Goal: Task Accomplishment & Management: Use online tool/utility

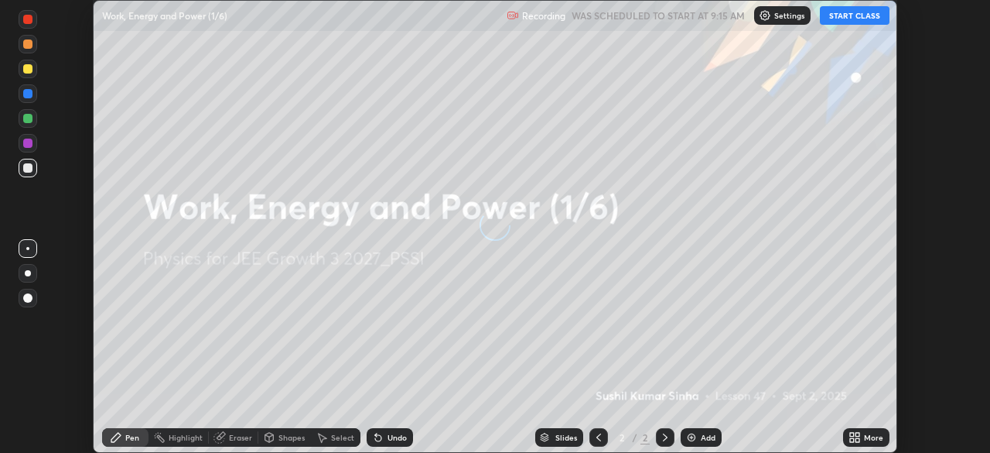
scroll to position [453, 989]
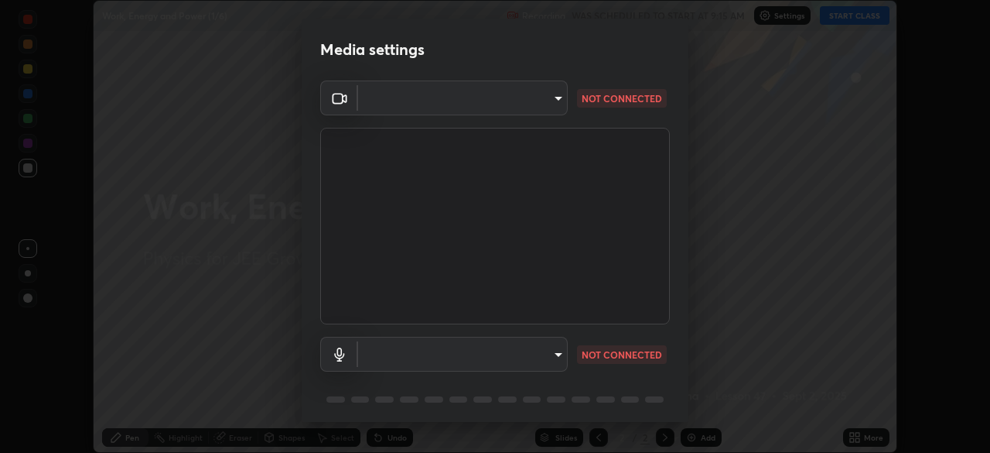
type input "f7d245abf0684c24fcfca86869c925f05e5e90ab47e824b3f573f0e27bb25b40"
click at [549, 358] on body "Erase all Work, Energy and Power (1/6) Recording WAS SCHEDULED TO START AT 9:15…" at bounding box center [495, 226] width 990 height 453
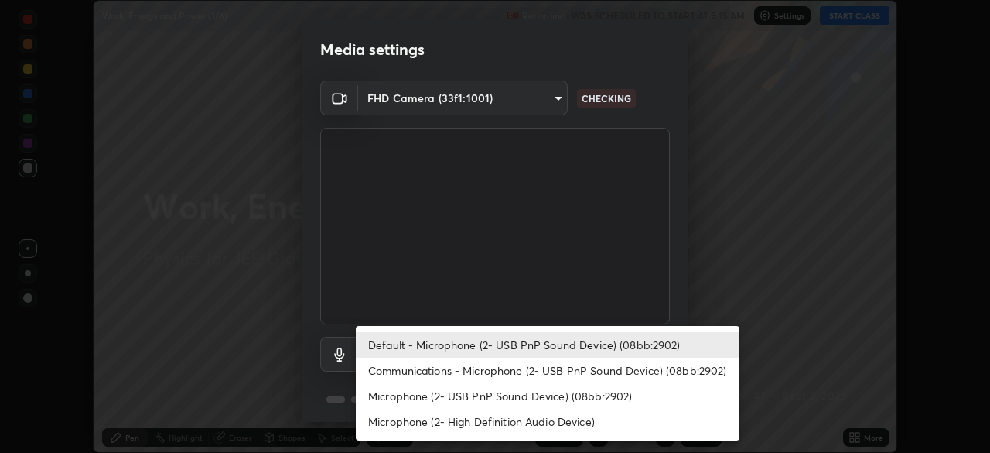
click at [511, 425] on li "Microphone (2- High Definition Audio Device)" at bounding box center [548, 421] width 384 height 26
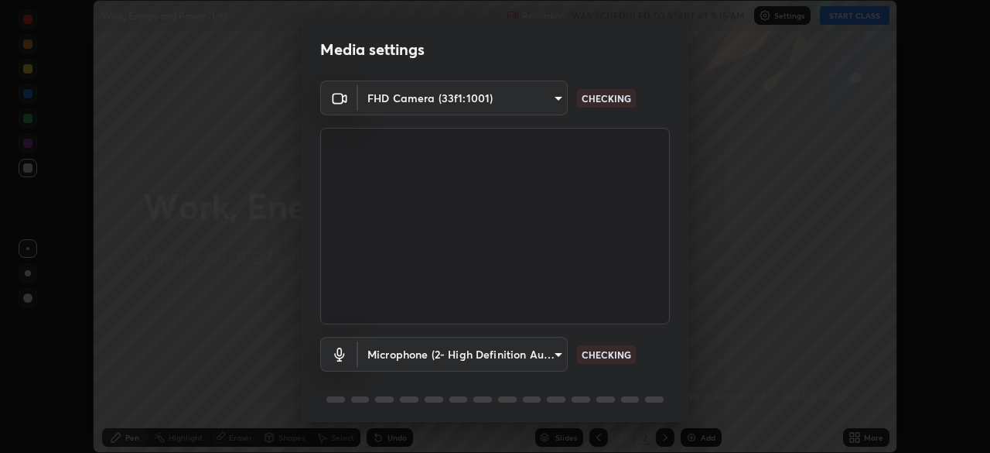
click at [505, 351] on body "Erase all Work, Energy and Power (1/6) Recording WAS SCHEDULED TO START AT 9:15…" at bounding box center [495, 226] width 990 height 453
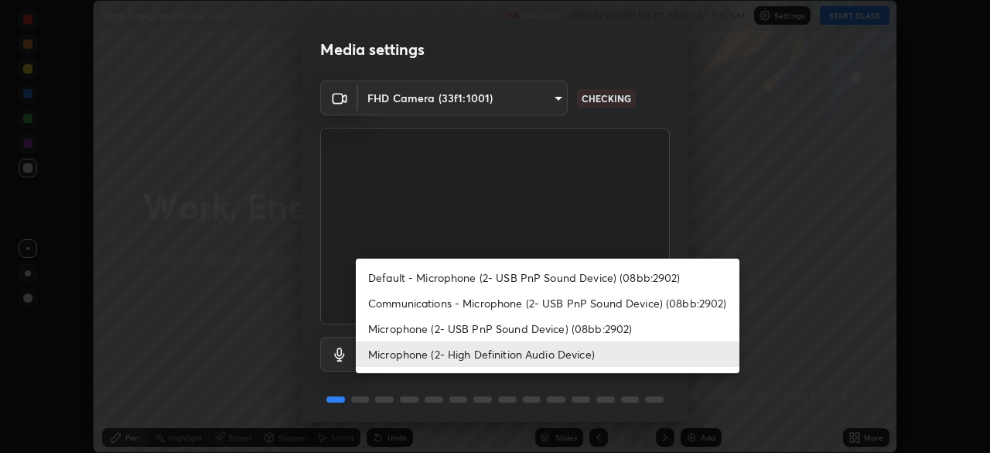
click at [475, 279] on li "Default - Microphone (2- USB PnP Sound Device) (08bb:2902)" at bounding box center [548, 278] width 384 height 26
type input "default"
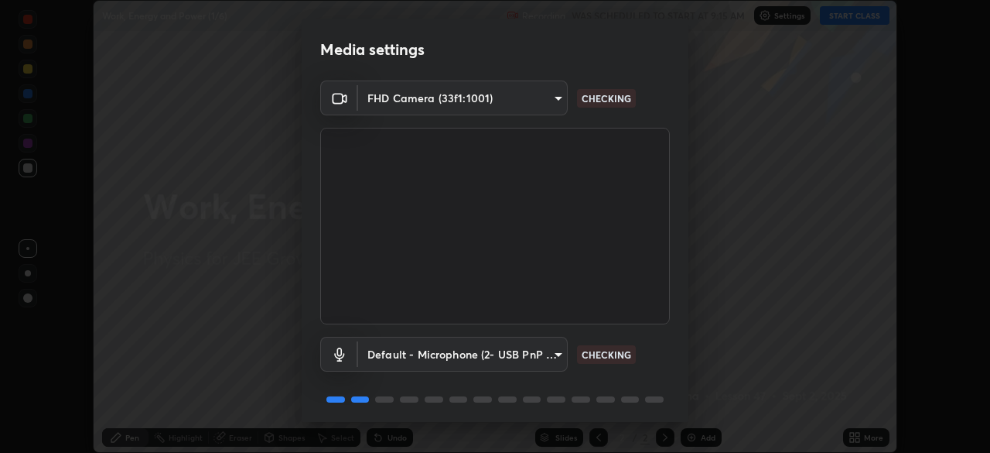
scroll to position [55, 0]
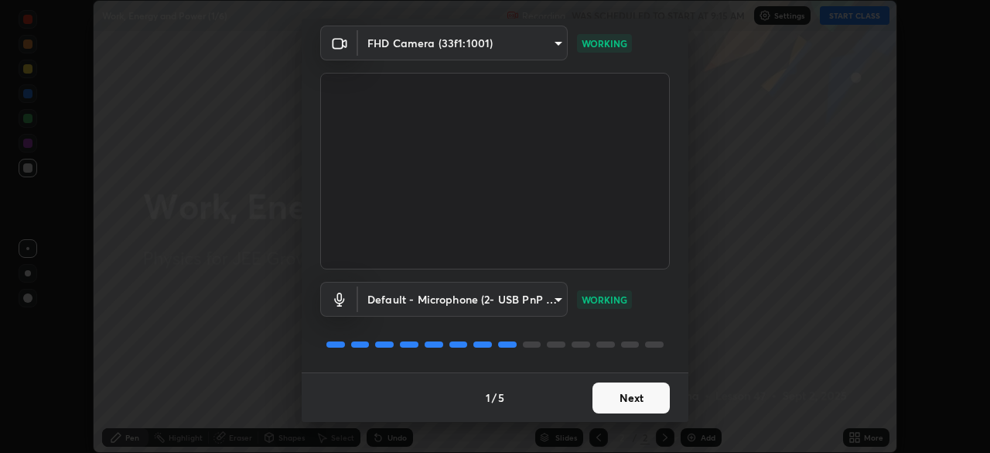
click at [626, 397] on button "Next" at bounding box center [631, 397] width 77 height 31
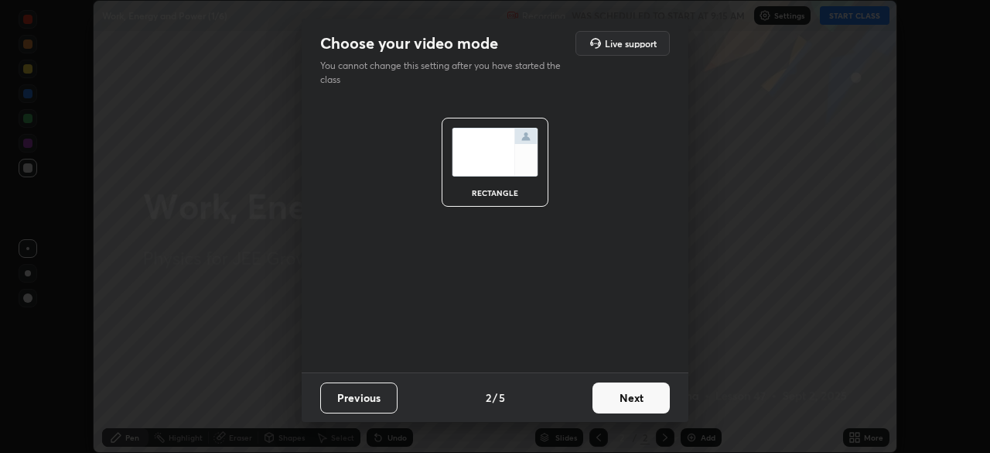
scroll to position [0, 0]
click at [626, 396] on button "Next" at bounding box center [631, 397] width 77 height 31
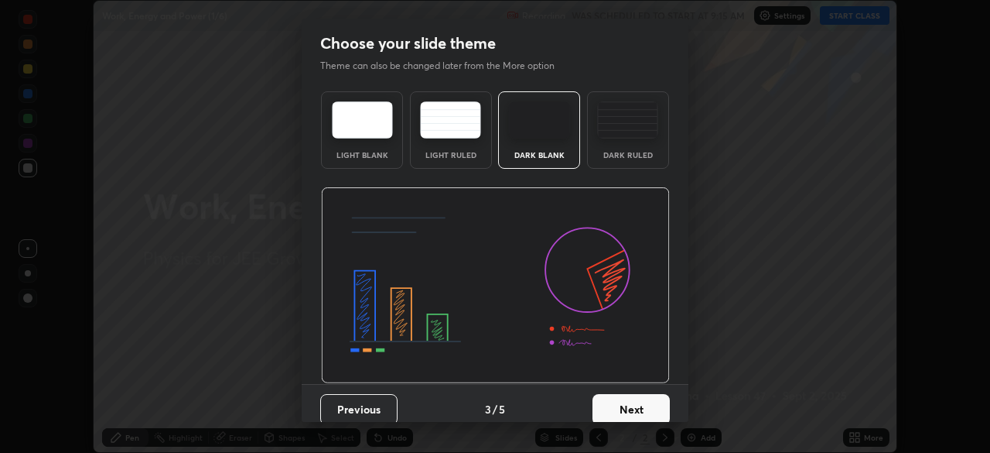
click at [629, 405] on button "Next" at bounding box center [631, 409] width 77 height 31
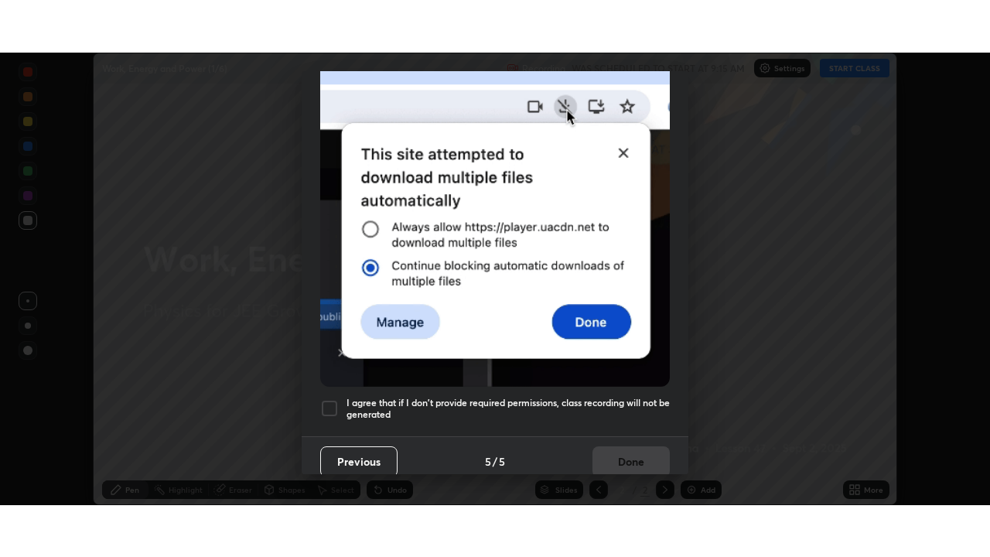
scroll to position [371, 0]
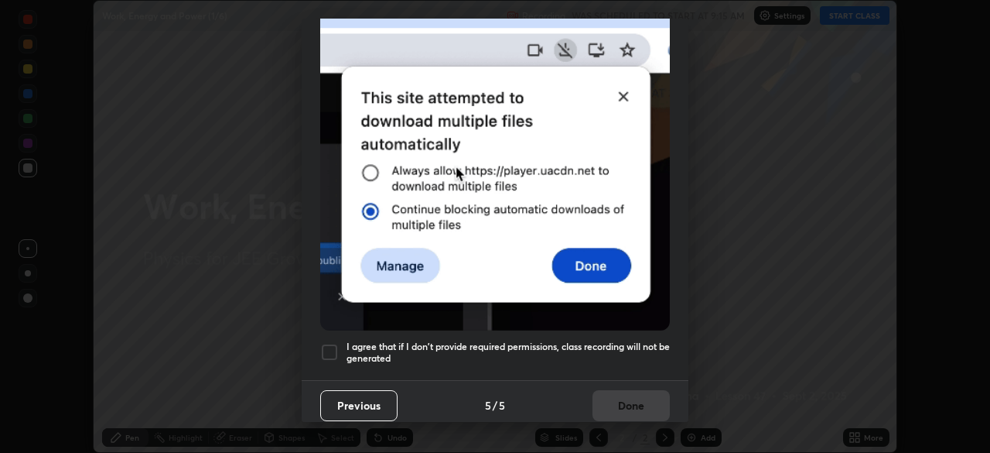
click at [627, 344] on h5 "I agree that if I don't provide required permissions, class recording will not …" at bounding box center [508, 352] width 323 height 24
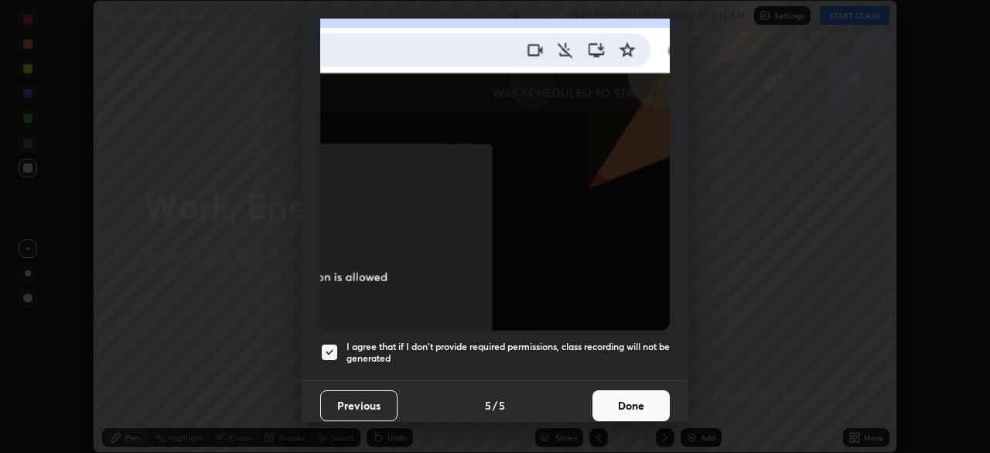
click at [624, 405] on button "Done" at bounding box center [631, 405] width 77 height 31
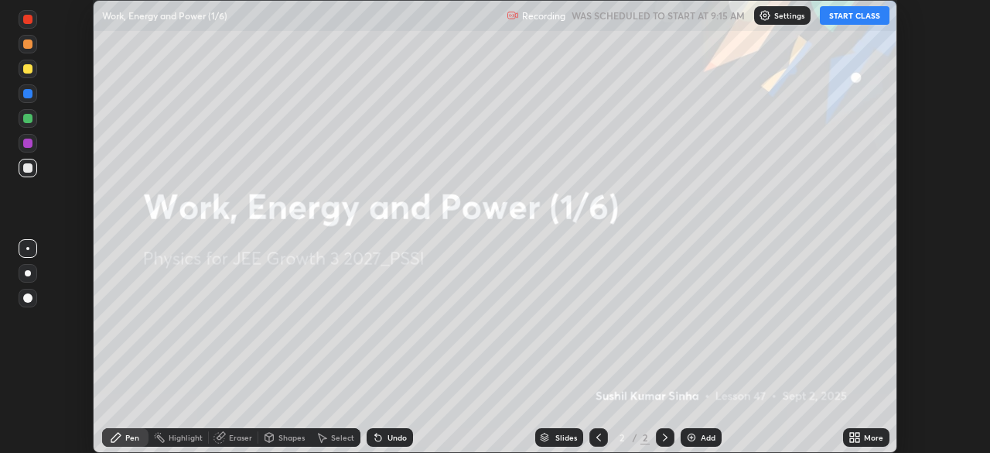
click at [850, 436] on icon at bounding box center [852, 434] width 4 height 4
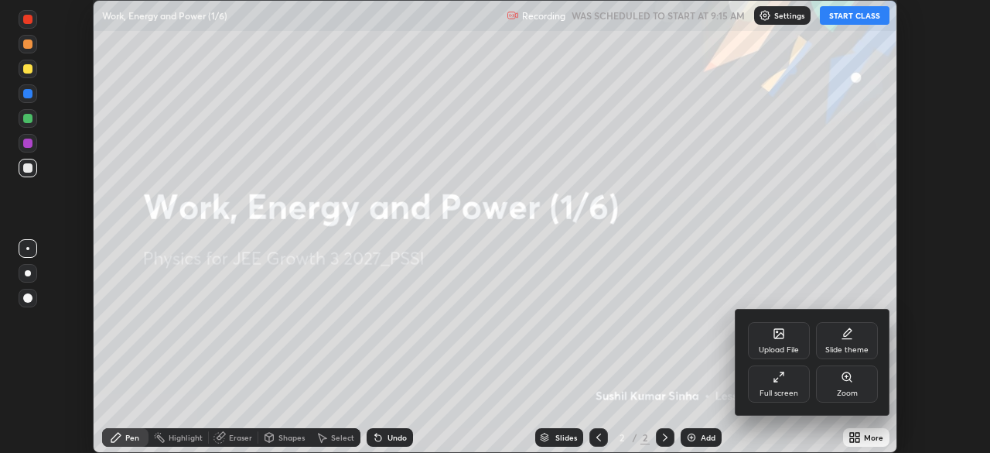
click at [790, 389] on div "Full screen" at bounding box center [779, 393] width 39 height 8
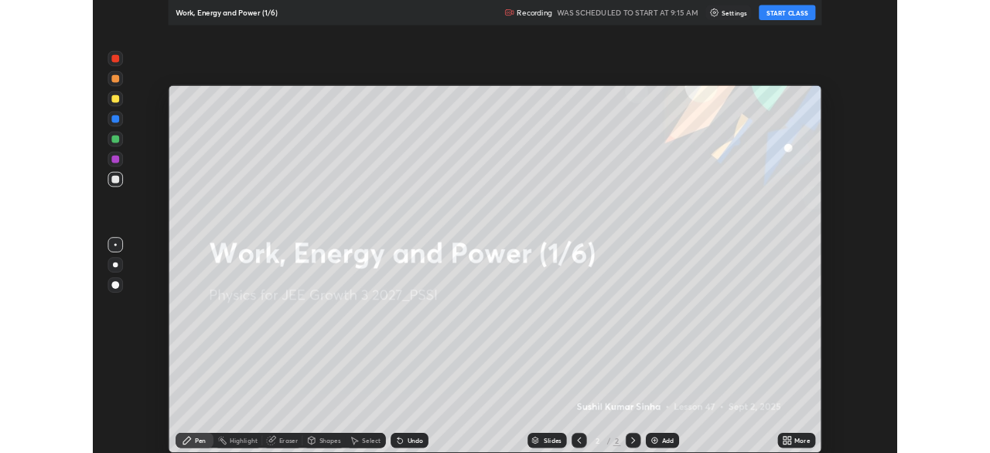
scroll to position [557, 990]
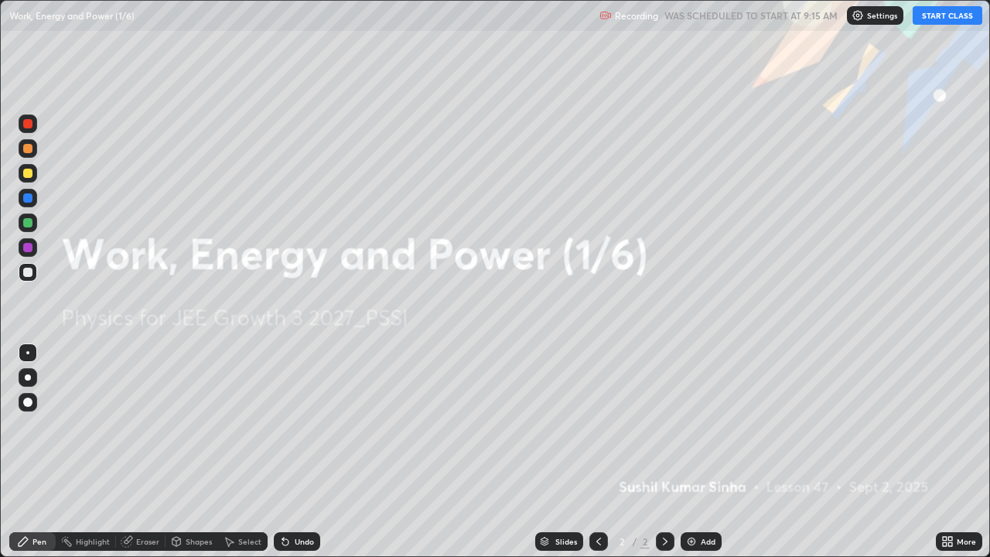
click at [941, 19] on button "START CLASS" at bounding box center [948, 15] width 70 height 19
click at [949, 452] on icon at bounding box center [948, 541] width 12 height 12
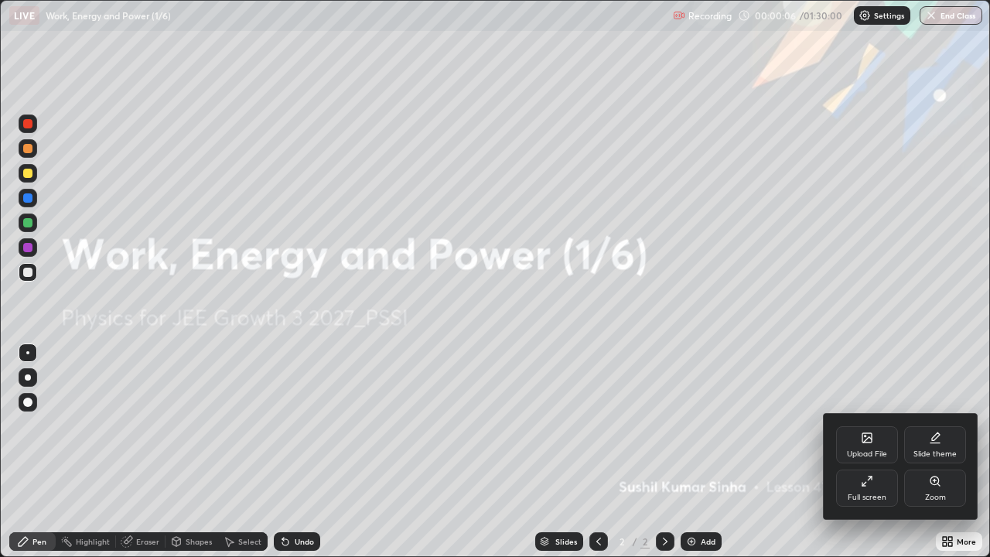
click at [690, 452] on div at bounding box center [495, 278] width 990 height 557
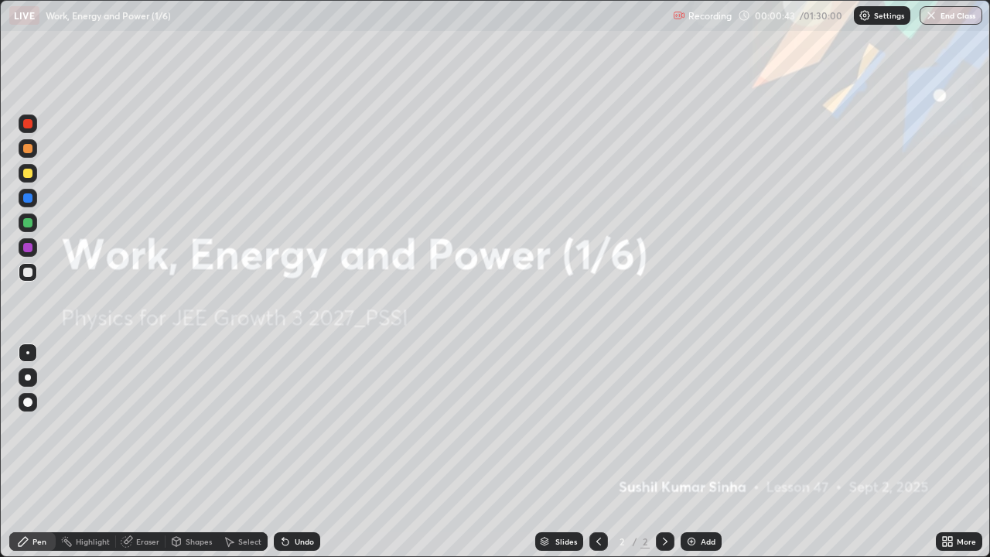
click at [690, 452] on img at bounding box center [691, 541] width 12 height 12
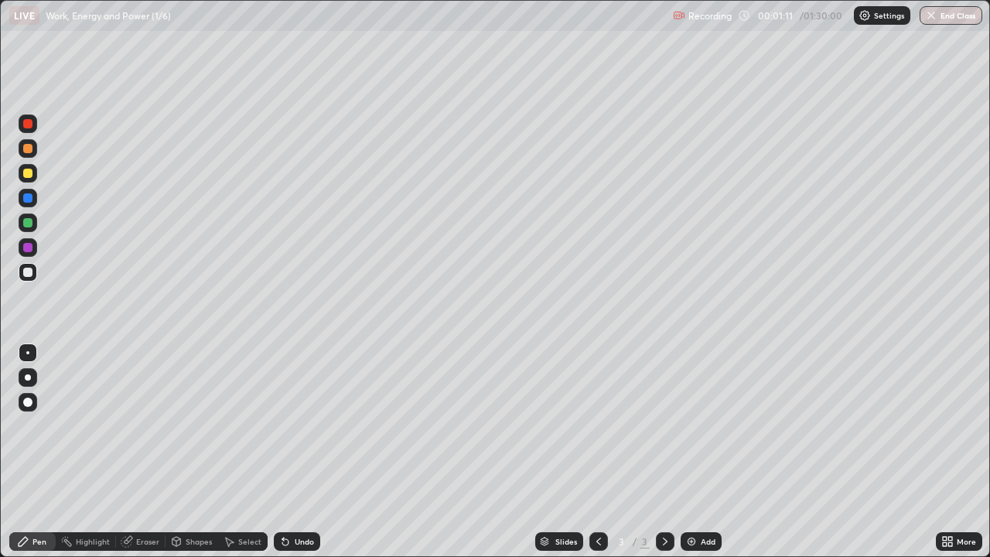
click at [29, 173] on div at bounding box center [27, 173] width 9 height 9
click at [27, 173] on div at bounding box center [27, 173] width 9 height 9
click at [28, 224] on div at bounding box center [27, 222] width 9 height 9
click at [32, 226] on div at bounding box center [28, 223] width 19 height 19
click at [200, 452] on div "Shapes" at bounding box center [199, 542] width 26 height 8
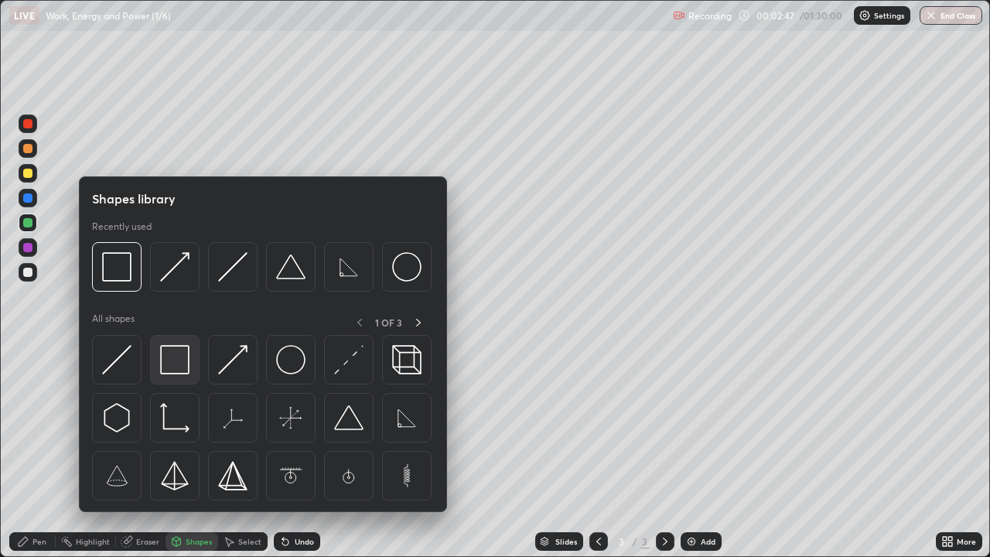
click at [175, 364] on img at bounding box center [174, 359] width 29 height 29
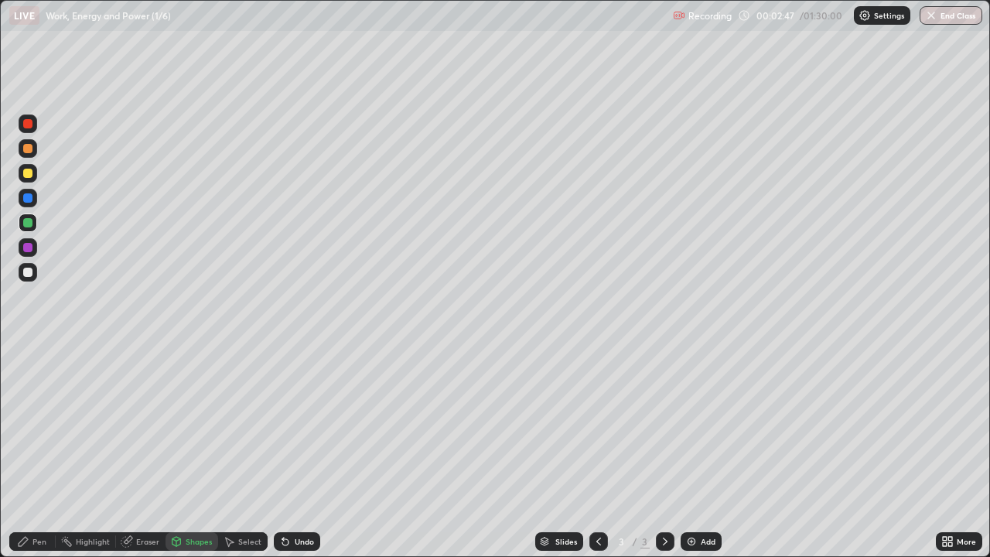
click at [30, 275] on div at bounding box center [27, 272] width 9 height 9
click at [41, 452] on div "Pen" at bounding box center [32, 541] width 46 height 19
click at [26, 250] on div at bounding box center [27, 247] width 9 height 9
click at [28, 173] on div at bounding box center [27, 173] width 9 height 9
click at [31, 226] on div at bounding box center [27, 222] width 9 height 9
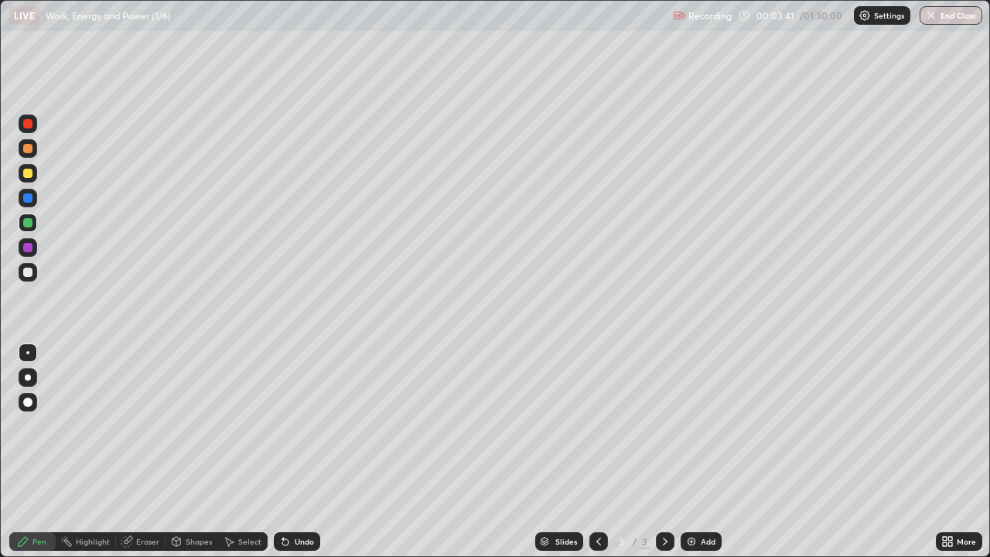
click at [32, 275] on div at bounding box center [28, 272] width 19 height 19
click at [200, 452] on div "Shapes" at bounding box center [199, 542] width 26 height 8
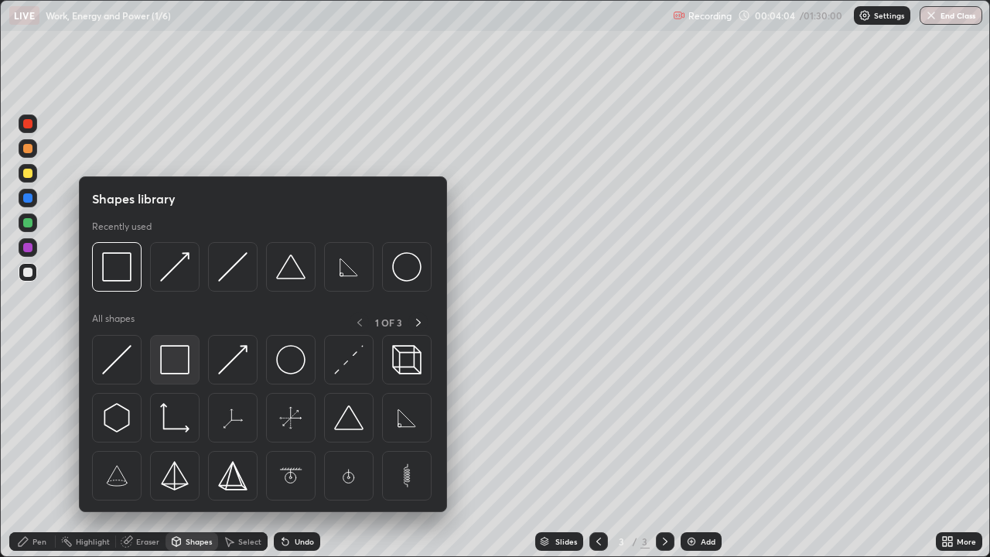
click at [179, 364] on img at bounding box center [174, 359] width 29 height 29
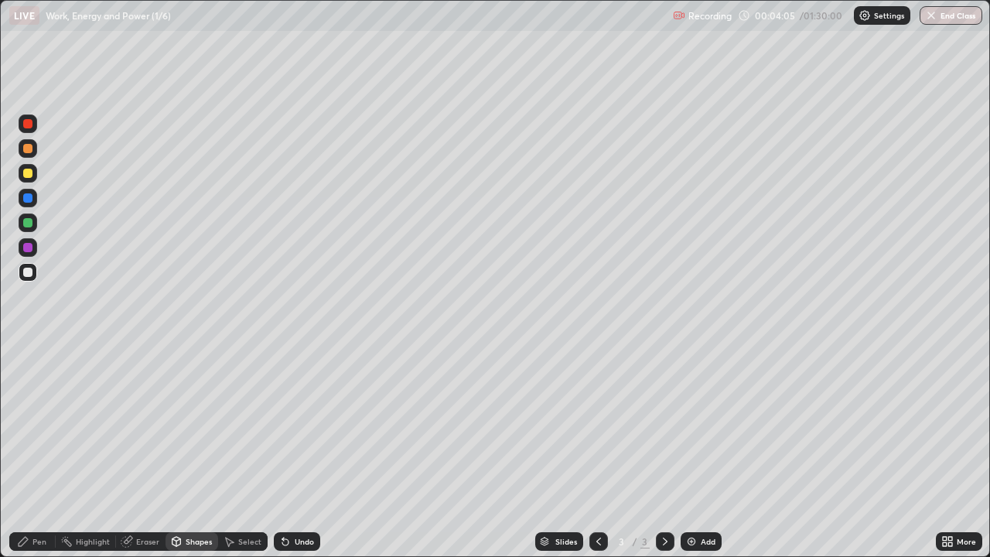
click at [32, 225] on div at bounding box center [27, 222] width 9 height 9
click at [249, 452] on div "Select" at bounding box center [249, 542] width 23 height 8
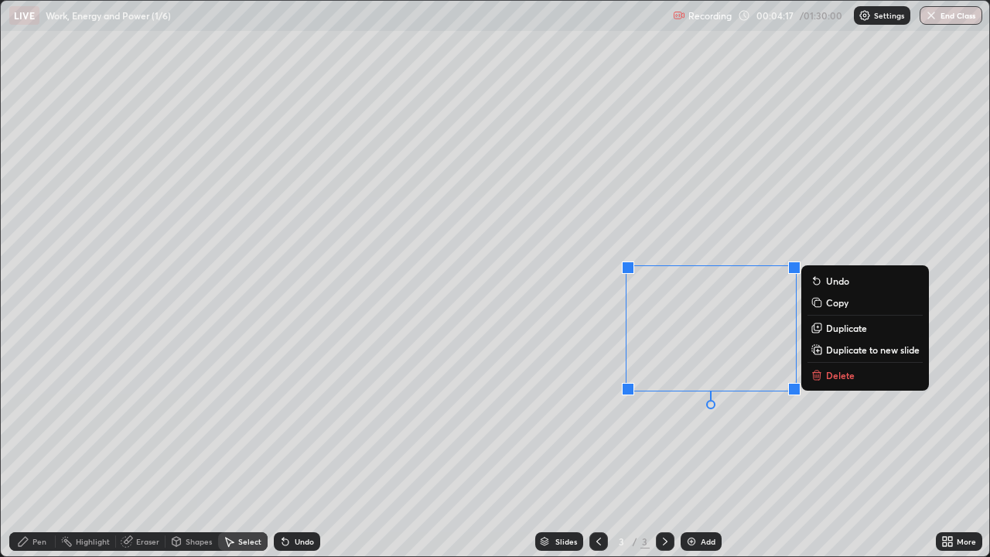
click at [839, 375] on p "Delete" at bounding box center [840, 375] width 29 height 12
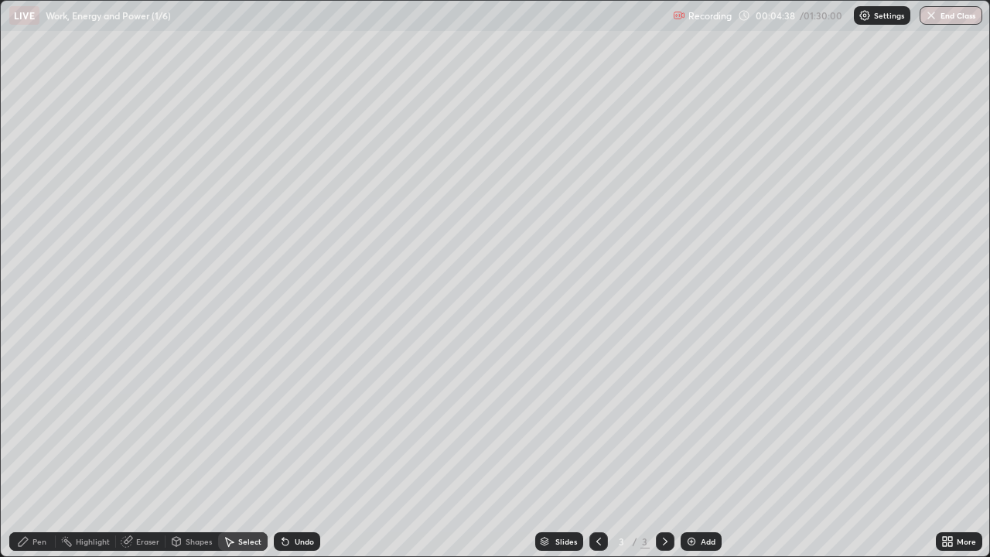
click at [203, 452] on div "Shapes" at bounding box center [199, 542] width 26 height 8
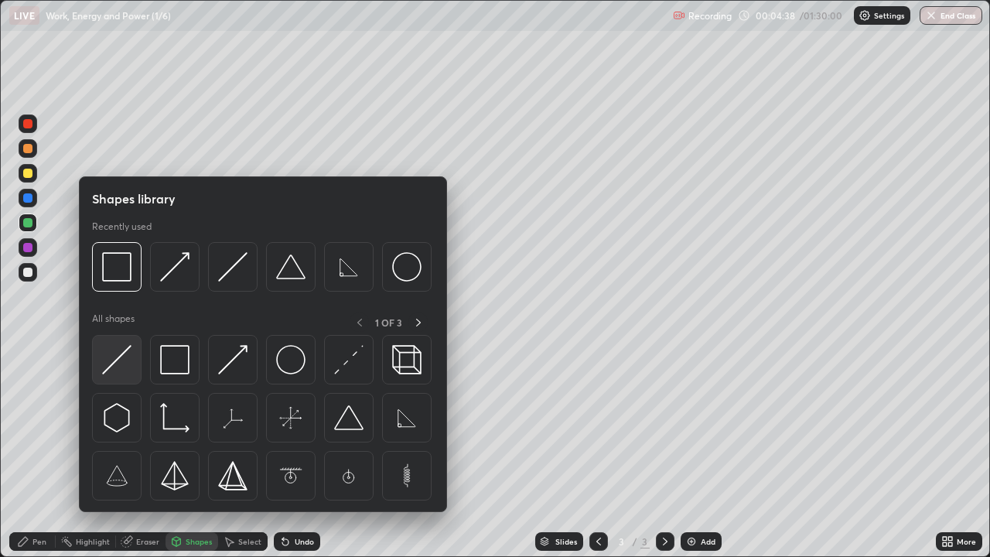
click at [123, 366] on img at bounding box center [116, 359] width 29 height 29
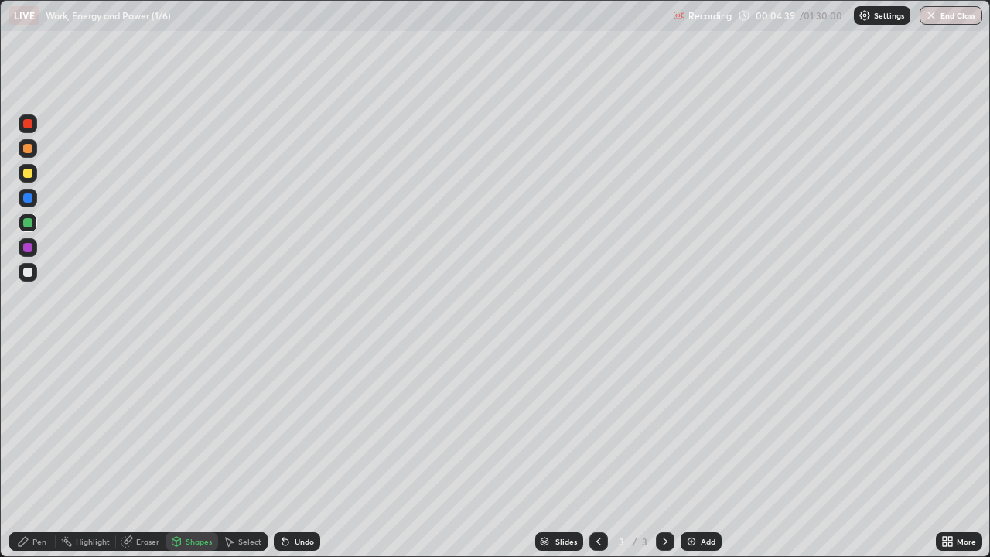
click at [35, 277] on div at bounding box center [28, 272] width 19 height 19
click at [47, 452] on div "Pen" at bounding box center [32, 541] width 46 height 19
click at [32, 177] on div at bounding box center [28, 173] width 19 height 19
click at [31, 176] on div at bounding box center [27, 173] width 9 height 9
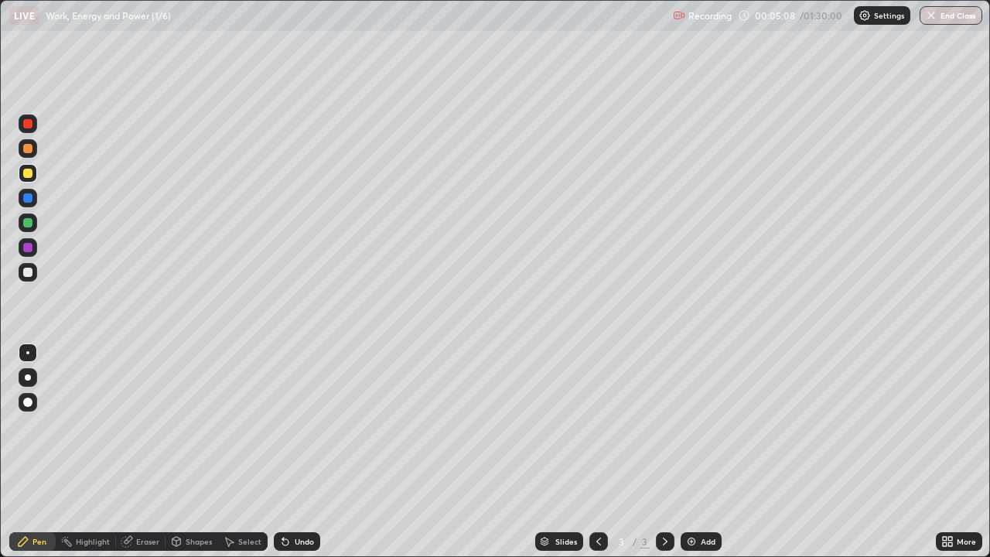
click at [291, 452] on div "Undo" at bounding box center [297, 541] width 46 height 19
click at [295, 452] on div "Undo" at bounding box center [304, 542] width 19 height 8
click at [292, 452] on div "Undo" at bounding box center [297, 541] width 46 height 19
click at [293, 452] on div "Undo" at bounding box center [297, 541] width 46 height 19
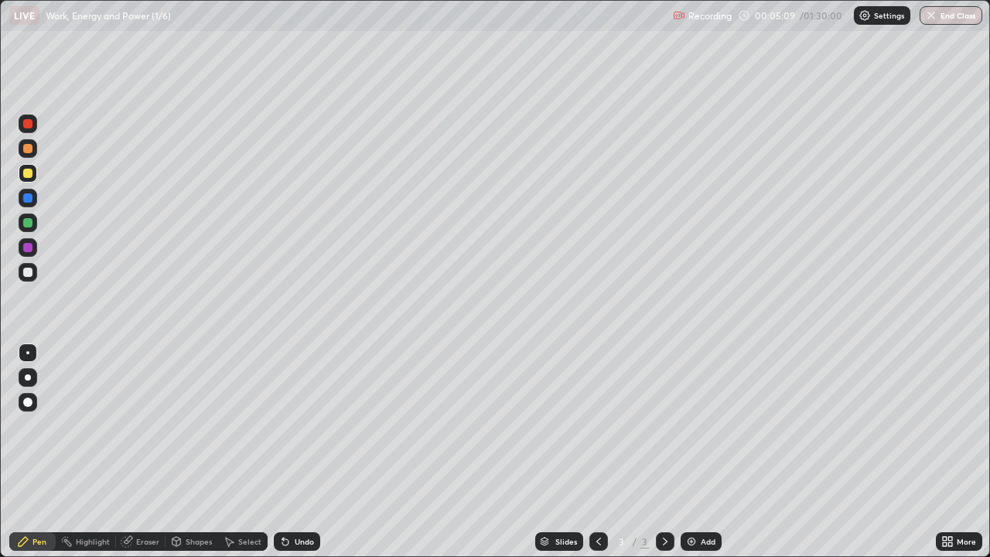
click at [296, 452] on div "Undo" at bounding box center [297, 541] width 46 height 19
click at [297, 452] on div "Undo" at bounding box center [297, 541] width 46 height 19
click at [296, 452] on div "Undo" at bounding box center [297, 541] width 46 height 19
click at [293, 452] on div "Undo" at bounding box center [297, 541] width 46 height 19
click at [291, 452] on div "Undo" at bounding box center [297, 541] width 46 height 19
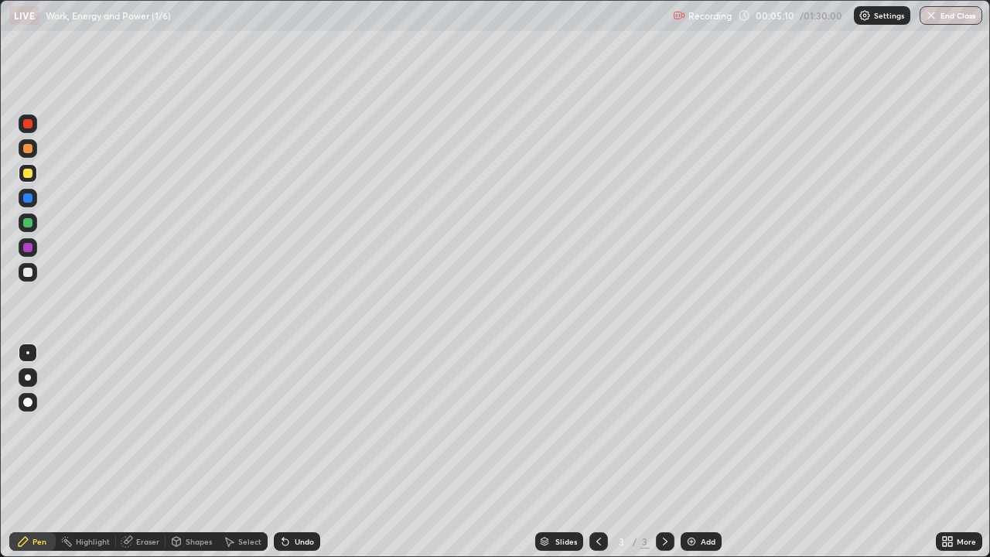
click at [292, 452] on div "Undo" at bounding box center [297, 541] width 46 height 19
click at [291, 452] on div "Undo" at bounding box center [297, 541] width 46 height 19
click at [289, 452] on div "Undo" at bounding box center [297, 541] width 46 height 19
click at [289, 452] on icon at bounding box center [285, 541] width 12 height 12
click at [289, 452] on div "Undo" at bounding box center [297, 541] width 46 height 19
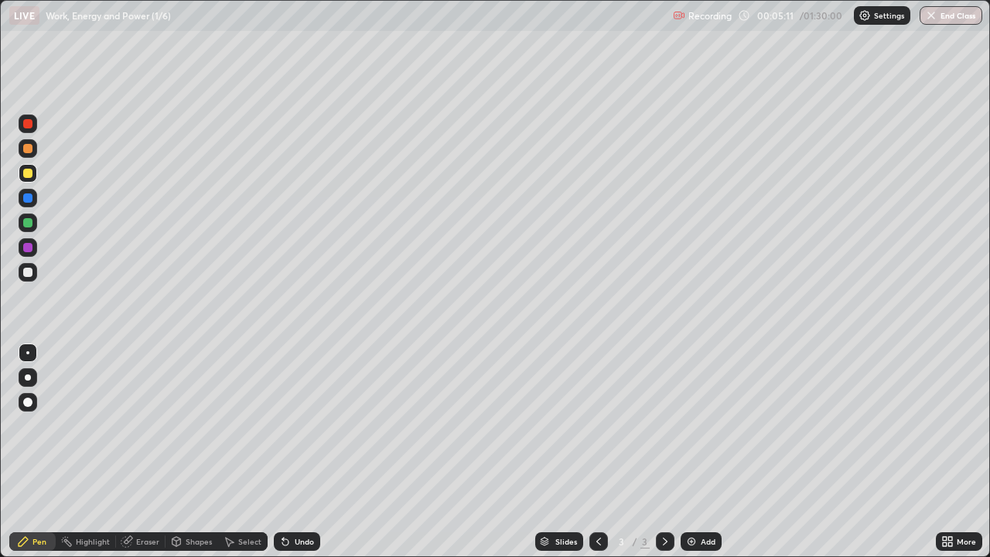
click at [289, 452] on icon at bounding box center [285, 541] width 12 height 12
click at [195, 452] on div "Shapes" at bounding box center [199, 542] width 26 height 8
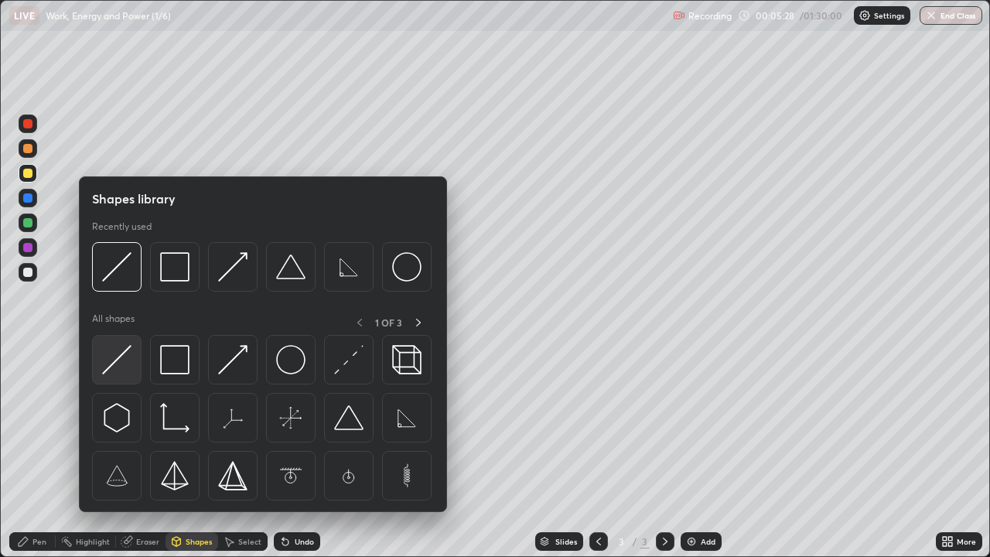
click at [121, 365] on img at bounding box center [116, 359] width 29 height 29
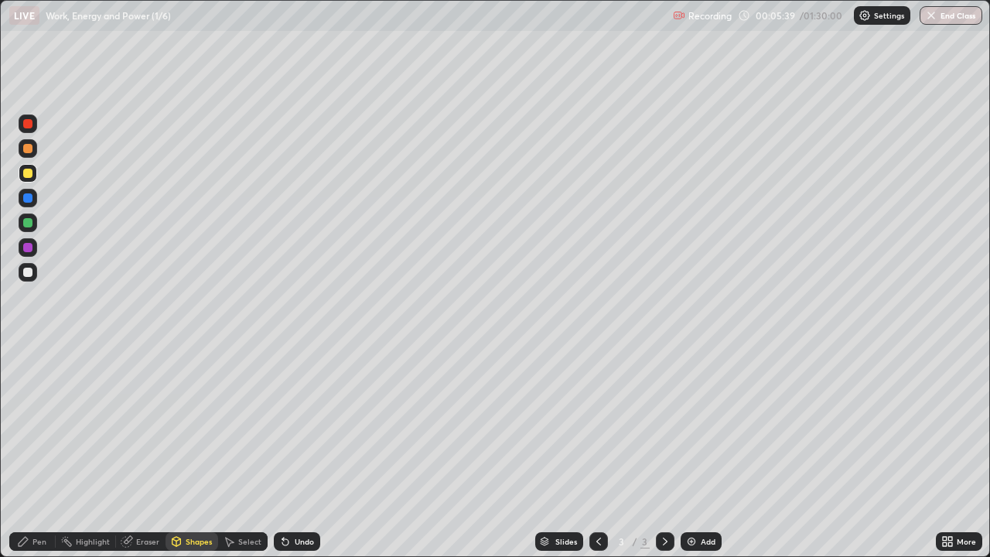
click at [32, 224] on div at bounding box center [27, 222] width 9 height 9
click at [37, 452] on div "Pen" at bounding box center [39, 542] width 14 height 8
click at [36, 452] on div "Pen" at bounding box center [39, 542] width 14 height 8
click at [32, 250] on div at bounding box center [27, 247] width 9 height 9
click at [29, 127] on div at bounding box center [27, 123] width 9 height 9
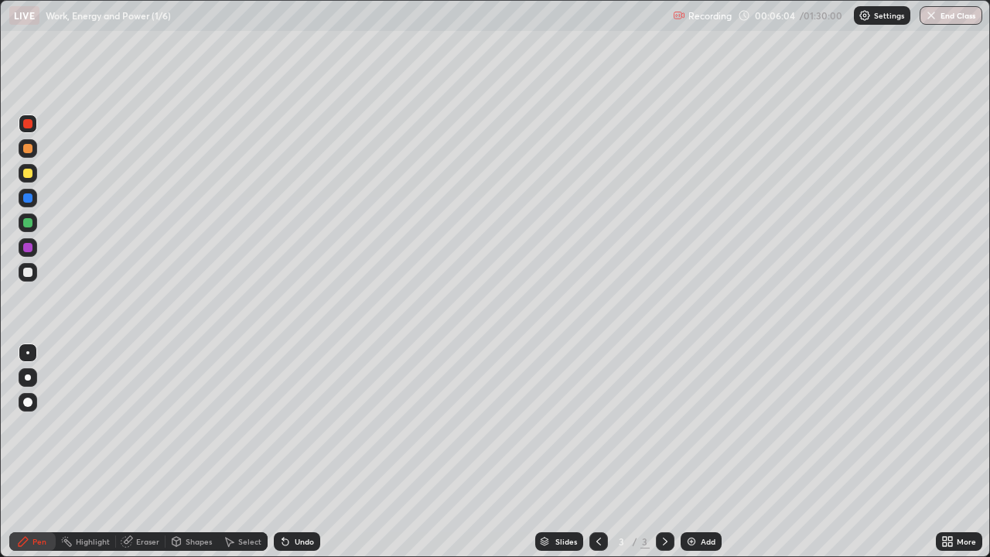
click at [29, 126] on div at bounding box center [27, 123] width 9 height 9
click at [250, 452] on div "Select" at bounding box center [249, 542] width 23 height 8
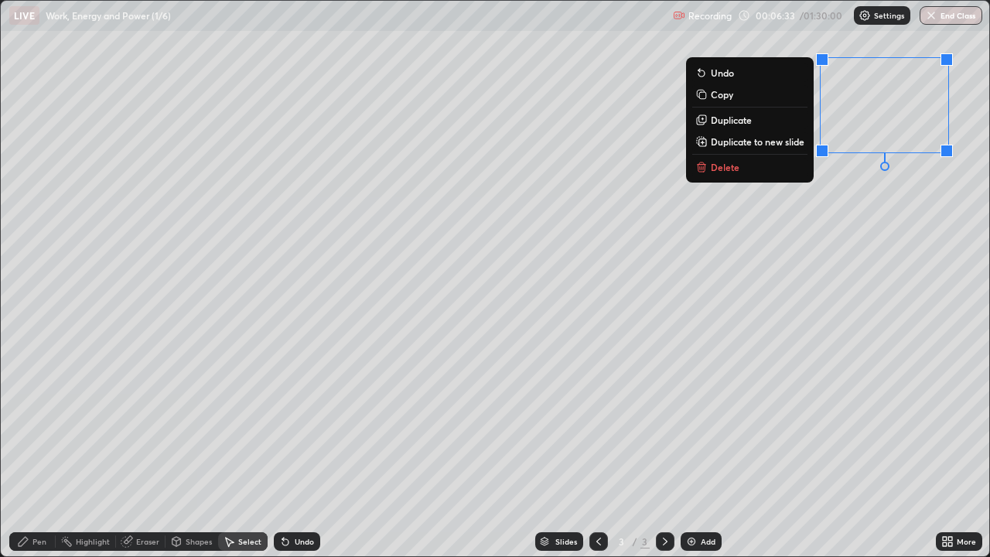
click at [819, 240] on div "0 ° Undo Copy Duplicate Duplicate to new slide Delete" at bounding box center [495, 278] width 989 height 555
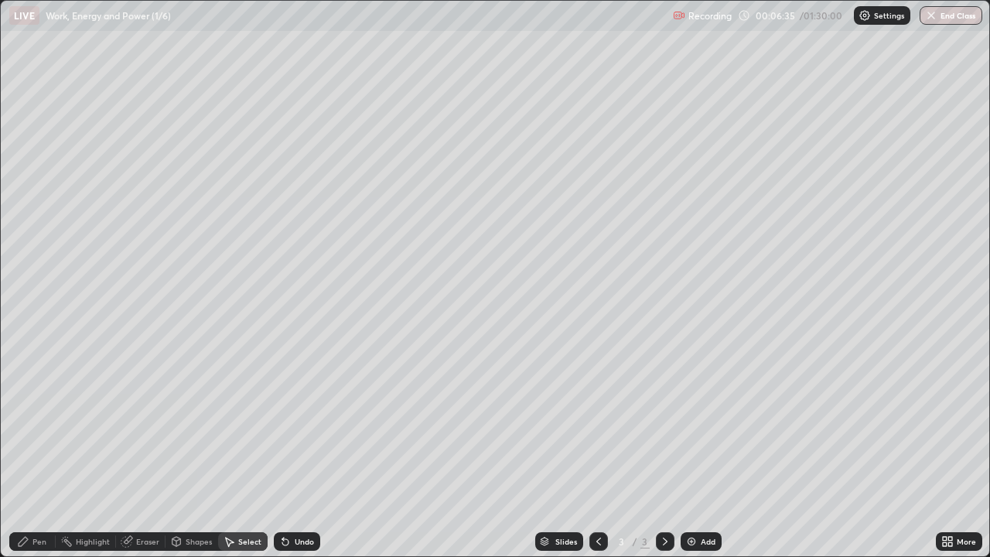
click at [45, 452] on div "Pen" at bounding box center [39, 542] width 14 height 8
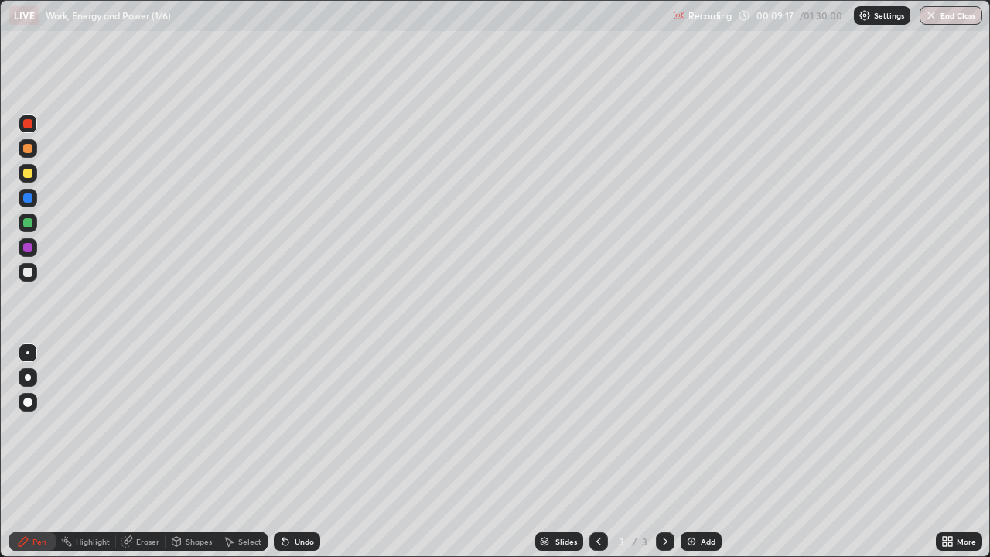
click at [251, 452] on div "Select" at bounding box center [249, 542] width 23 height 8
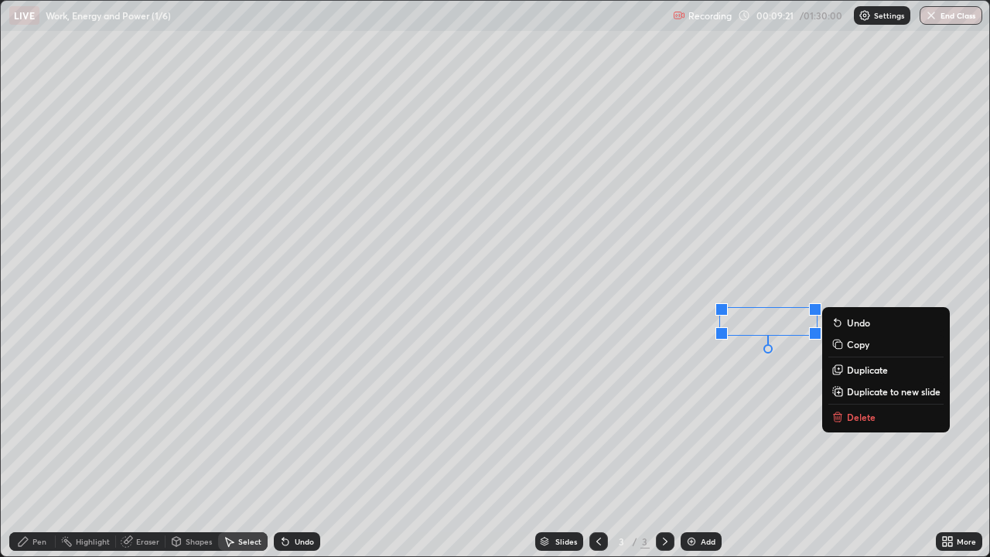
click at [863, 416] on p "Delete" at bounding box center [861, 417] width 29 height 12
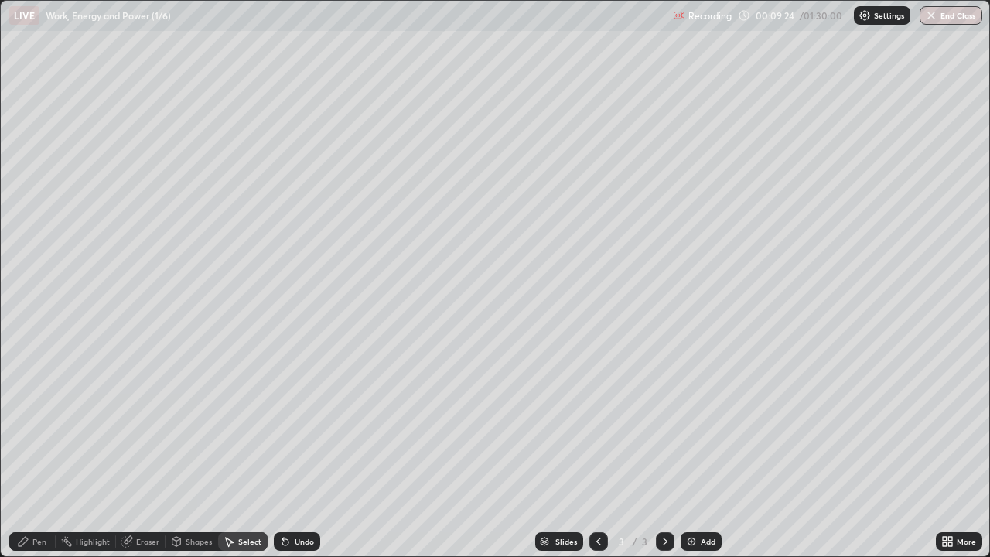
click at [44, 452] on div "Pen" at bounding box center [39, 542] width 14 height 8
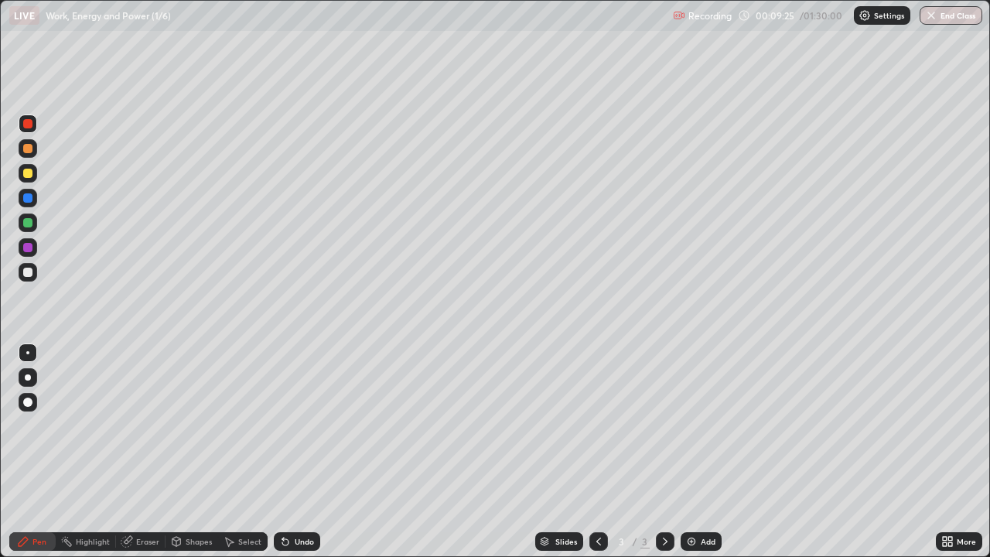
click at [30, 272] on div at bounding box center [27, 272] width 9 height 9
click at [27, 224] on div at bounding box center [27, 222] width 9 height 9
click at [148, 452] on div "Eraser" at bounding box center [147, 542] width 23 height 8
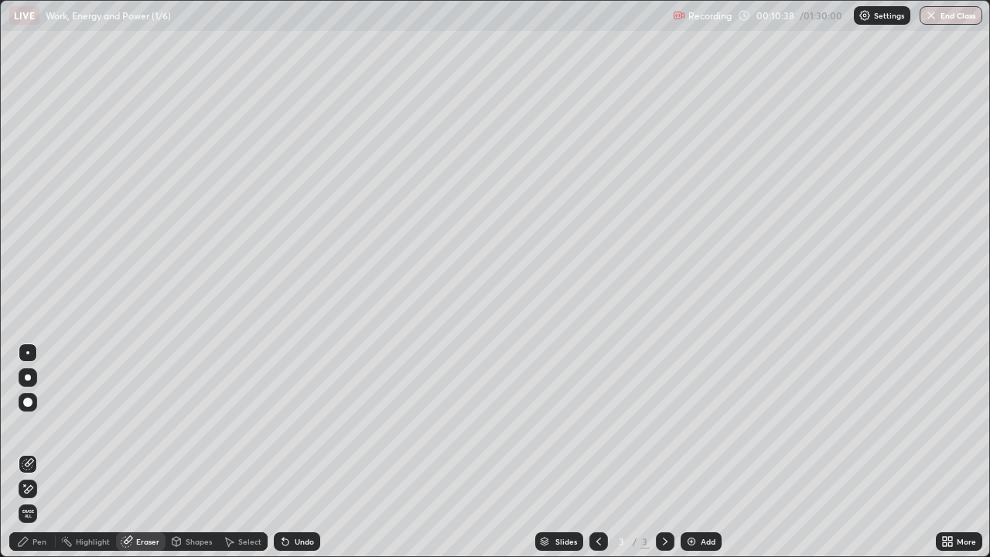
click at [43, 452] on div "Pen" at bounding box center [39, 542] width 14 height 8
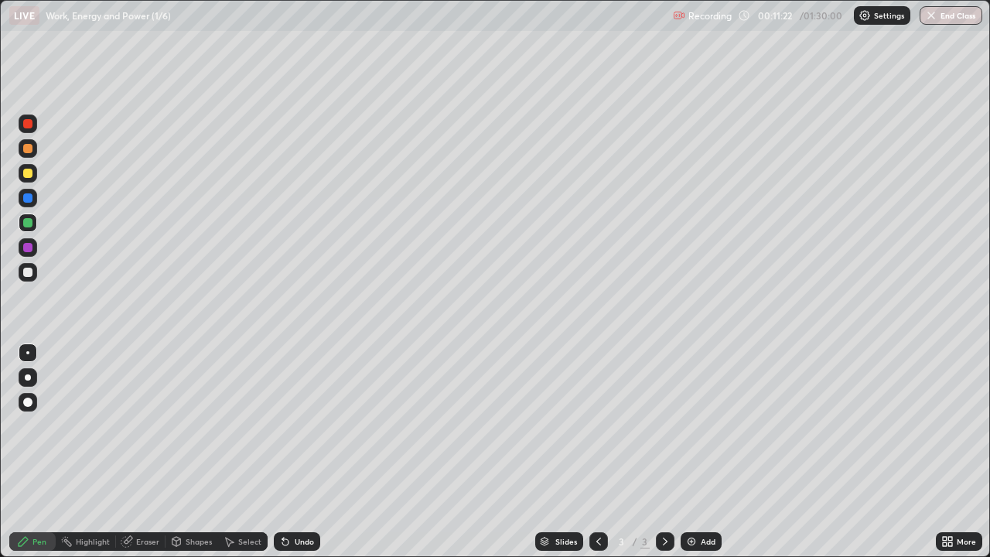
click at [28, 248] on div at bounding box center [27, 247] width 9 height 9
click at [30, 248] on div at bounding box center [27, 247] width 9 height 9
click at [29, 198] on div at bounding box center [27, 197] width 9 height 9
click at [31, 275] on div at bounding box center [27, 272] width 9 height 9
click at [29, 276] on div at bounding box center [27, 272] width 9 height 9
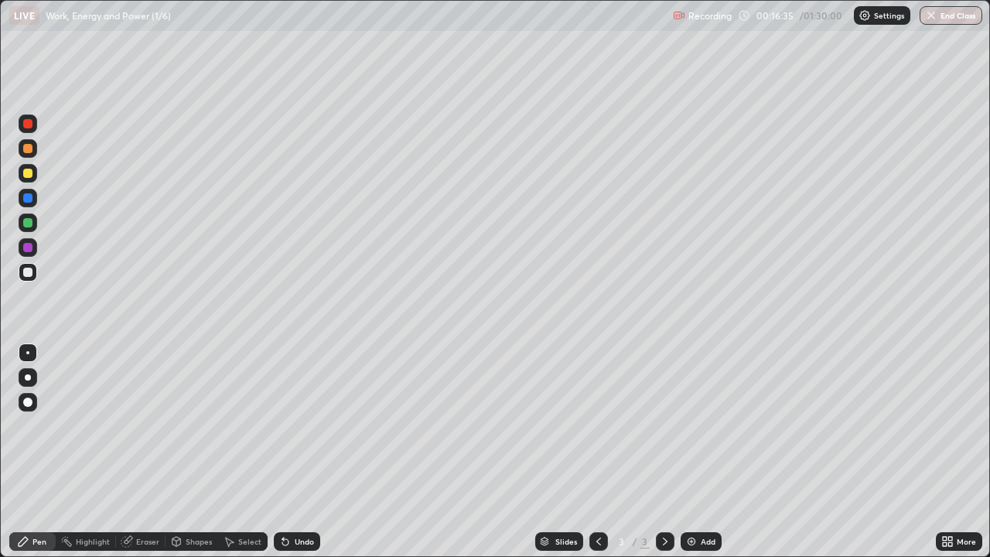
click at [146, 452] on div "Eraser" at bounding box center [147, 542] width 23 height 8
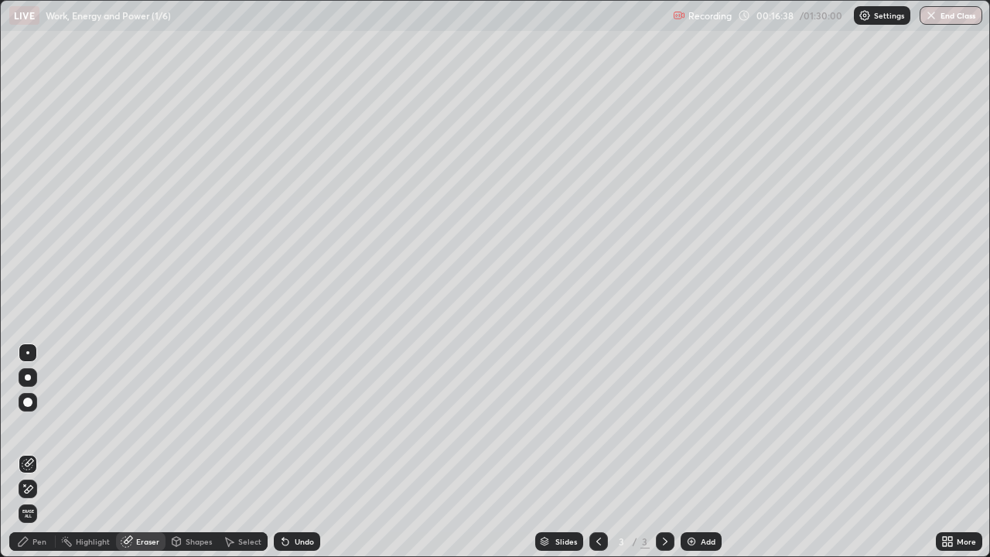
click at [45, 452] on div "Pen" at bounding box center [39, 542] width 14 height 8
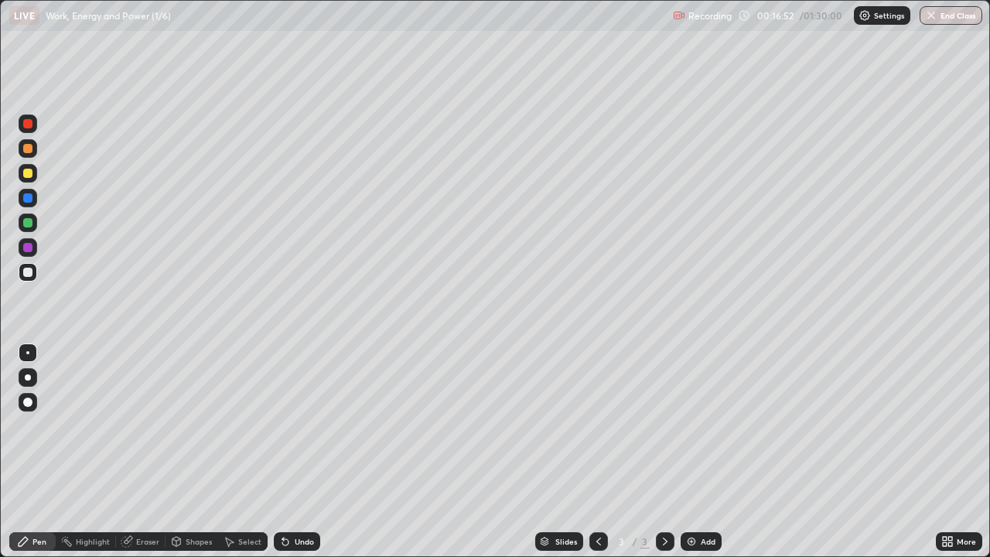
click at [30, 248] on div at bounding box center [27, 247] width 9 height 9
click at [303, 452] on div "Undo" at bounding box center [304, 542] width 19 height 8
click at [299, 452] on div "Undo" at bounding box center [304, 542] width 19 height 8
click at [30, 176] on div at bounding box center [27, 173] width 9 height 9
click at [27, 225] on div at bounding box center [27, 222] width 9 height 9
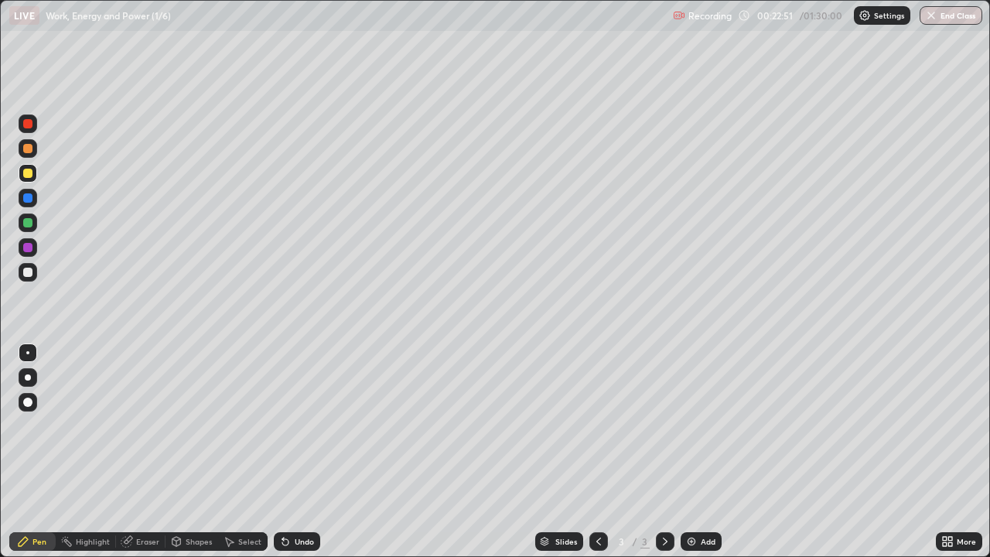
click at [30, 224] on div at bounding box center [27, 222] width 9 height 9
click at [32, 125] on div at bounding box center [27, 123] width 9 height 9
click at [33, 125] on div at bounding box center [28, 123] width 19 height 19
click at [245, 452] on div "Select" at bounding box center [249, 542] width 23 height 8
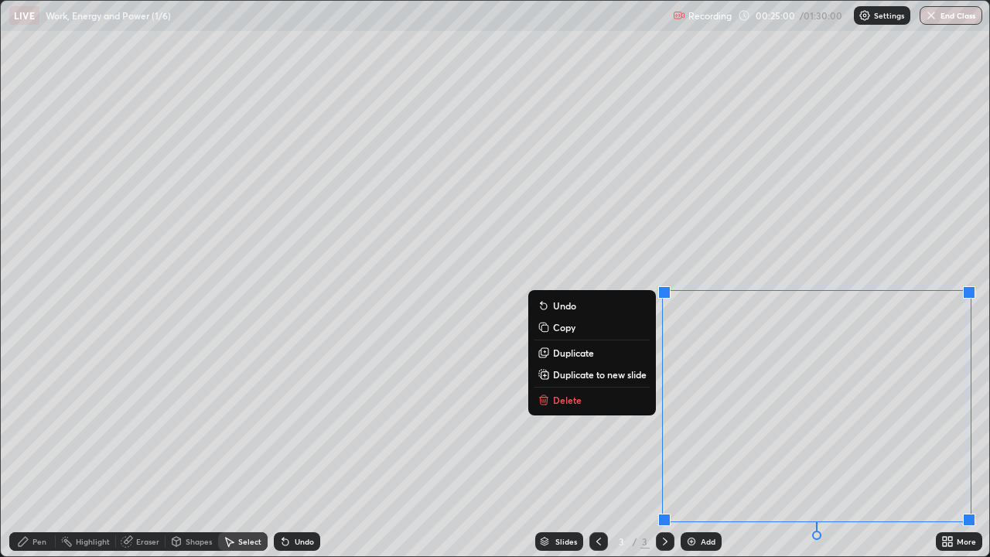
click at [563, 327] on p "Copy" at bounding box center [564, 327] width 22 height 12
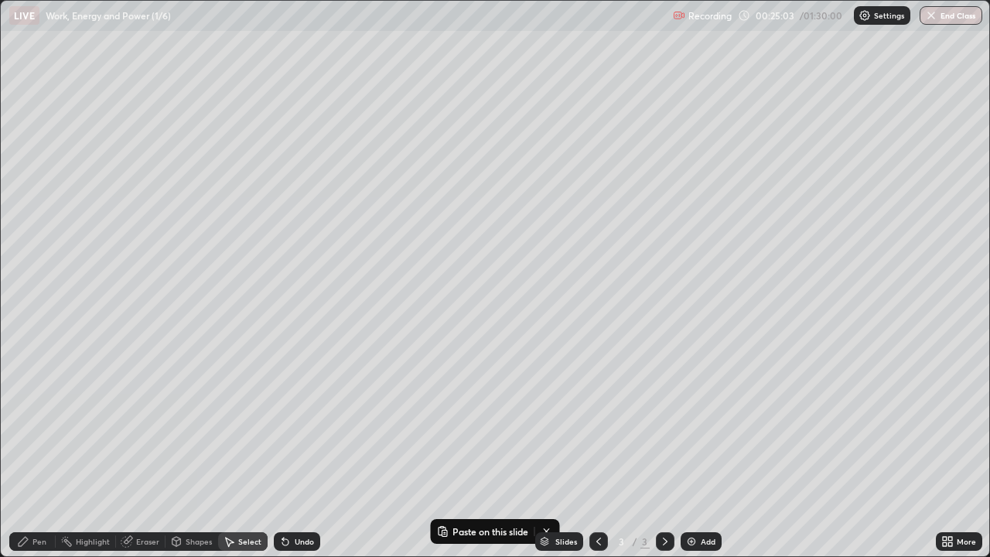
click at [686, 452] on img at bounding box center [691, 541] width 12 height 12
click at [152, 121] on p "Paste here" at bounding box center [156, 118] width 46 height 12
click at [177, 341] on div "0 ° Undo Copy Paste here Duplicate Duplicate to new slide Delete" at bounding box center [495, 278] width 989 height 555
click at [46, 452] on div "Pen" at bounding box center [39, 542] width 14 height 8
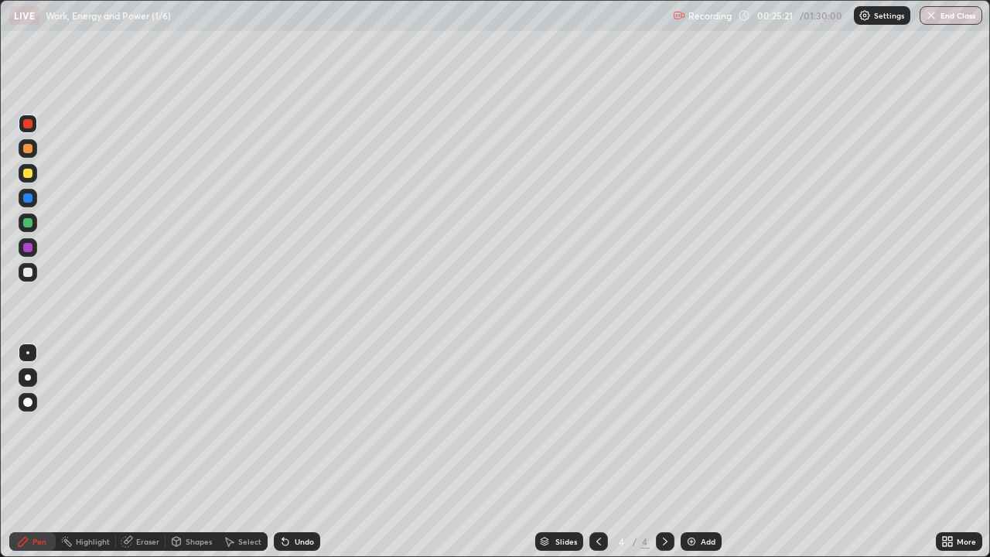
click at [30, 273] on div at bounding box center [27, 272] width 9 height 9
click at [283, 452] on icon at bounding box center [285, 542] width 6 height 6
click at [597, 452] on icon at bounding box center [599, 541] width 12 height 12
click at [664, 452] on icon at bounding box center [665, 541] width 12 height 12
click at [29, 248] on div at bounding box center [27, 247] width 9 height 9
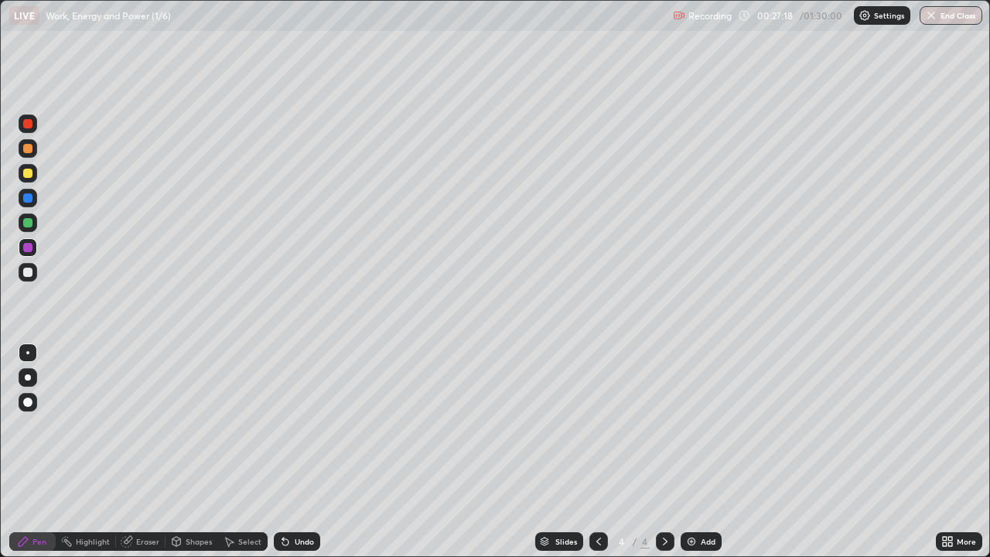
click at [29, 273] on div at bounding box center [27, 272] width 9 height 9
click at [202, 452] on div "Shapes" at bounding box center [199, 542] width 26 height 8
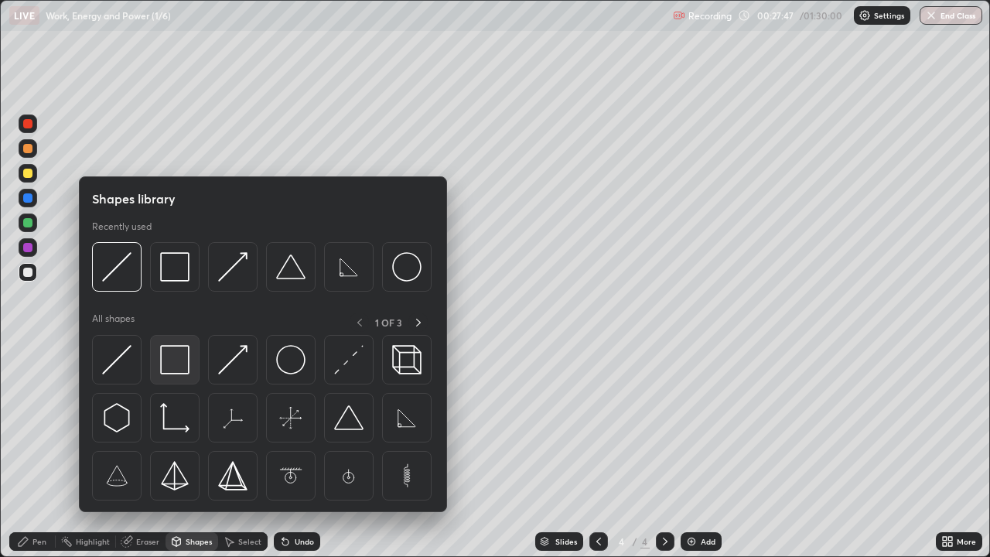
click at [178, 367] on img at bounding box center [174, 359] width 29 height 29
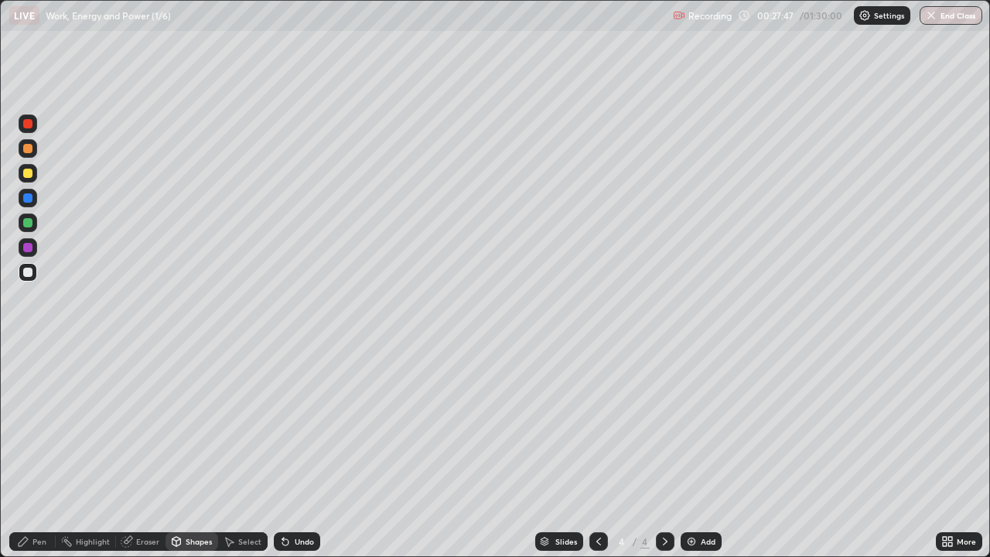
click at [28, 224] on div at bounding box center [27, 222] width 9 height 9
click at [43, 452] on div "Pen" at bounding box center [39, 542] width 14 height 8
click at [29, 170] on div at bounding box center [27, 173] width 9 height 9
click at [203, 452] on div "Shapes" at bounding box center [199, 542] width 26 height 8
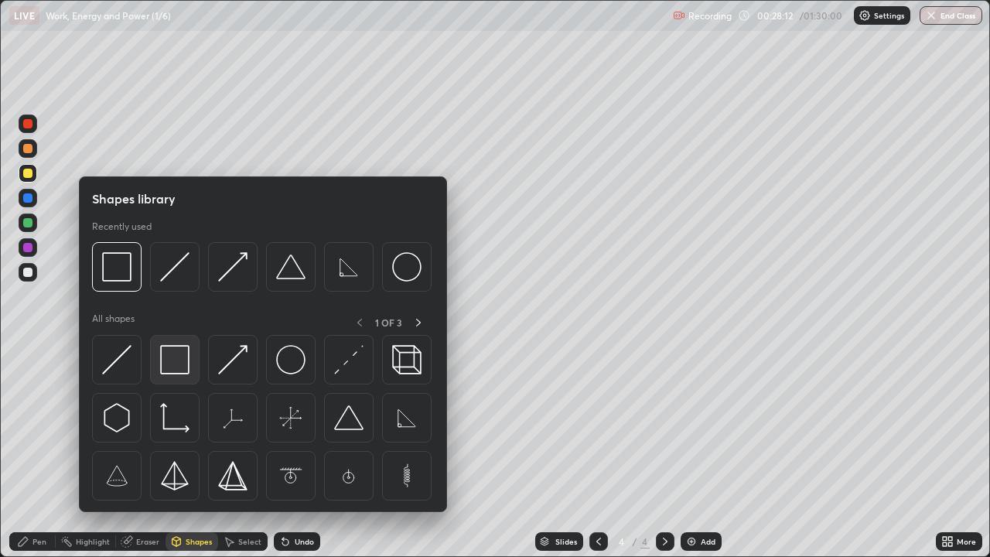
click at [174, 362] on img at bounding box center [174, 359] width 29 height 29
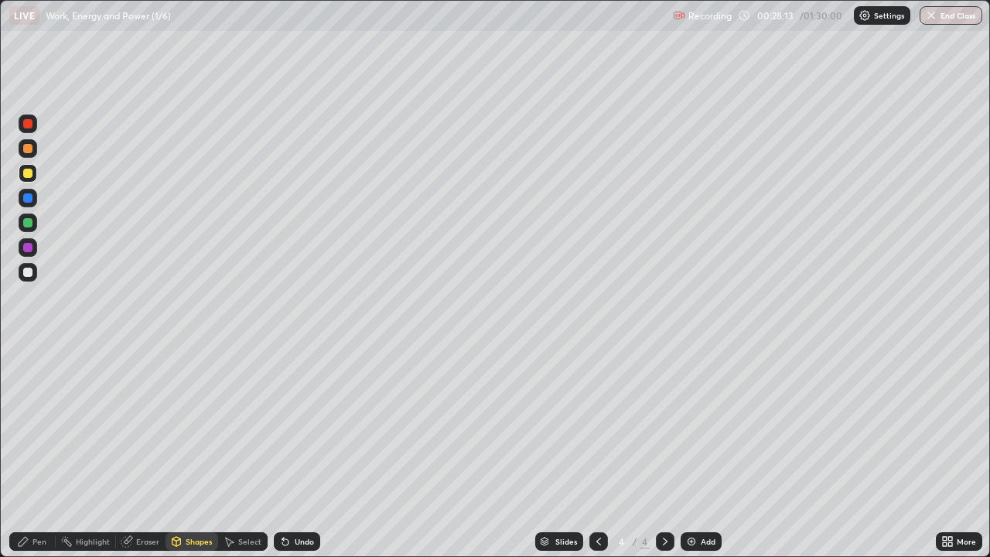
click at [26, 224] on div at bounding box center [27, 222] width 9 height 9
click at [596, 452] on icon at bounding box center [599, 541] width 12 height 12
click at [664, 452] on icon at bounding box center [665, 542] width 5 height 8
click at [34, 274] on div at bounding box center [28, 272] width 19 height 19
click at [34, 272] on div at bounding box center [28, 272] width 19 height 19
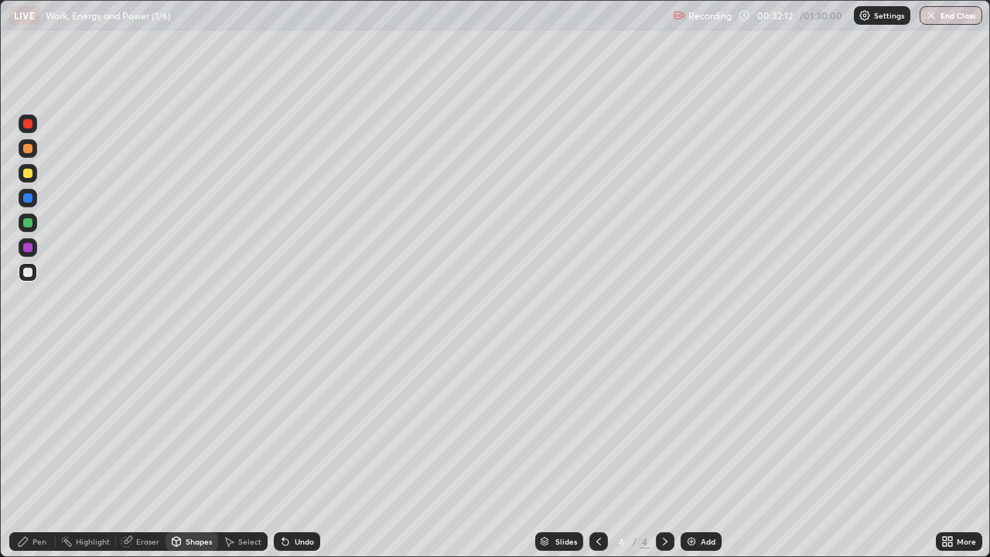
click at [42, 452] on div "Pen" at bounding box center [39, 542] width 14 height 8
click at [295, 452] on div "Undo" at bounding box center [304, 542] width 19 height 8
click at [296, 452] on div "Undo" at bounding box center [304, 542] width 19 height 8
click at [28, 248] on div at bounding box center [27, 247] width 9 height 9
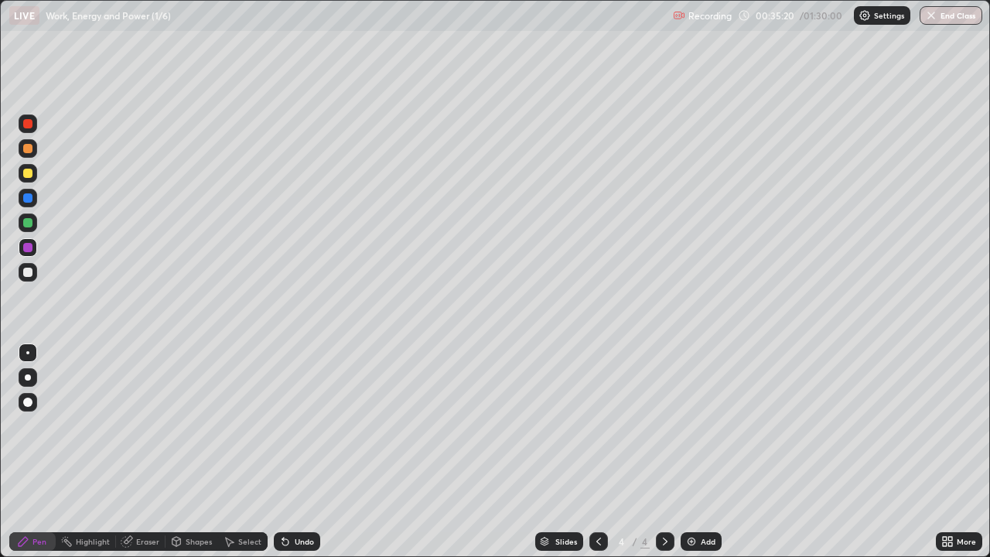
click at [32, 224] on div at bounding box center [27, 222] width 9 height 9
click at [29, 249] on div at bounding box center [27, 247] width 9 height 9
click at [244, 452] on div "Select" at bounding box center [249, 542] width 23 height 8
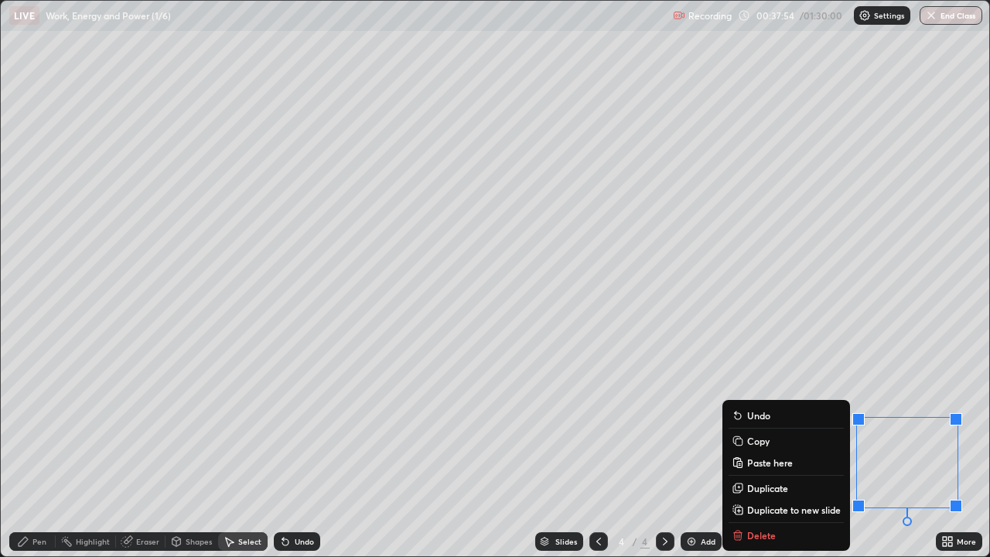
click at [763, 452] on div "Slides 4 / 4 Add" at bounding box center [628, 541] width 616 height 31
click at [832, 356] on div "0 ° Undo Copy Paste here Duplicate Duplicate to new slide Delete" at bounding box center [495, 278] width 989 height 555
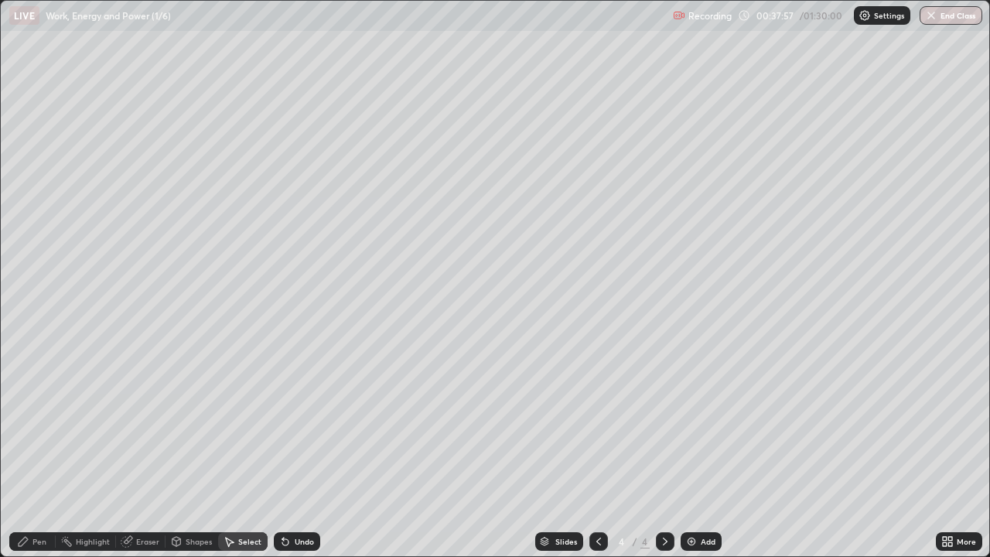
click at [149, 452] on div "Eraser" at bounding box center [147, 542] width 23 height 8
click at [48, 452] on div "Pen" at bounding box center [32, 541] width 46 height 19
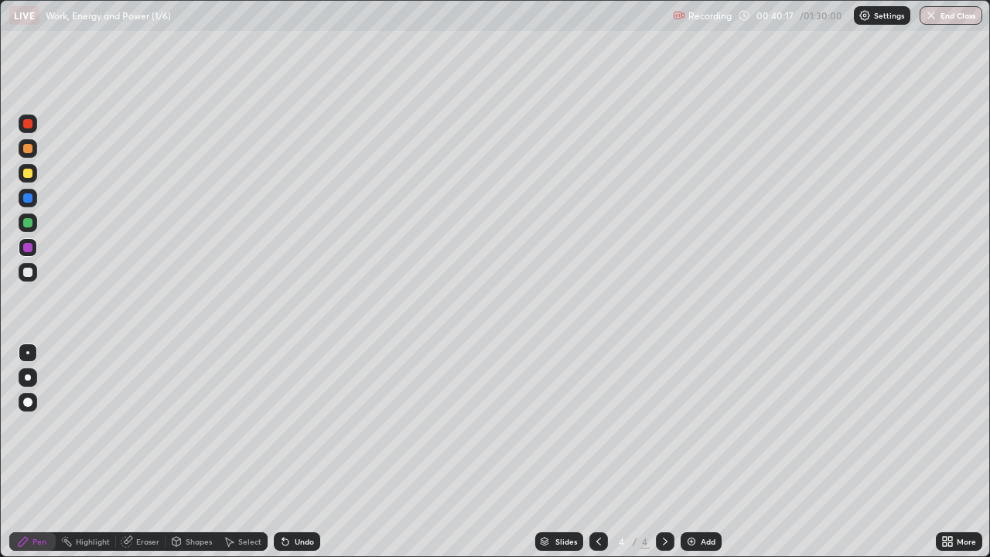
click at [690, 452] on img at bounding box center [691, 541] width 12 height 12
click at [30, 275] on div at bounding box center [27, 272] width 9 height 9
click at [200, 452] on div "Shapes" at bounding box center [199, 542] width 26 height 8
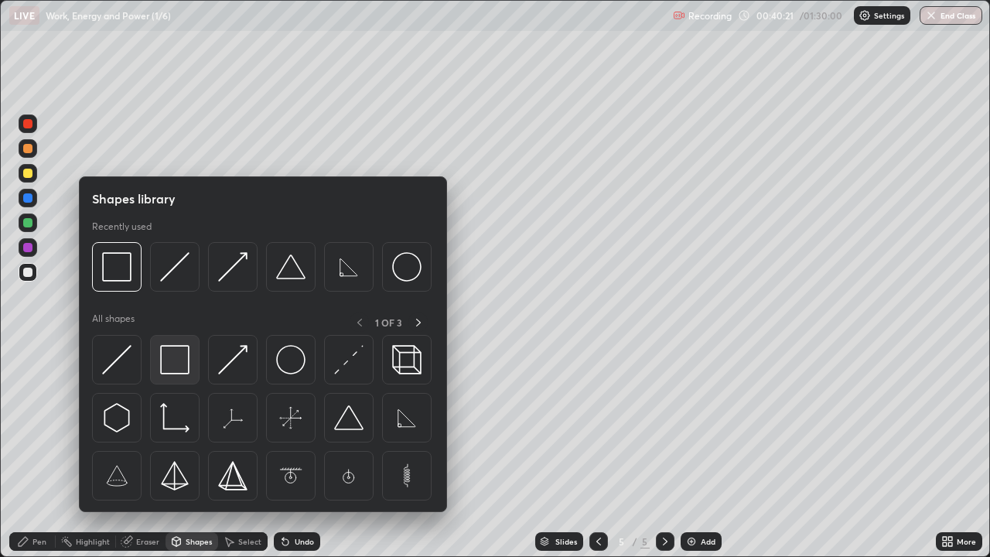
click at [182, 362] on img at bounding box center [174, 359] width 29 height 29
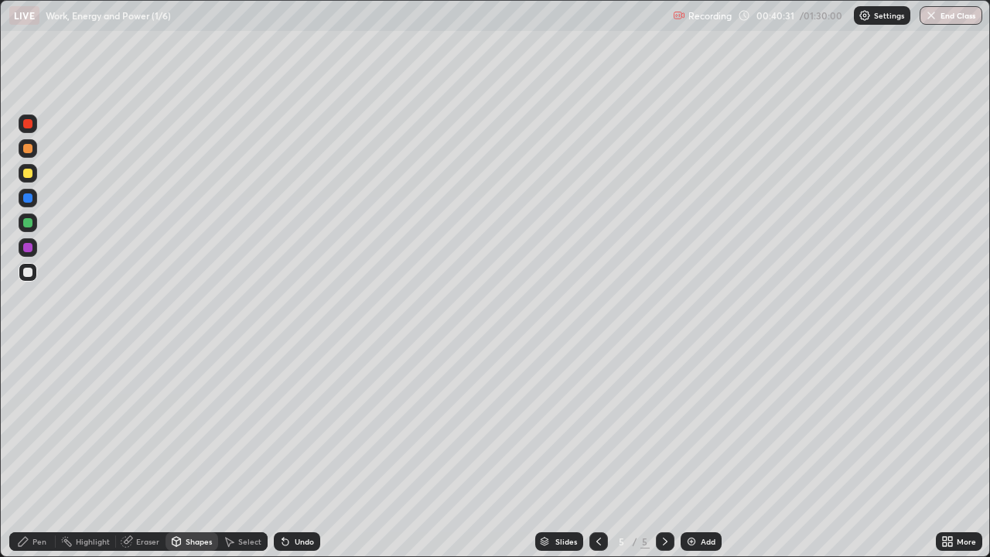
click at [40, 452] on div "Pen" at bounding box center [32, 541] width 46 height 19
click at [27, 173] on div at bounding box center [27, 173] width 9 height 9
click at [29, 224] on div at bounding box center [27, 222] width 9 height 9
click at [29, 275] on div at bounding box center [27, 272] width 9 height 9
click at [193, 452] on div "Shapes" at bounding box center [199, 542] width 26 height 8
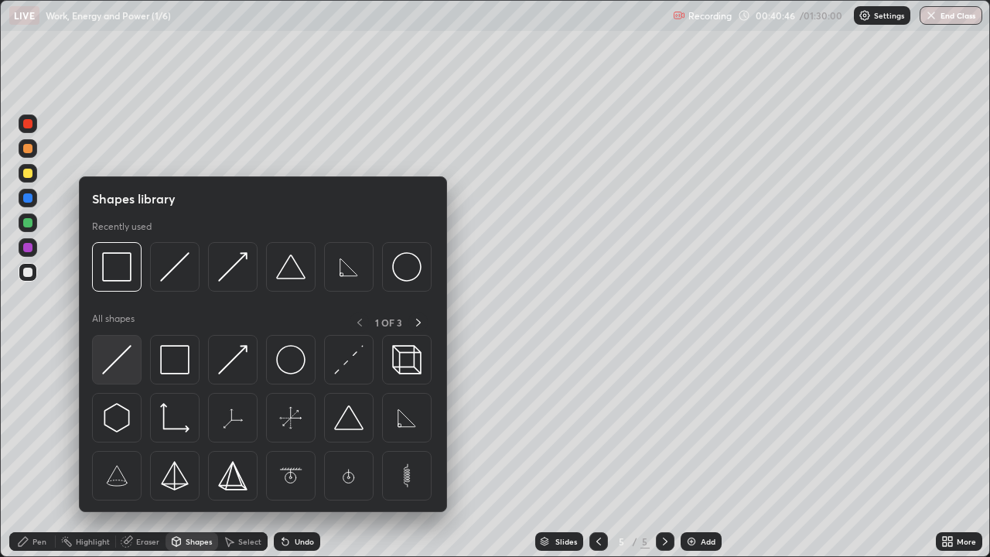
click at [119, 367] on img at bounding box center [116, 359] width 29 height 29
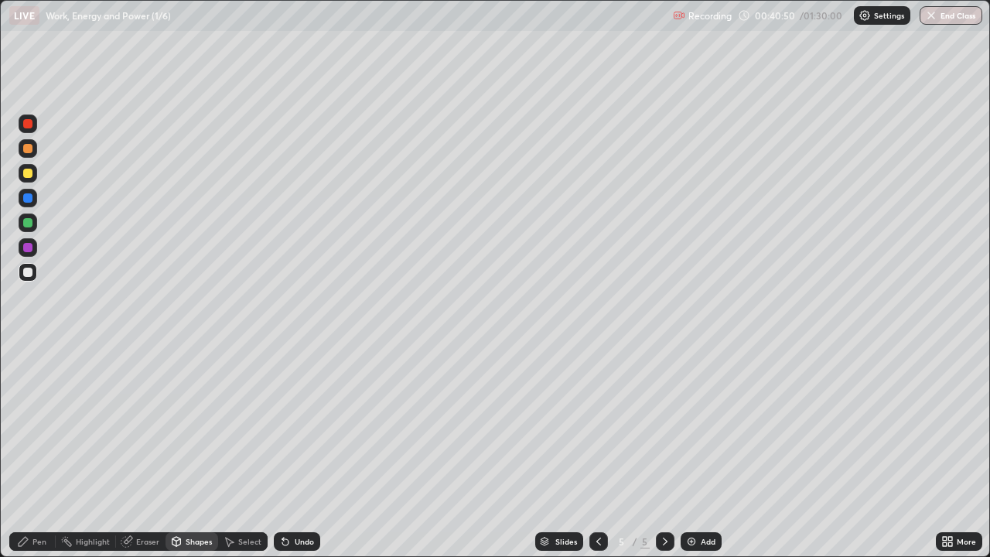
click at [43, 452] on div "Pen" at bounding box center [32, 541] width 46 height 19
click at [29, 128] on div at bounding box center [27, 123] width 9 height 9
click at [30, 126] on div at bounding box center [27, 123] width 9 height 9
click at [154, 452] on div "Eraser" at bounding box center [147, 542] width 23 height 8
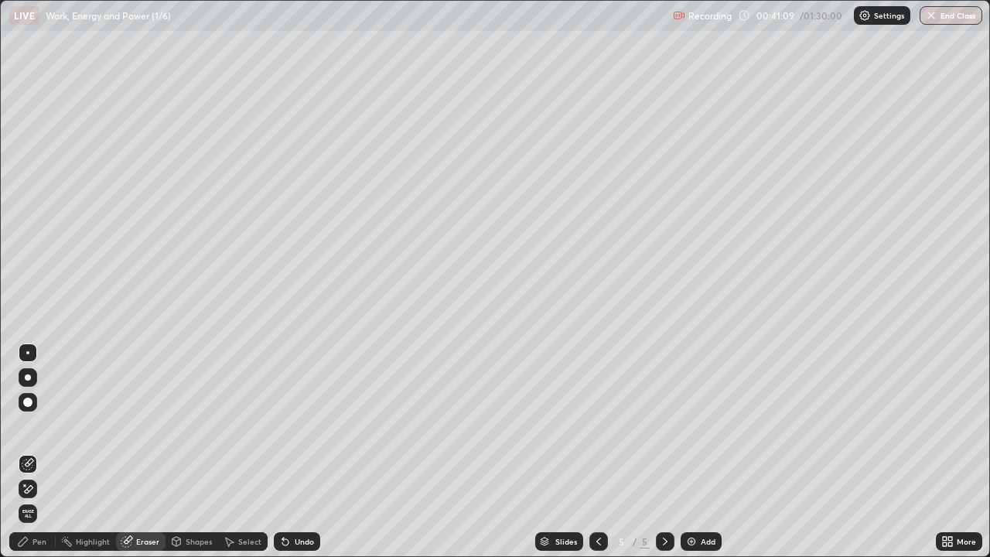
click at [48, 452] on div "Pen" at bounding box center [32, 541] width 46 height 19
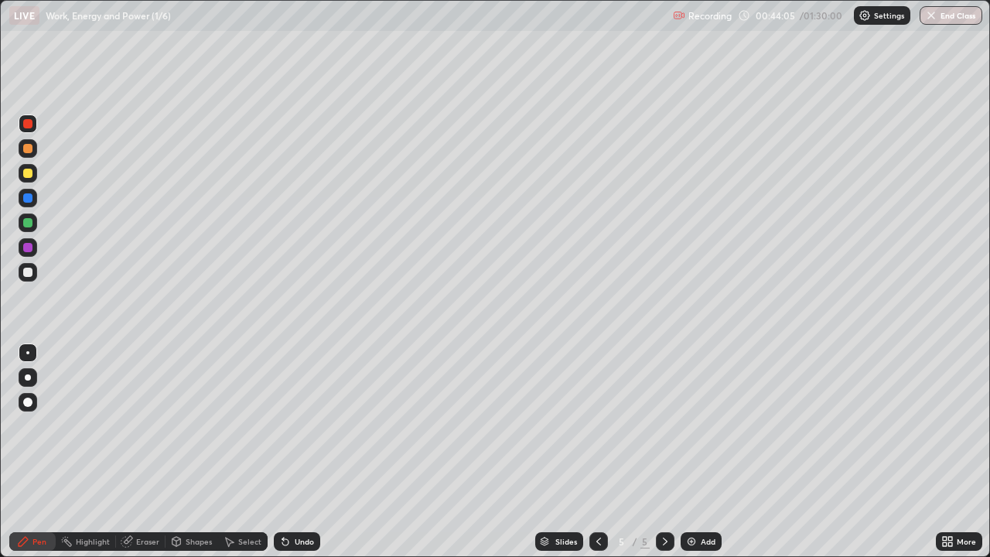
click at [203, 452] on div "Shapes" at bounding box center [199, 542] width 26 height 8
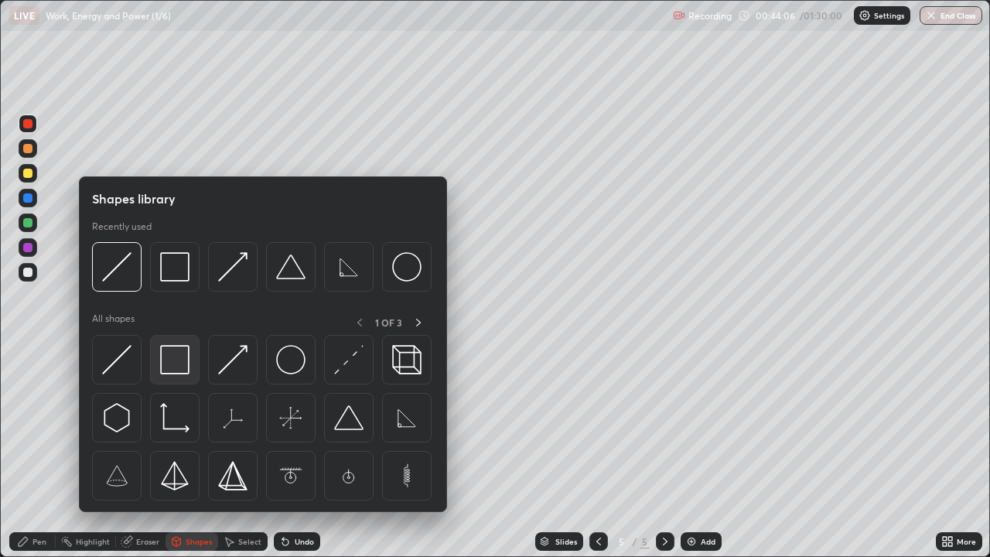
click at [179, 364] on img at bounding box center [174, 359] width 29 height 29
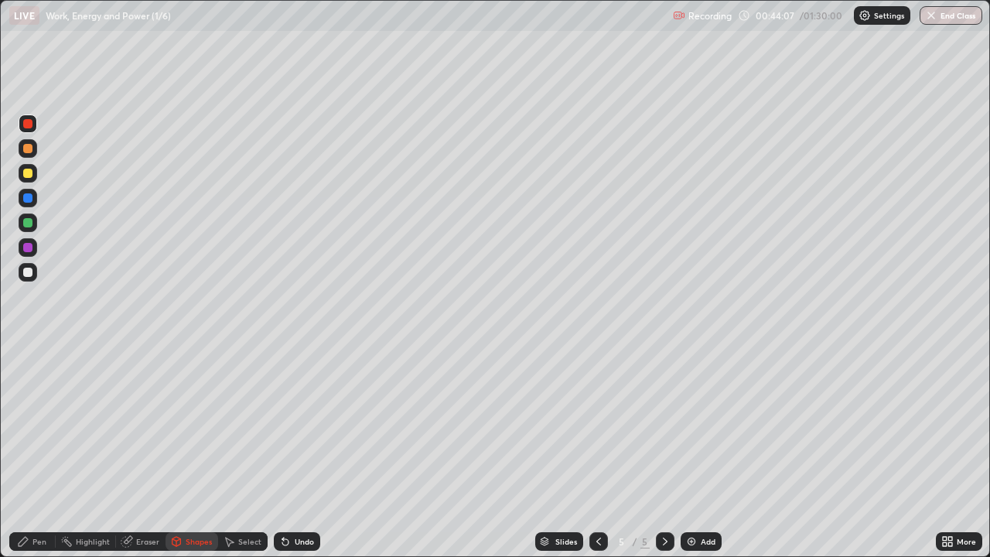
click at [29, 272] on div at bounding box center [27, 272] width 9 height 9
click at [47, 452] on div "Pen" at bounding box center [32, 541] width 46 height 19
click at [29, 177] on div at bounding box center [27, 173] width 9 height 9
click at [27, 225] on div at bounding box center [27, 222] width 9 height 9
click at [36, 253] on div at bounding box center [28, 247] width 19 height 19
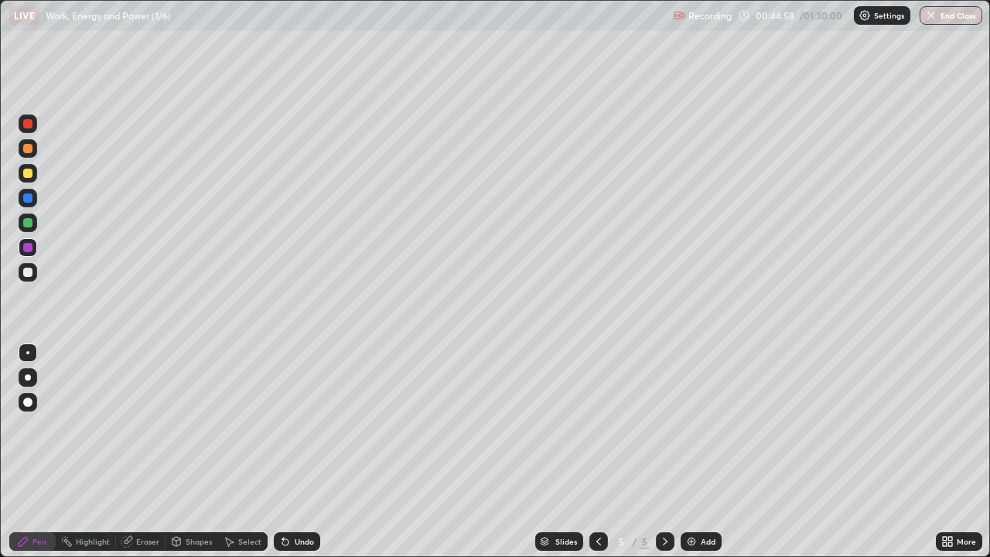
click at [29, 127] on div at bounding box center [27, 123] width 9 height 9
click at [29, 176] on div at bounding box center [27, 173] width 9 height 9
click at [28, 249] on div at bounding box center [27, 247] width 9 height 9
click at [944, 452] on icon at bounding box center [948, 541] width 12 height 12
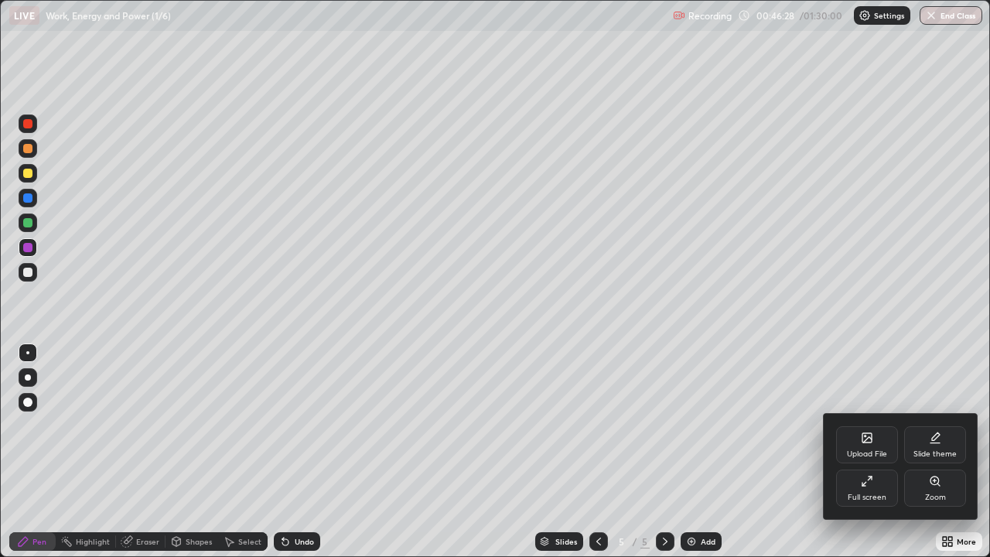
click at [868, 452] on icon at bounding box center [867, 481] width 12 height 12
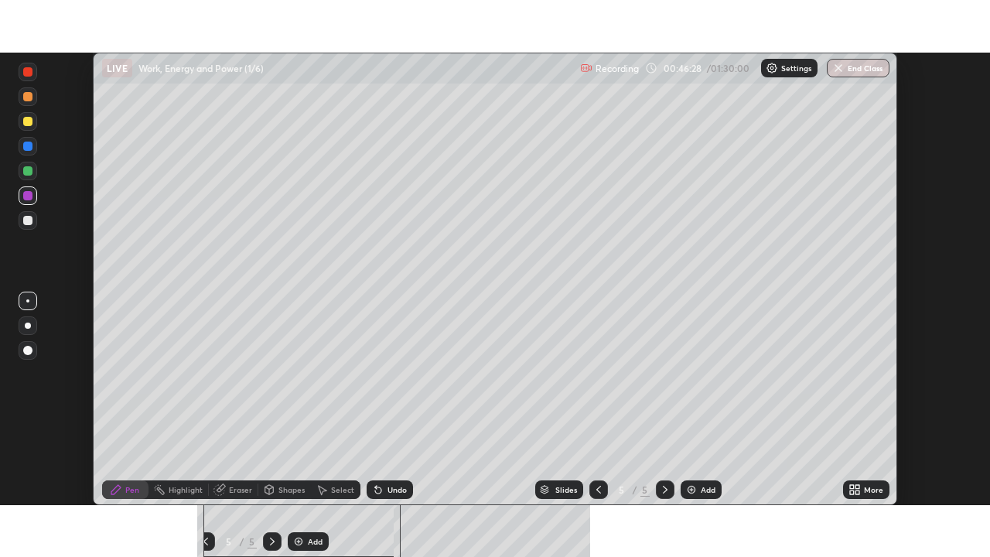
scroll to position [76911, 76373]
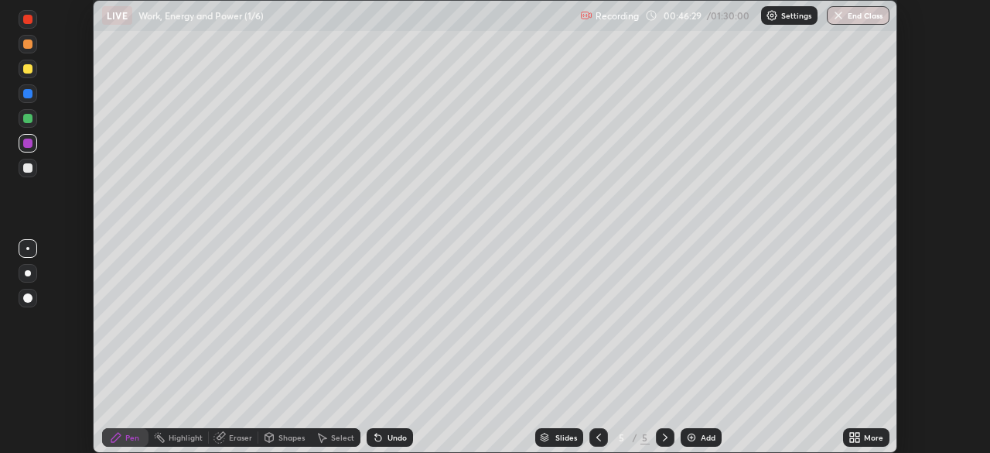
click at [859, 437] on icon at bounding box center [855, 437] width 12 height 12
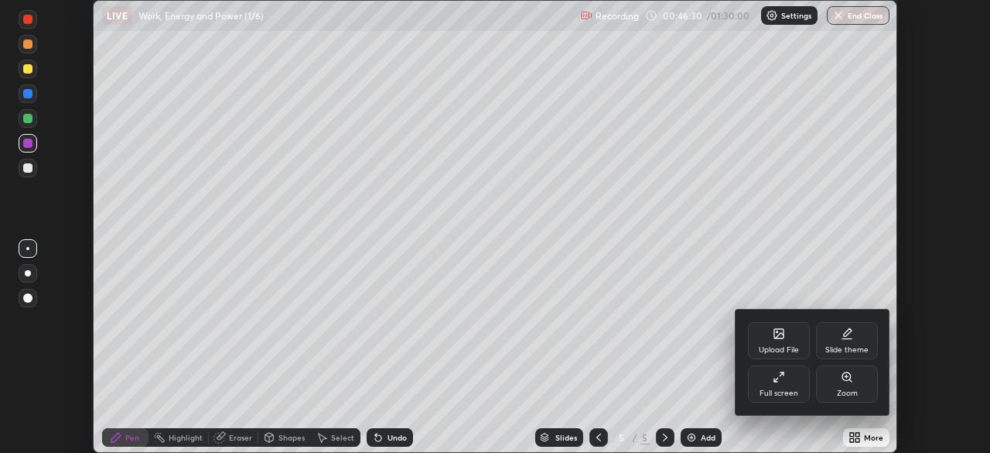
click at [795, 379] on div "Full screen" at bounding box center [779, 383] width 62 height 37
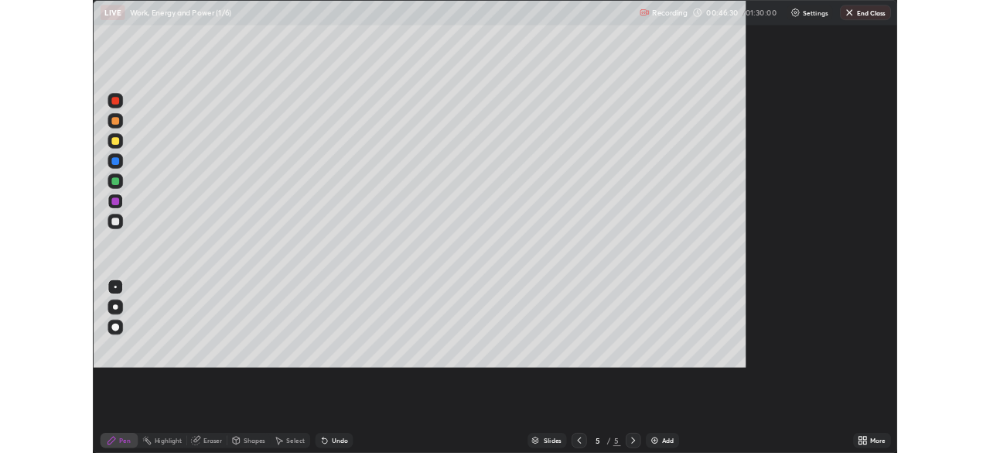
scroll to position [557, 990]
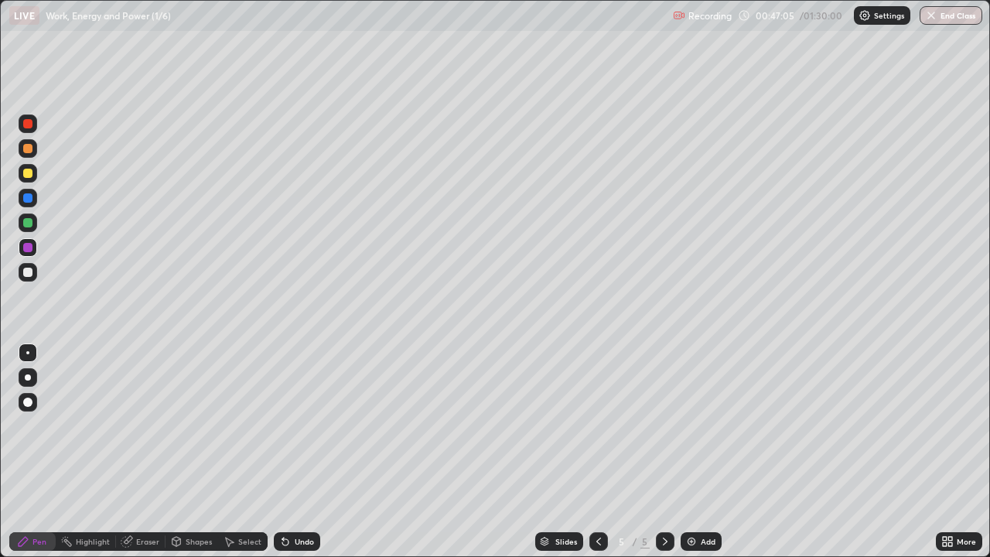
click at [298, 452] on div "Undo" at bounding box center [304, 542] width 19 height 8
click at [297, 452] on div "Undo" at bounding box center [304, 542] width 19 height 8
click at [289, 452] on icon at bounding box center [285, 541] width 12 height 12
click at [286, 452] on icon at bounding box center [285, 541] width 12 height 12
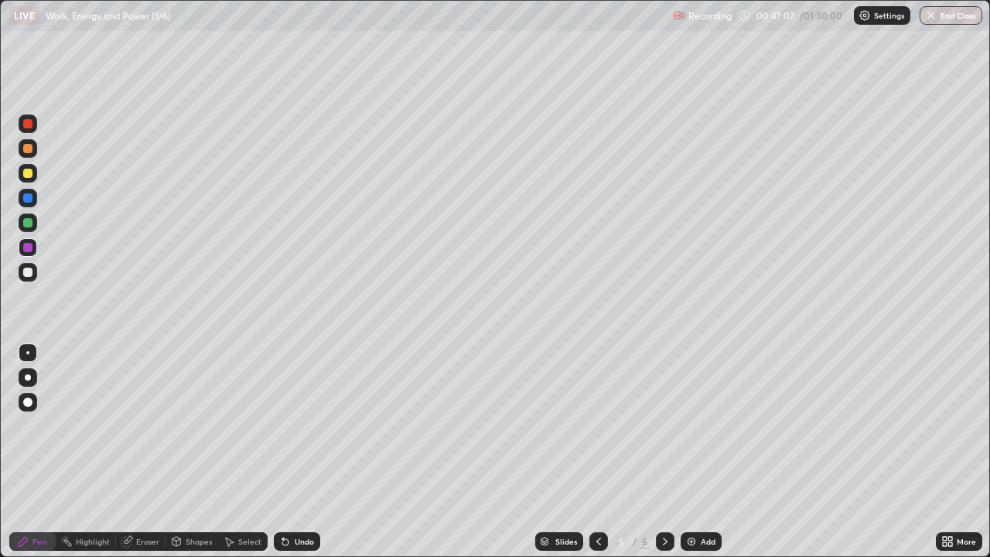
click at [285, 452] on icon at bounding box center [285, 542] width 6 height 6
click at [26, 275] on div at bounding box center [27, 272] width 9 height 9
click at [29, 274] on div at bounding box center [27, 272] width 9 height 9
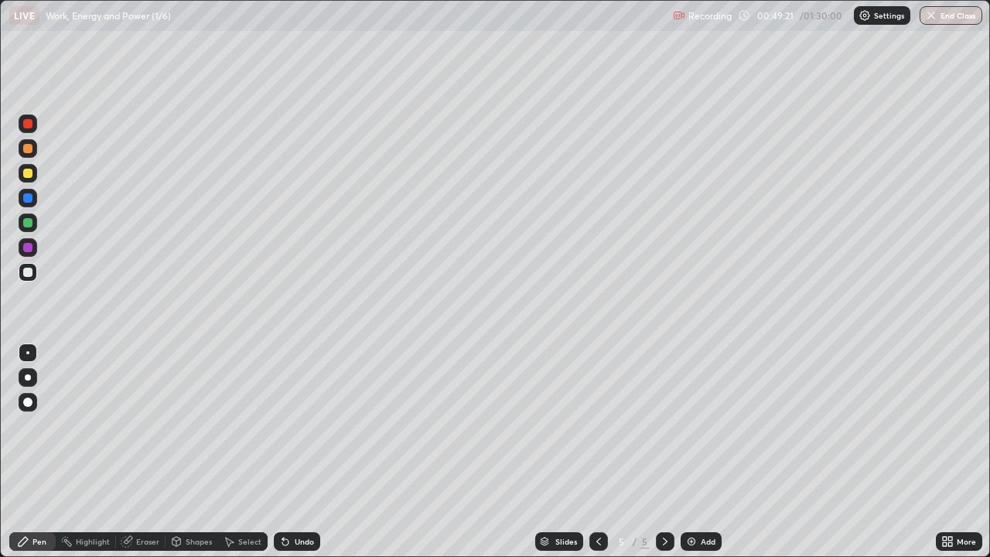
click at [35, 223] on div at bounding box center [28, 223] width 19 height 19
click at [191, 452] on div "Shapes" at bounding box center [199, 542] width 26 height 8
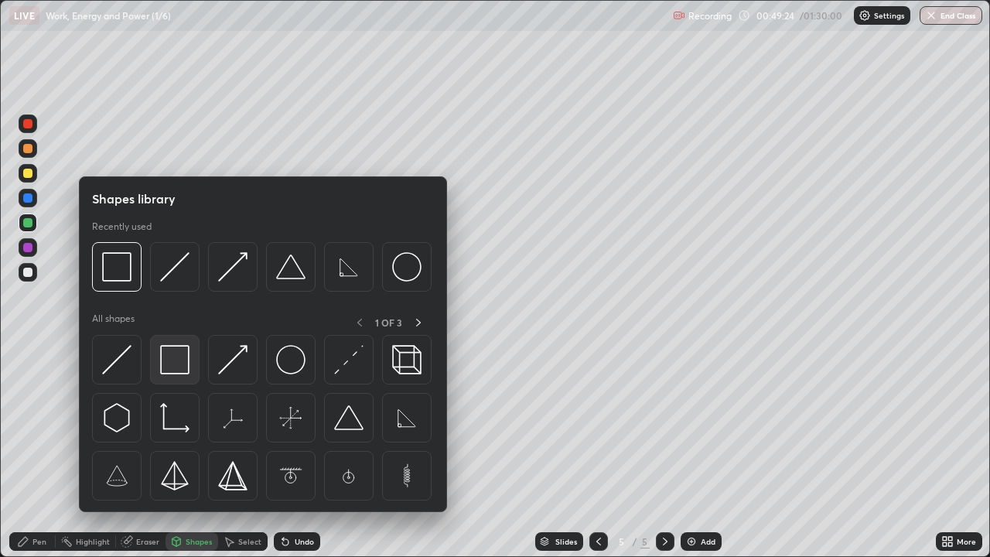
click at [169, 367] on img at bounding box center [174, 359] width 29 height 29
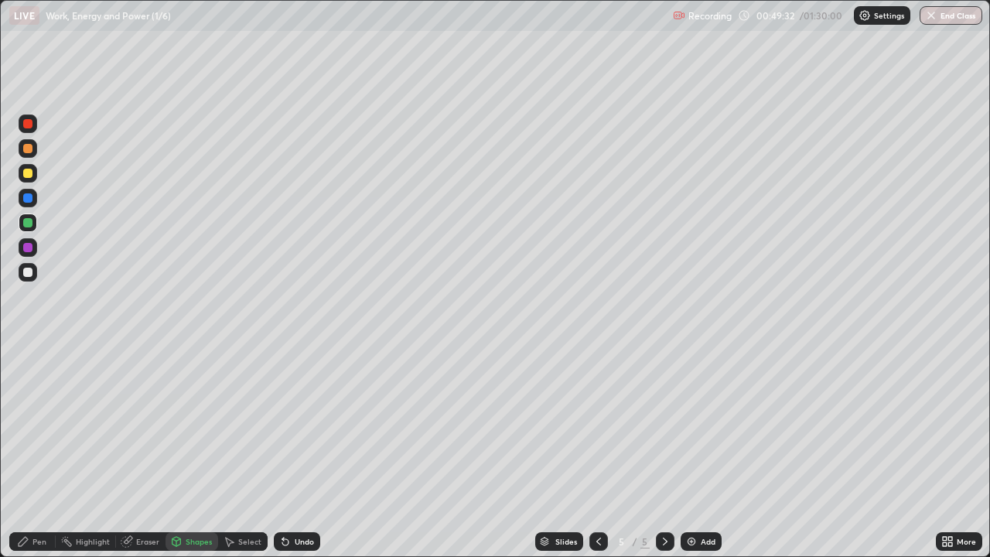
click at [29, 177] on div at bounding box center [27, 173] width 9 height 9
click at [36, 452] on div "Pen" at bounding box center [39, 542] width 14 height 8
click at [27, 244] on div at bounding box center [27, 247] width 9 height 9
click at [28, 273] on div at bounding box center [27, 272] width 9 height 9
click at [26, 177] on div at bounding box center [27, 173] width 9 height 9
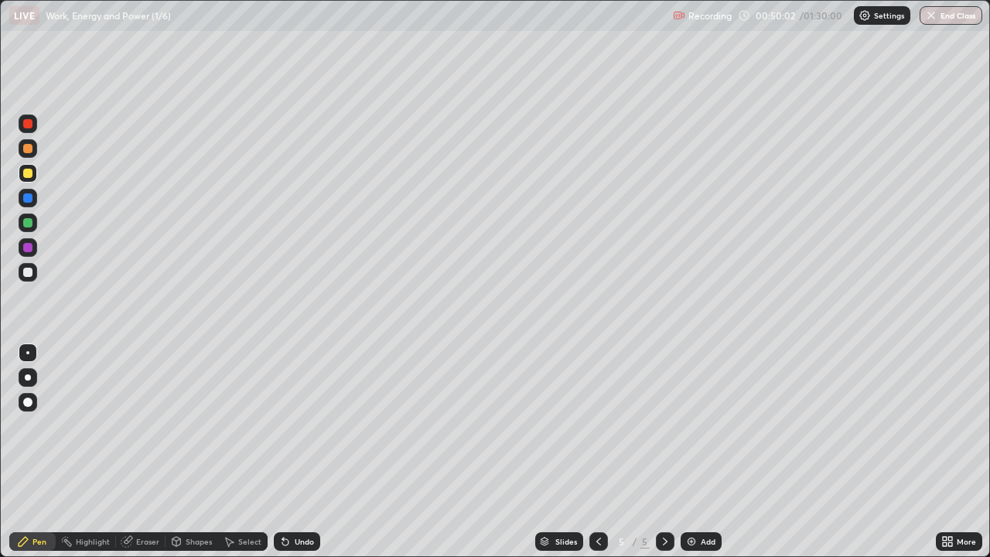
click at [28, 174] on div at bounding box center [27, 173] width 9 height 9
click at [283, 452] on icon at bounding box center [285, 542] width 6 height 6
click at [285, 452] on icon at bounding box center [285, 542] width 6 height 6
click at [286, 452] on icon at bounding box center [285, 541] width 12 height 12
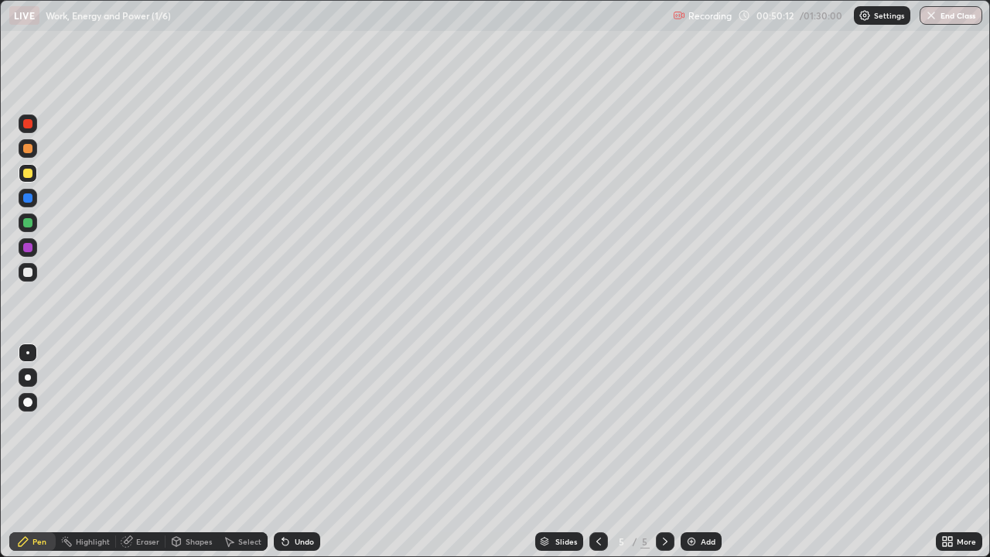
click at [289, 452] on icon at bounding box center [285, 541] width 12 height 12
click at [249, 452] on div "Select" at bounding box center [249, 542] width 23 height 8
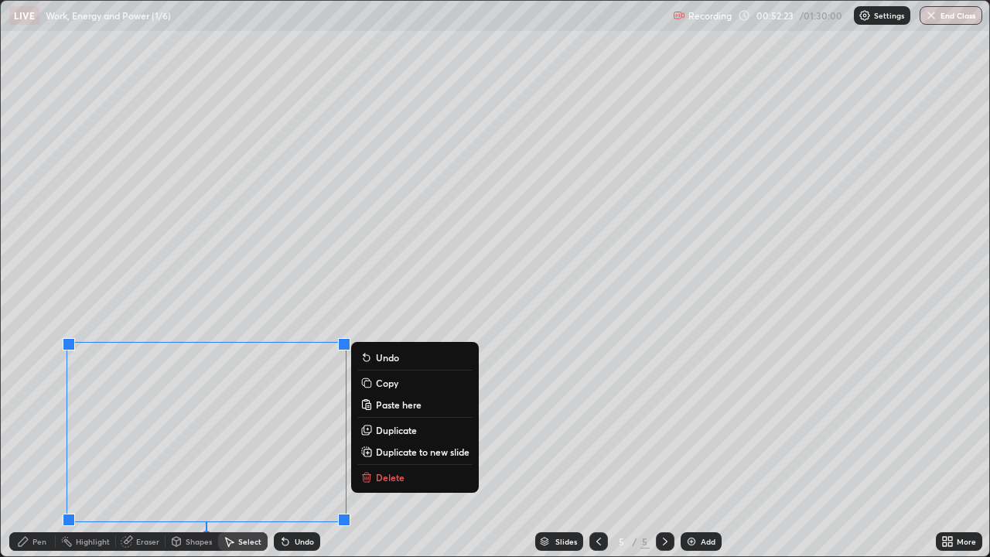
click at [382, 385] on p "Copy" at bounding box center [387, 383] width 22 height 12
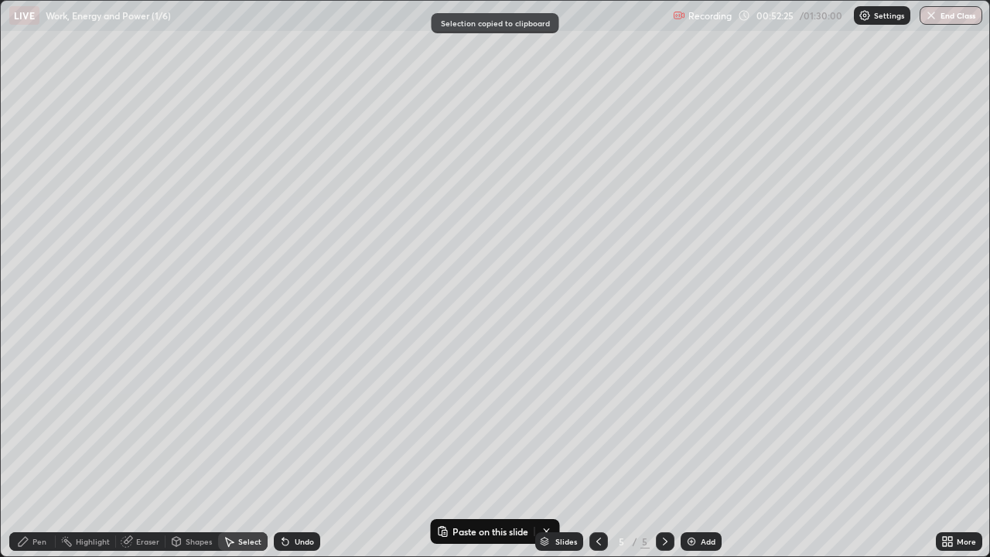
click at [689, 452] on img at bounding box center [691, 541] width 12 height 12
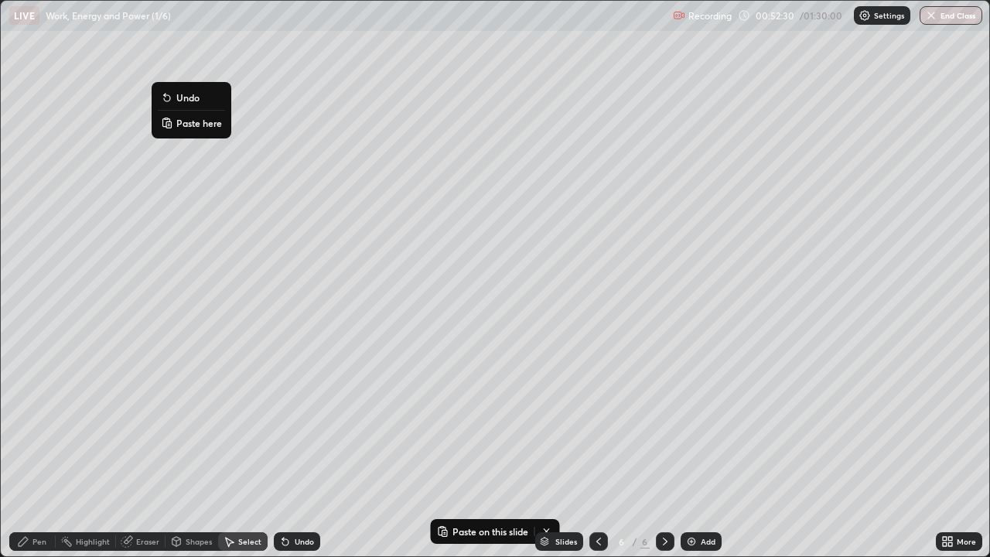
click at [194, 122] on p "Paste here" at bounding box center [199, 123] width 46 height 12
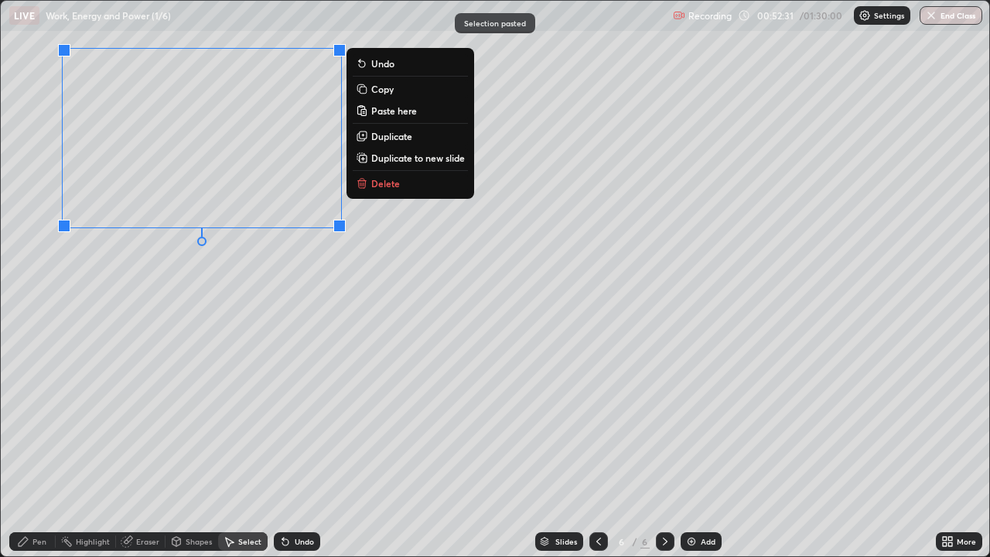
click at [214, 283] on div "0 ° Undo Copy Paste here Duplicate Duplicate to new slide Delete" at bounding box center [495, 278] width 989 height 555
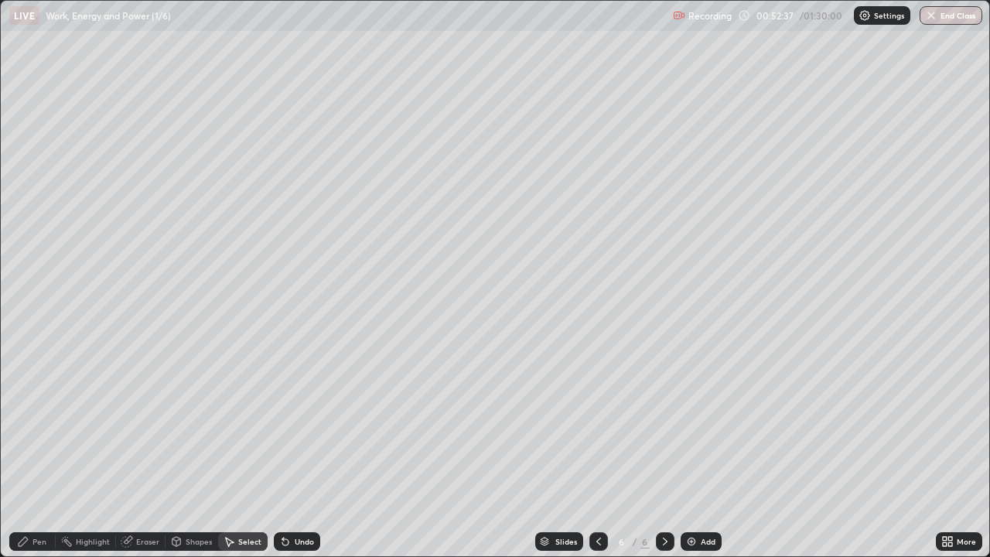
click at [39, 452] on div "Pen" at bounding box center [39, 542] width 14 height 8
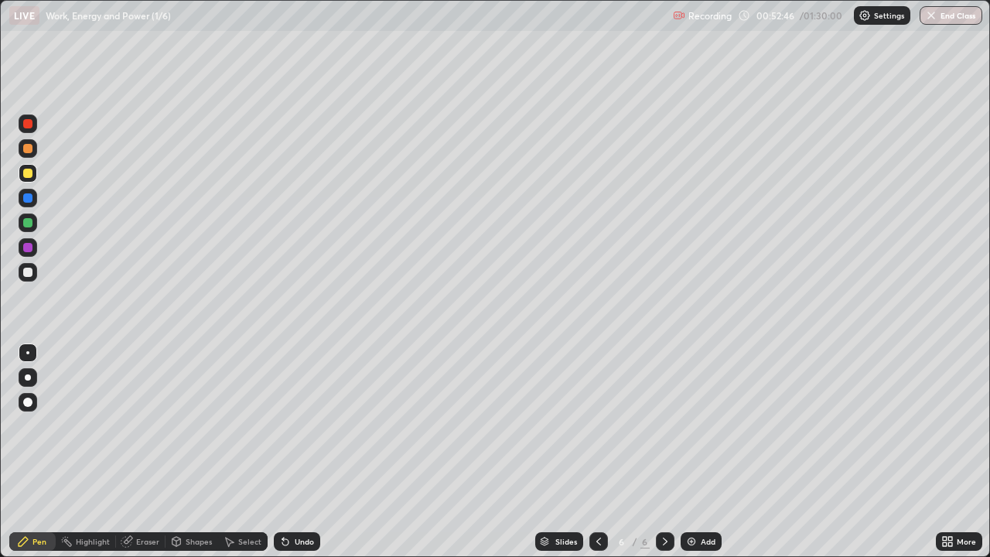
click at [30, 127] on div at bounding box center [27, 123] width 9 height 9
click at [31, 223] on div at bounding box center [27, 222] width 9 height 9
click at [29, 173] on div at bounding box center [27, 173] width 9 height 9
click at [29, 172] on div at bounding box center [27, 173] width 9 height 9
click at [26, 273] on div at bounding box center [27, 272] width 9 height 9
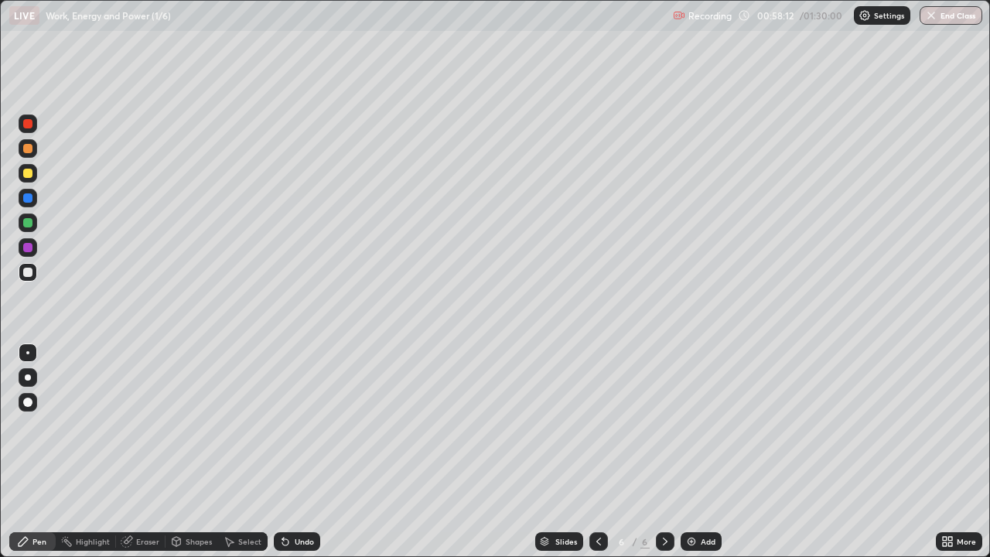
click at [945, 452] on icon at bounding box center [945, 544] width 4 height 4
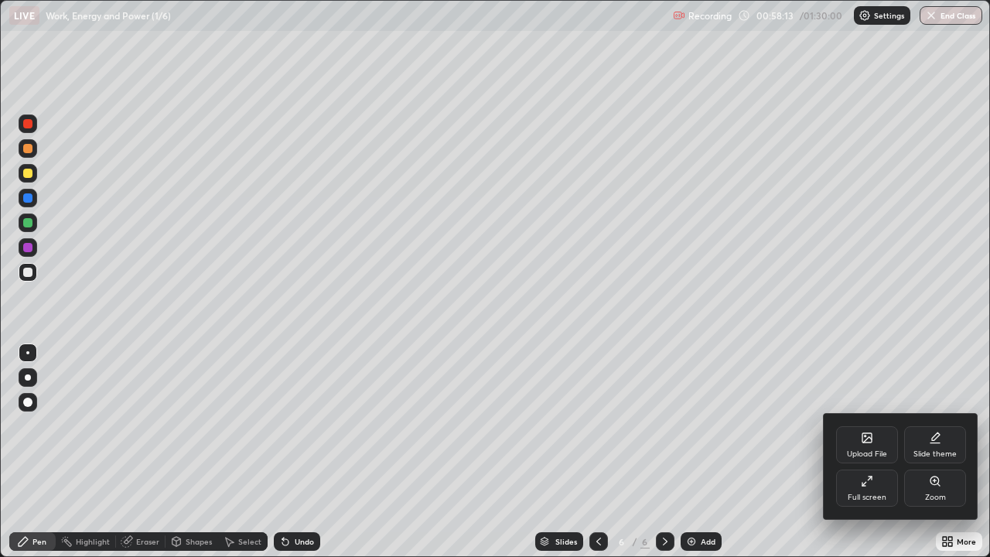
click at [866, 452] on icon at bounding box center [867, 481] width 12 height 12
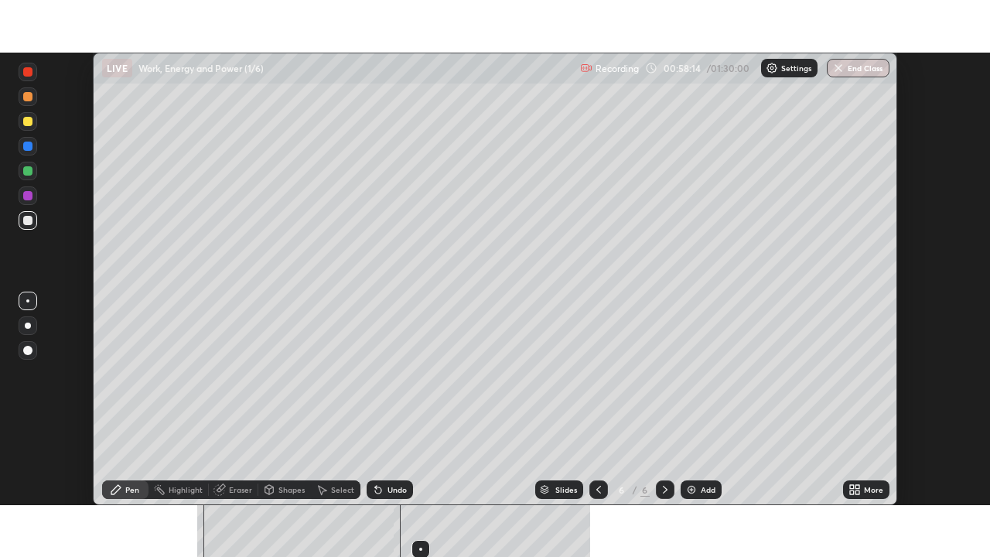
scroll to position [76911, 76373]
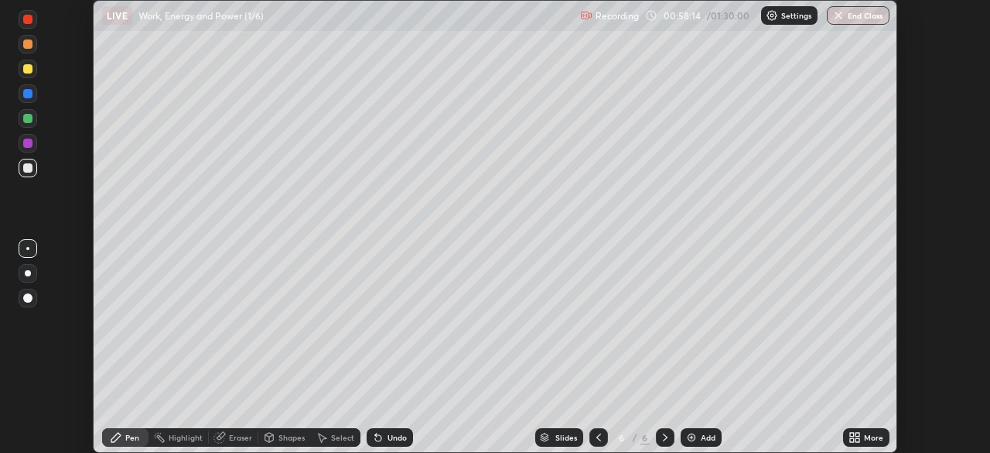
click at [857, 436] on icon at bounding box center [855, 437] width 12 height 12
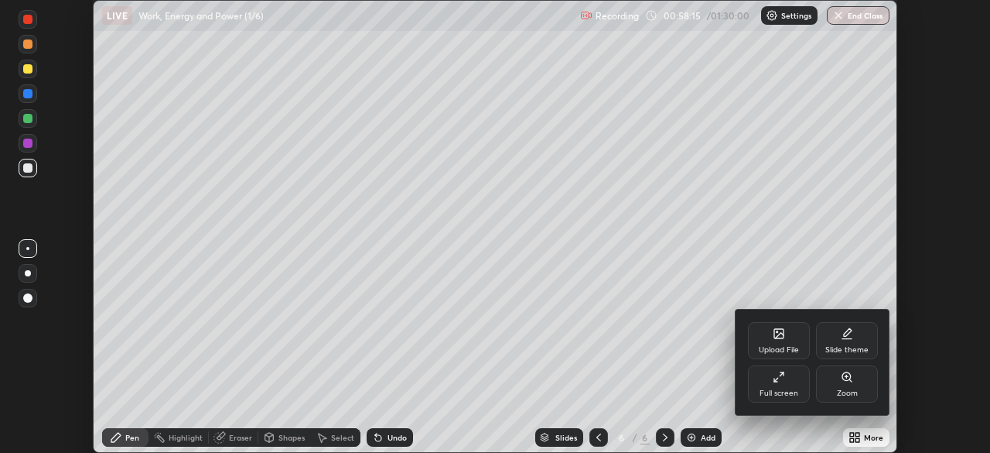
click at [791, 381] on div "Full screen" at bounding box center [779, 383] width 62 height 37
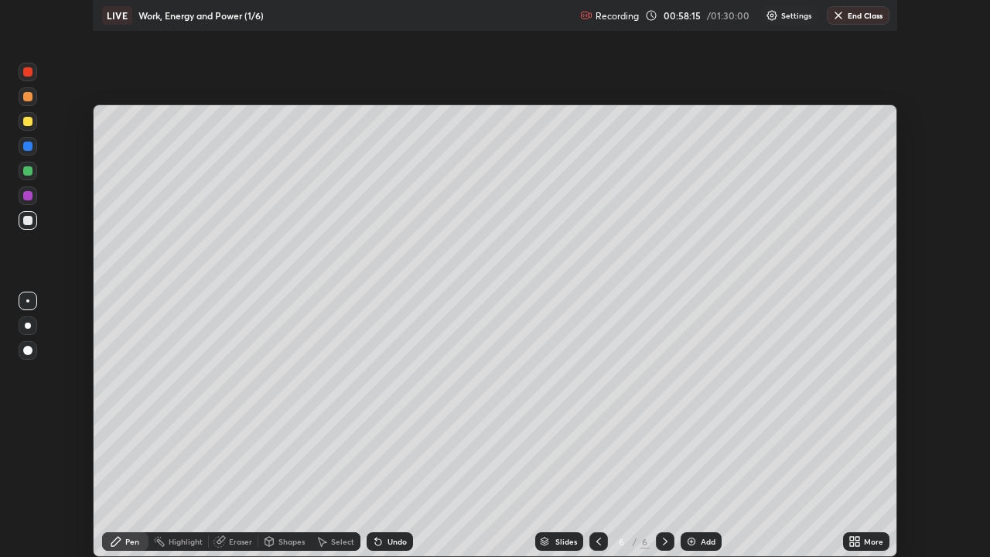
scroll to position [557, 990]
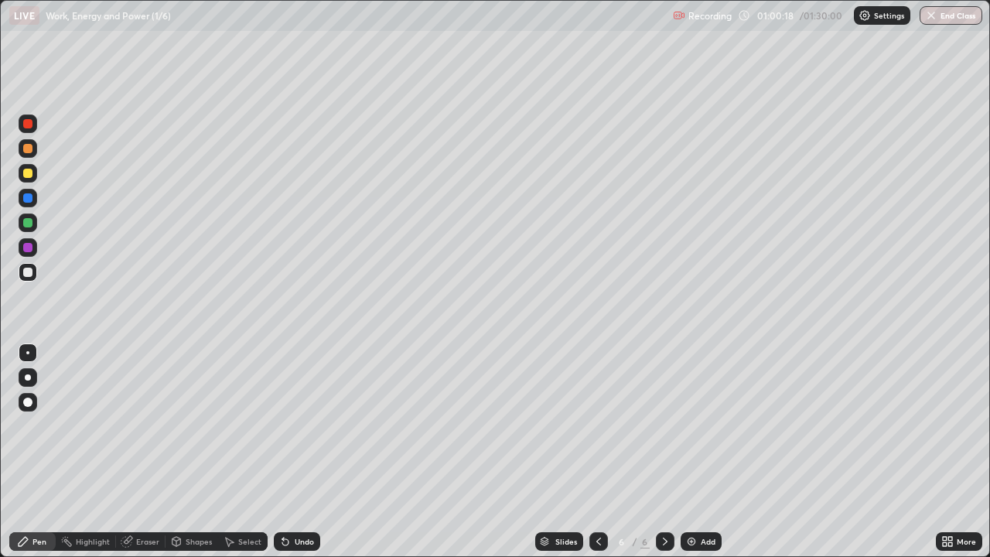
click at [690, 452] on img at bounding box center [691, 541] width 12 height 12
click at [28, 173] on div at bounding box center [27, 173] width 9 height 9
click at [27, 173] on div at bounding box center [27, 173] width 9 height 9
click at [197, 452] on div "Shapes" at bounding box center [199, 542] width 26 height 8
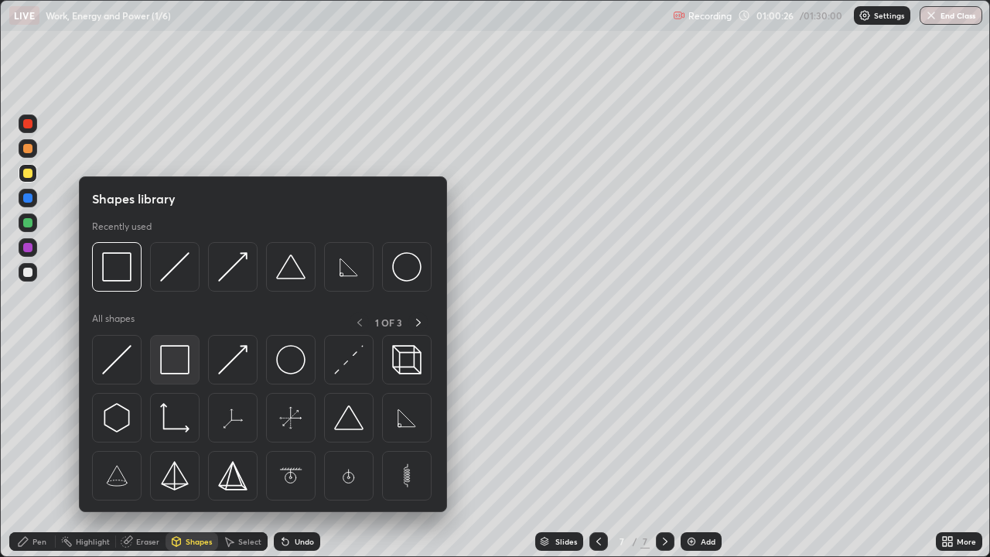
click at [178, 365] on img at bounding box center [174, 359] width 29 height 29
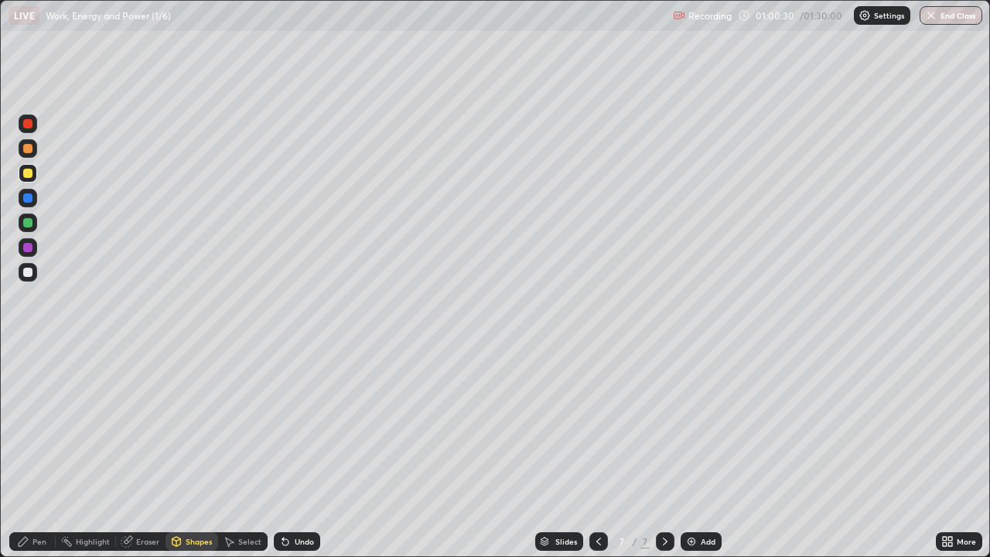
click at [42, 452] on div "Pen" at bounding box center [32, 541] width 46 height 19
click at [32, 224] on div at bounding box center [27, 222] width 9 height 9
click at [30, 271] on div at bounding box center [27, 272] width 9 height 9
click at [30, 126] on div at bounding box center [27, 123] width 9 height 9
click at [244, 452] on div "Select" at bounding box center [249, 542] width 23 height 8
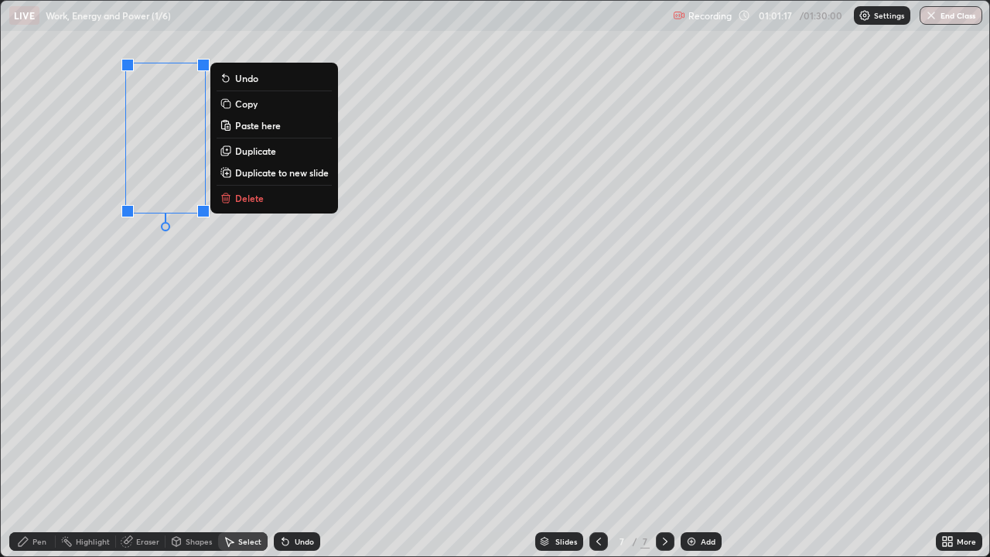
click at [255, 108] on p "Copy" at bounding box center [246, 103] width 22 height 12
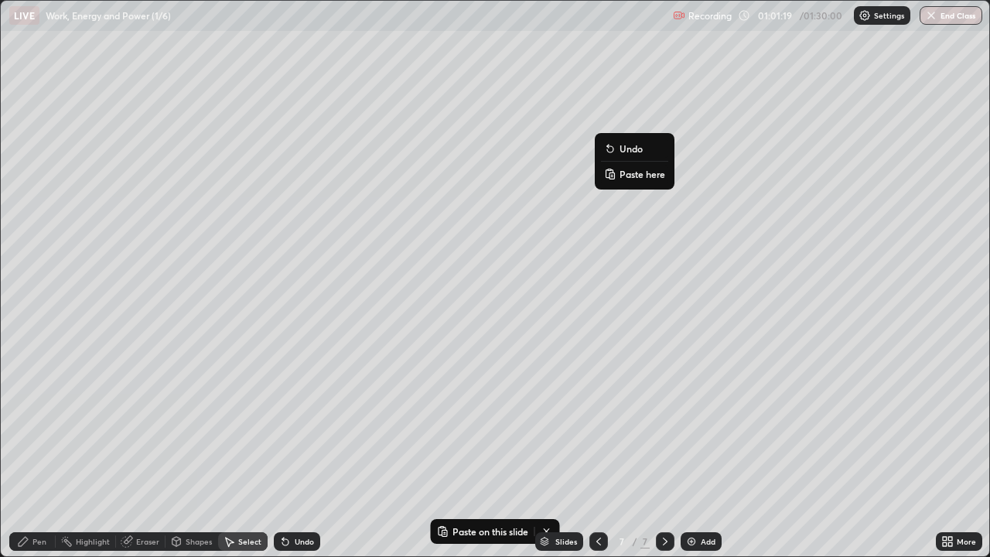
click at [637, 174] on p "Paste here" at bounding box center [643, 174] width 46 height 12
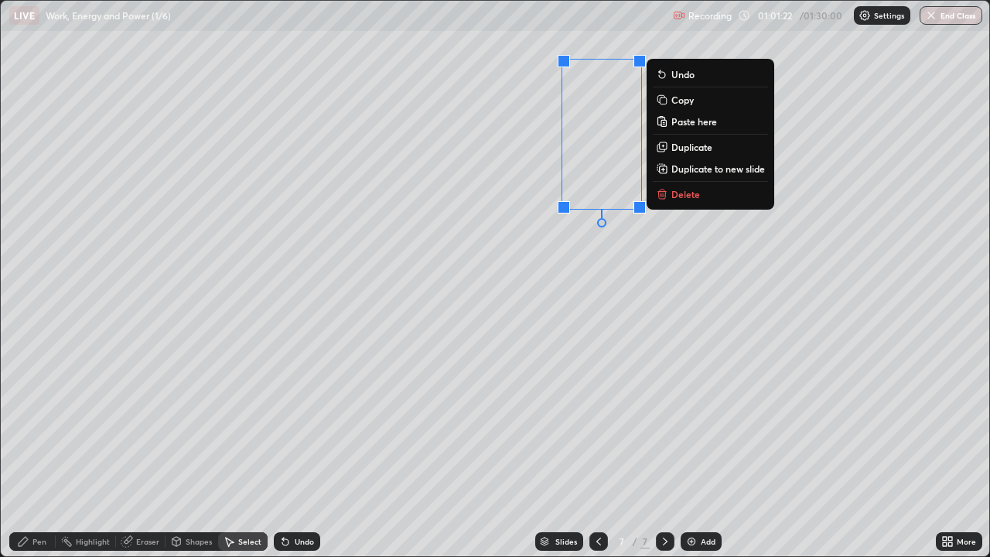
click at [531, 281] on div "0 ° Undo Copy Paste here Duplicate Duplicate to new slide Delete" at bounding box center [495, 278] width 989 height 555
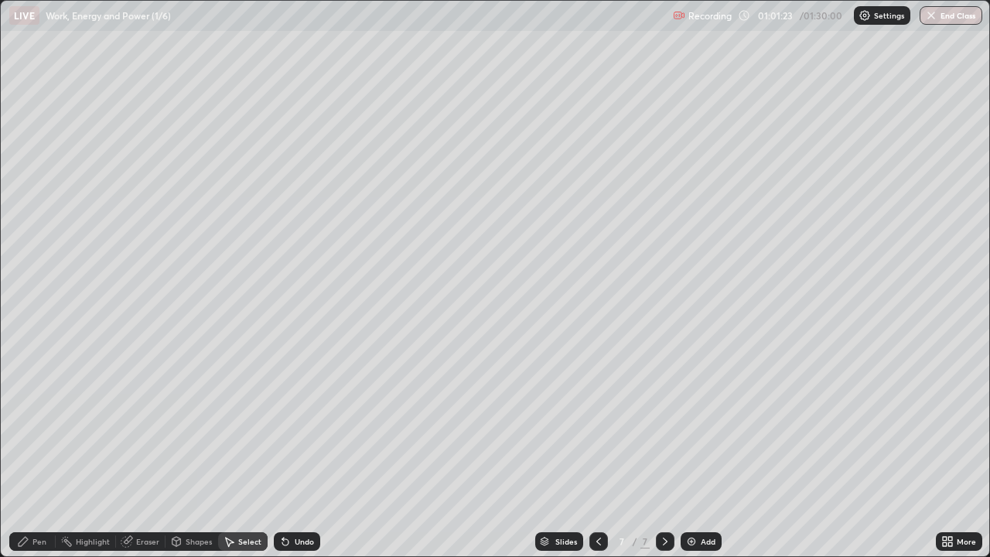
click at [44, 452] on div "Pen" at bounding box center [39, 542] width 14 height 8
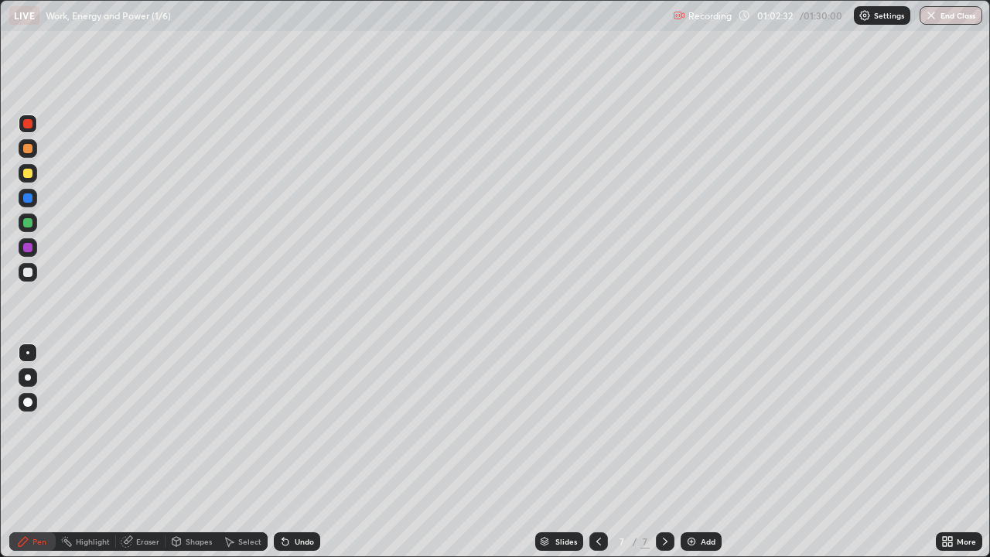
click at [32, 275] on div at bounding box center [28, 272] width 19 height 19
click at [689, 452] on img at bounding box center [691, 541] width 12 height 12
click at [597, 452] on icon at bounding box center [598, 542] width 5 height 8
click at [665, 452] on icon at bounding box center [665, 542] width 5 height 8
click at [198, 452] on div "Shapes" at bounding box center [199, 542] width 26 height 8
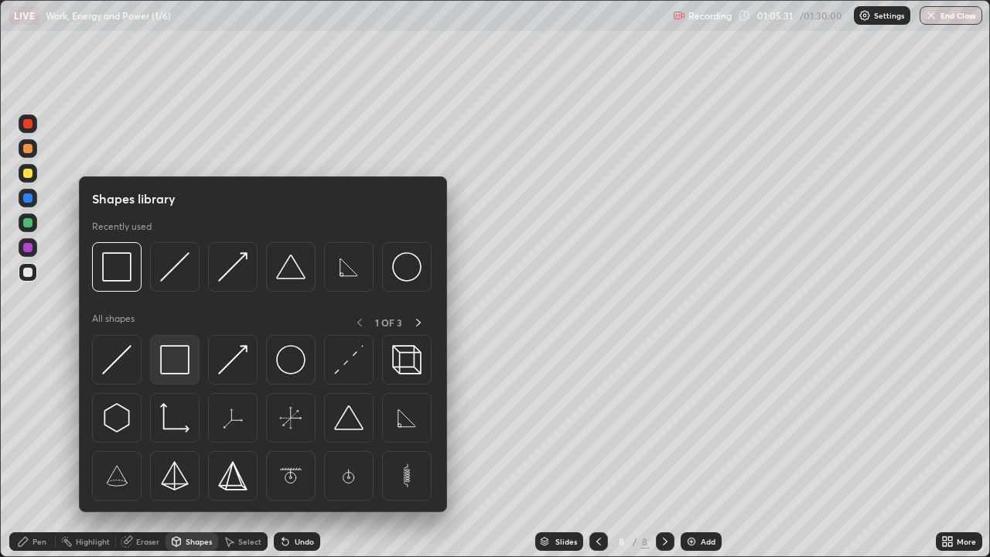
click at [178, 359] on img at bounding box center [174, 359] width 29 height 29
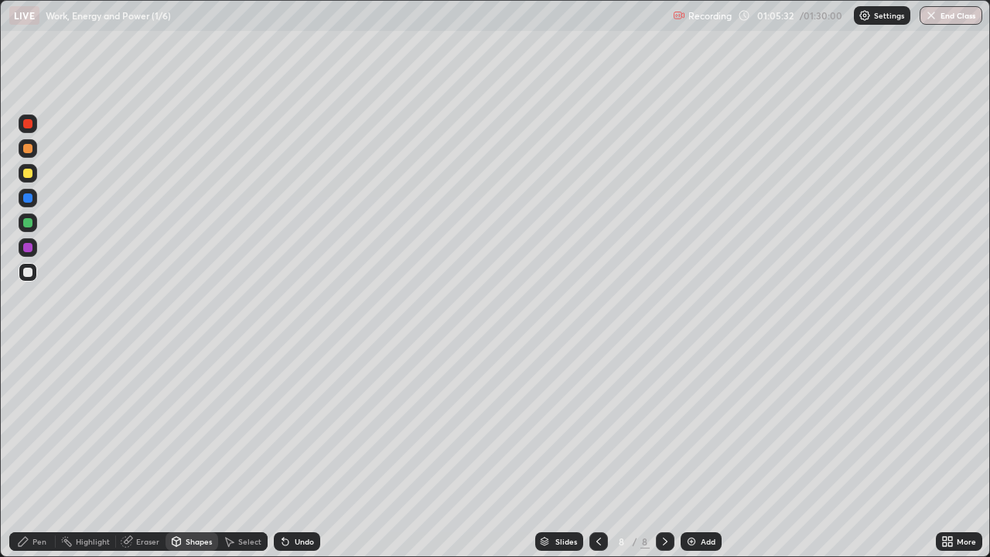
click at [30, 174] on div at bounding box center [27, 173] width 9 height 9
click at [39, 452] on div "Pen" at bounding box center [32, 541] width 46 height 19
click at [29, 226] on div at bounding box center [27, 222] width 9 height 9
click at [29, 275] on div at bounding box center [27, 272] width 9 height 9
click at [188, 452] on div "Shapes" at bounding box center [199, 542] width 26 height 8
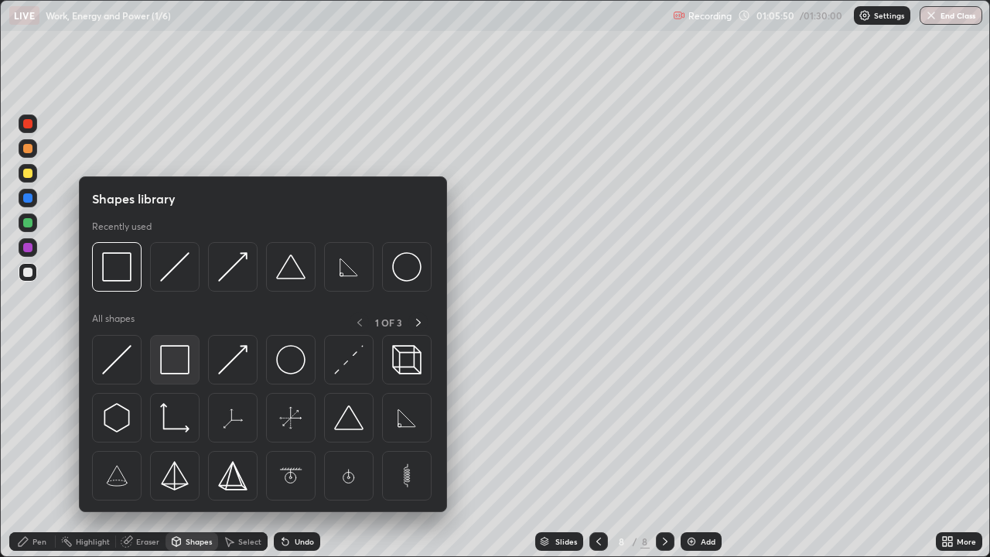
click at [175, 364] on img at bounding box center [174, 359] width 29 height 29
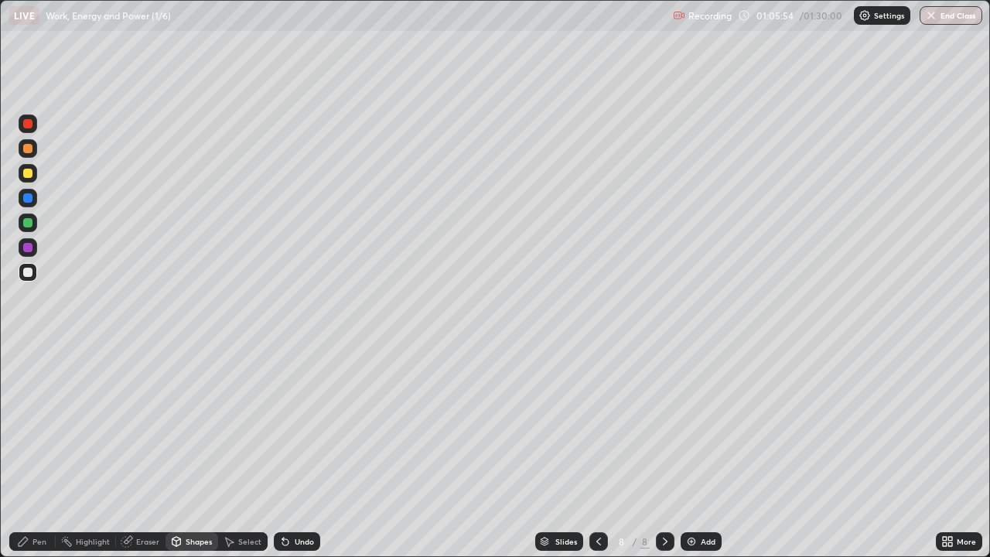
click at [31, 248] on div at bounding box center [27, 247] width 9 height 9
click at [43, 452] on div "Pen" at bounding box center [39, 542] width 14 height 8
click at [29, 223] on div at bounding box center [27, 222] width 9 height 9
click at [32, 126] on div at bounding box center [27, 123] width 9 height 9
click at [29, 224] on div at bounding box center [27, 222] width 9 height 9
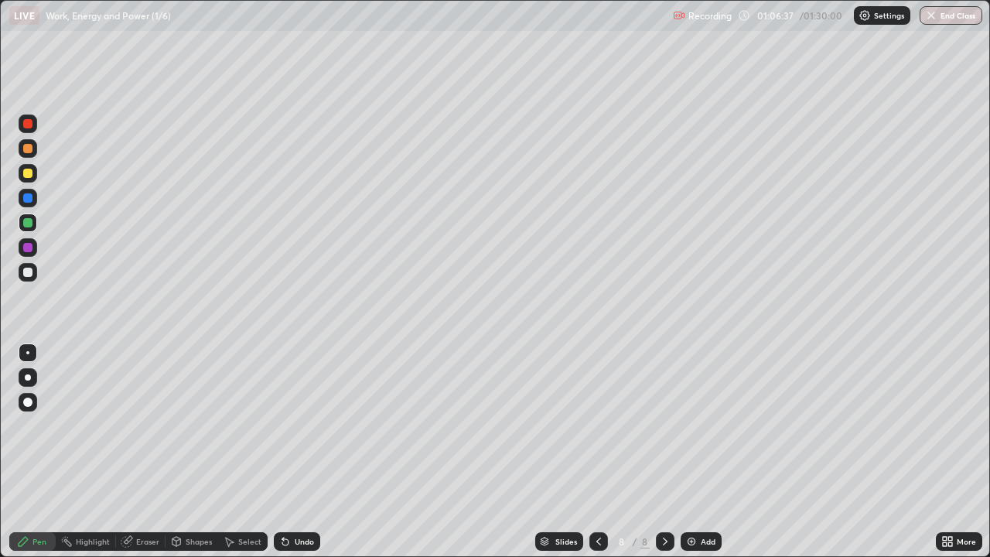
click at [29, 224] on div at bounding box center [27, 222] width 9 height 9
click at [202, 452] on div "Shapes" at bounding box center [199, 542] width 26 height 8
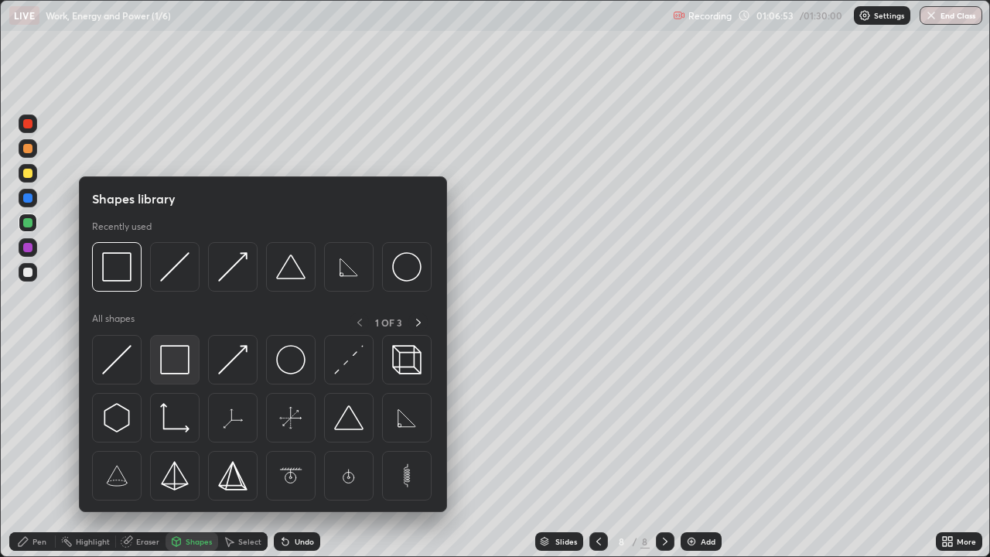
click at [179, 369] on img at bounding box center [174, 359] width 29 height 29
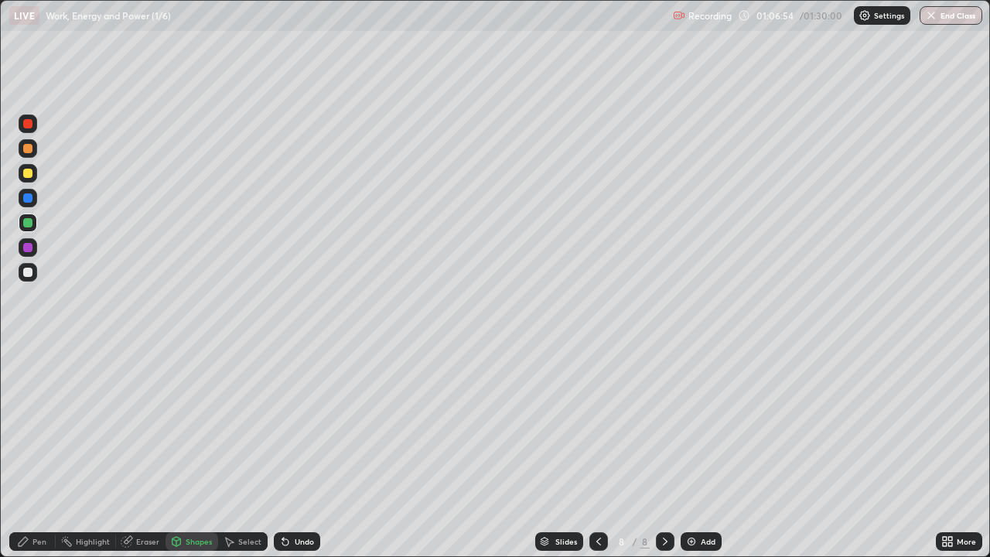
click at [28, 174] on div at bounding box center [27, 173] width 9 height 9
click at [203, 452] on div "Shapes" at bounding box center [199, 542] width 26 height 8
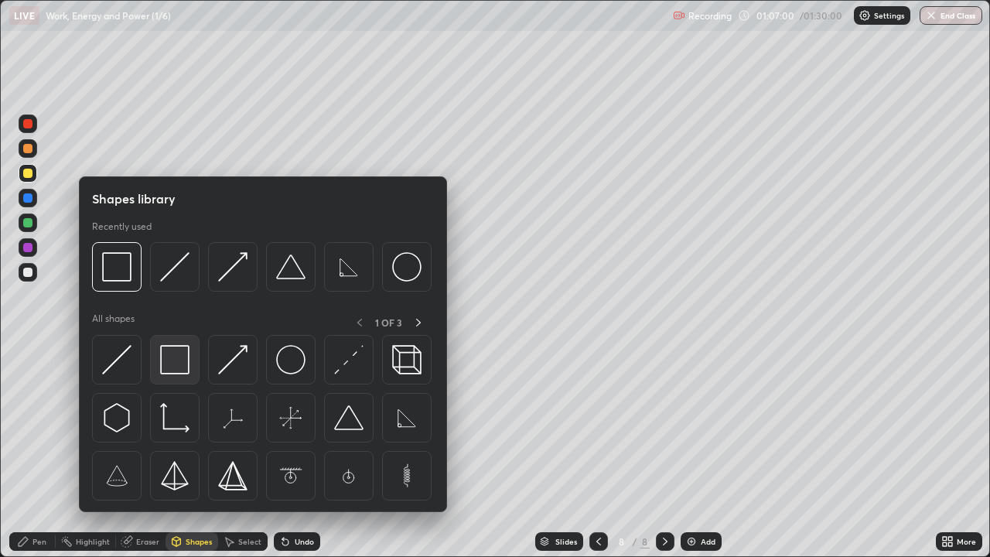
click at [169, 358] on img at bounding box center [174, 359] width 29 height 29
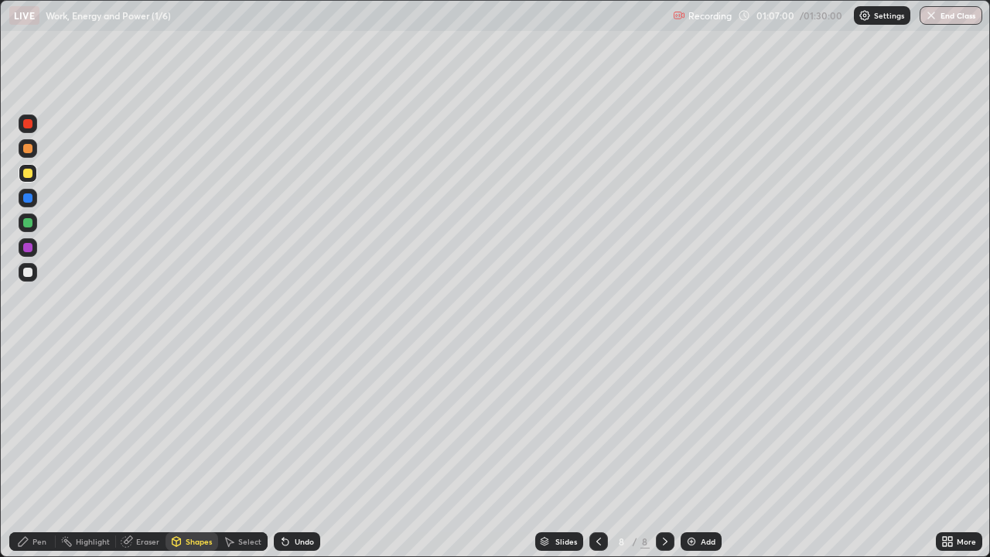
click at [32, 274] on div at bounding box center [27, 272] width 9 height 9
click at [53, 452] on div "Pen" at bounding box center [32, 541] width 46 height 31
click at [32, 249] on div at bounding box center [27, 247] width 9 height 9
click at [31, 224] on div at bounding box center [27, 222] width 9 height 9
click at [30, 125] on div at bounding box center [27, 123] width 9 height 9
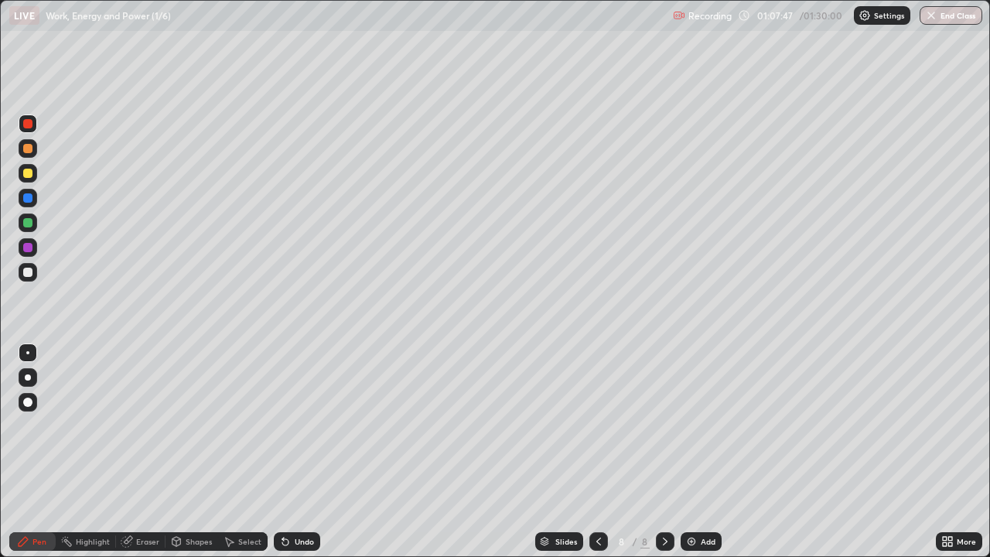
click at [29, 198] on div at bounding box center [27, 197] width 9 height 9
click at [200, 452] on div "Shapes" at bounding box center [199, 542] width 26 height 8
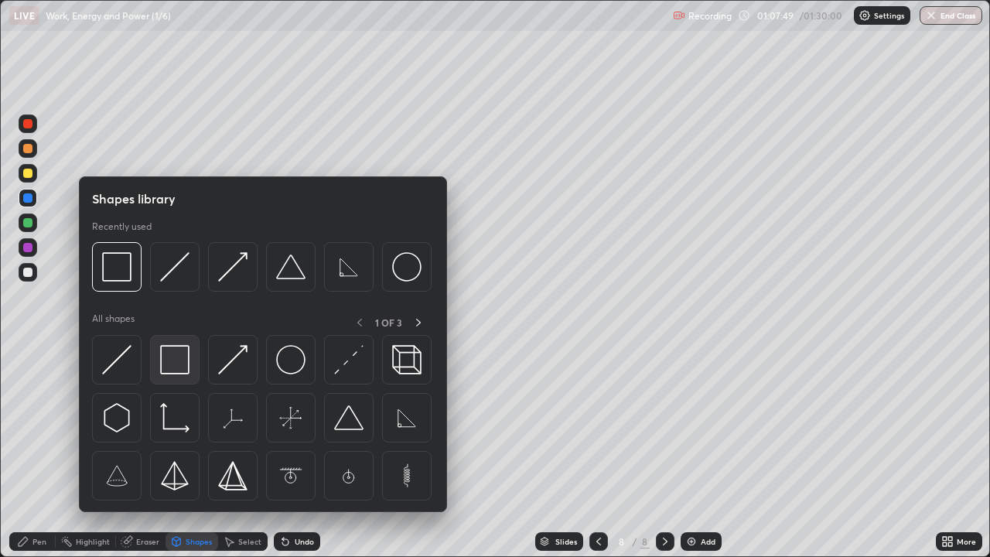
click at [183, 364] on img at bounding box center [174, 359] width 29 height 29
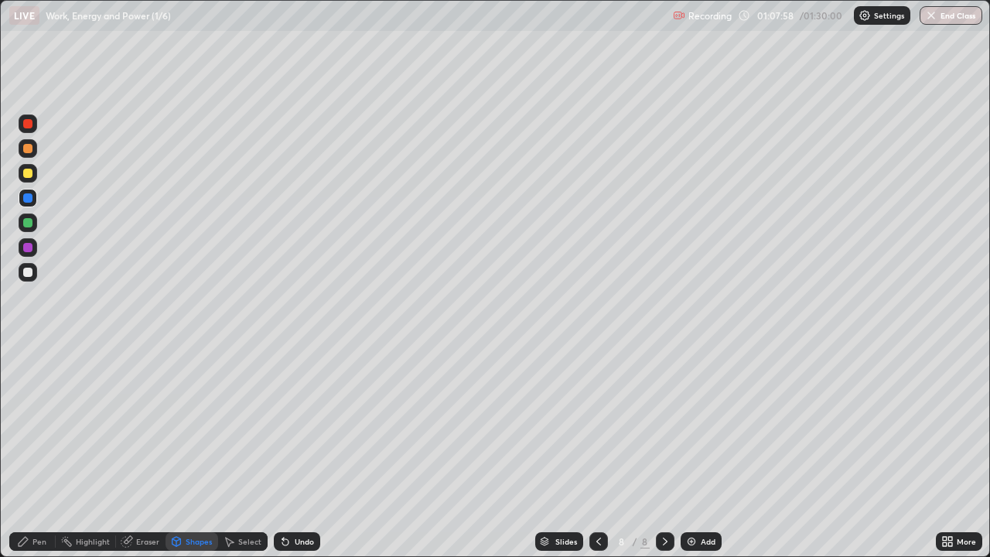
click at [50, 452] on div "Pen" at bounding box center [32, 541] width 46 height 19
click at [31, 271] on div at bounding box center [27, 272] width 9 height 9
click at [33, 227] on div at bounding box center [28, 223] width 19 height 19
click at [297, 452] on div "Undo" at bounding box center [297, 541] width 46 height 19
click at [296, 452] on div "Undo" at bounding box center [297, 541] width 46 height 19
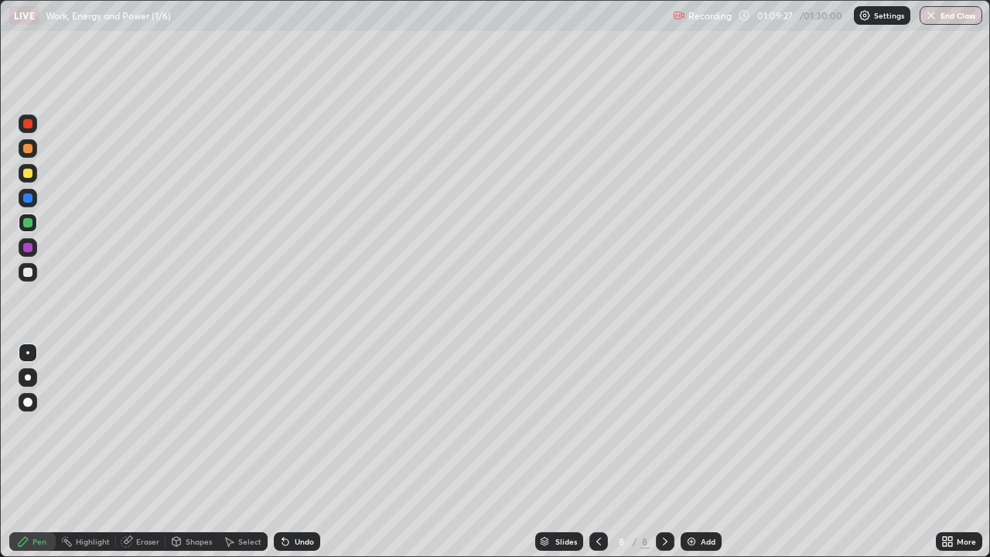
click at [296, 452] on div "Undo" at bounding box center [304, 542] width 19 height 8
click at [295, 452] on div "Undo" at bounding box center [304, 542] width 19 height 8
click at [194, 452] on div "Shapes" at bounding box center [199, 542] width 26 height 8
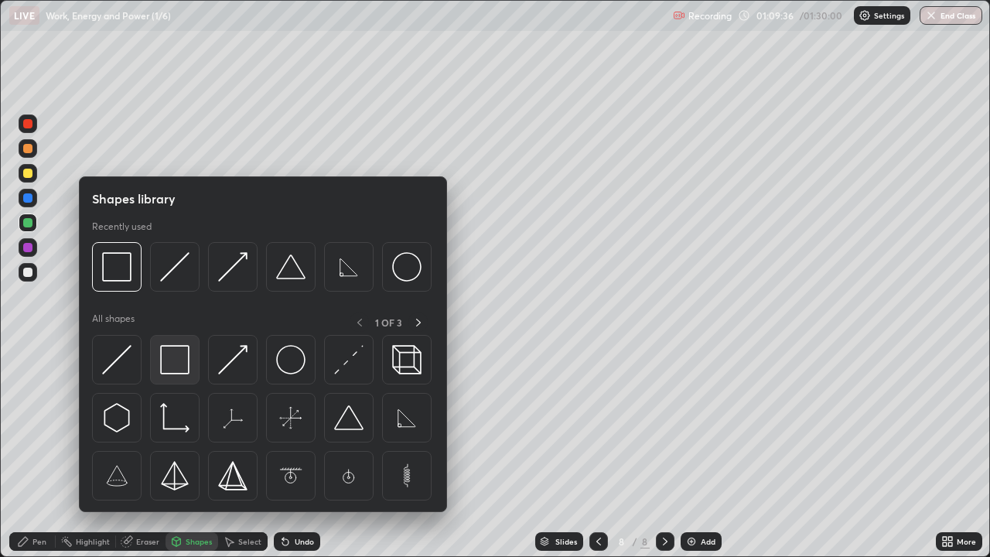
click at [174, 361] on img at bounding box center [174, 359] width 29 height 29
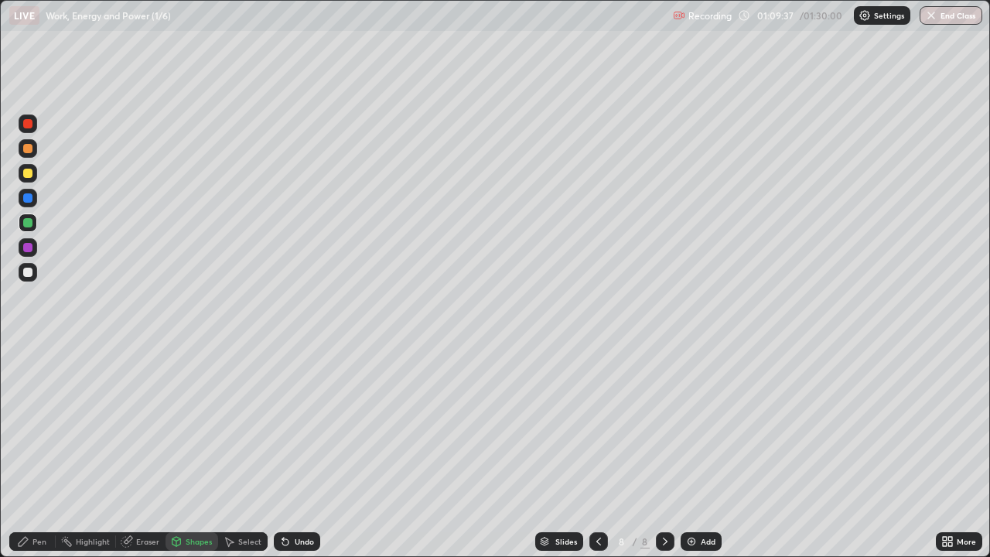
click at [29, 179] on div at bounding box center [28, 173] width 19 height 19
click at [32, 280] on div at bounding box center [28, 272] width 19 height 19
click at [35, 252] on div at bounding box center [28, 247] width 19 height 19
click at [39, 452] on div "Pen" at bounding box center [39, 542] width 14 height 8
click at [29, 223] on div at bounding box center [27, 222] width 9 height 9
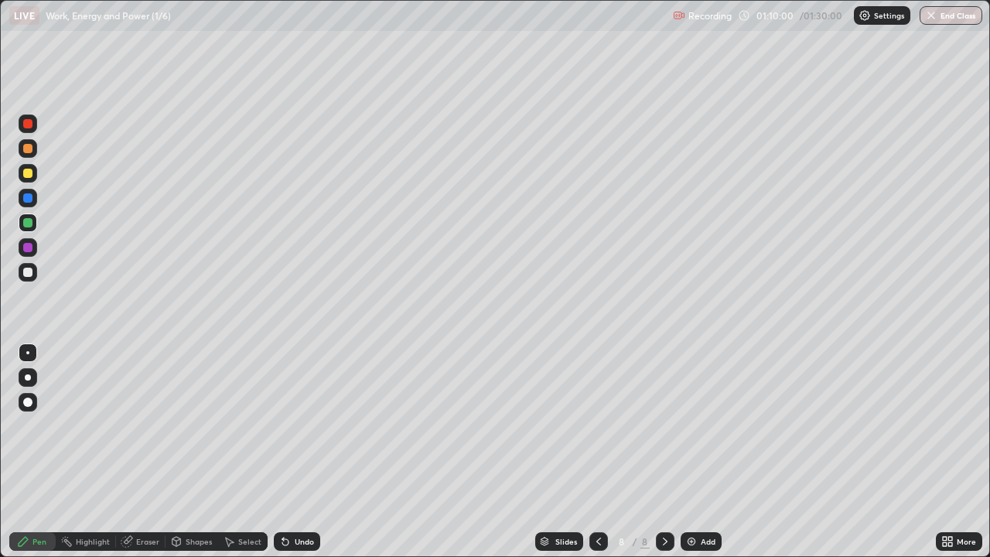
click at [33, 125] on div at bounding box center [28, 123] width 19 height 19
click at [688, 452] on img at bounding box center [691, 541] width 12 height 12
click at [29, 174] on div at bounding box center [27, 173] width 9 height 9
click at [29, 176] on div at bounding box center [27, 173] width 9 height 9
click at [190, 452] on div "Shapes" at bounding box center [199, 542] width 26 height 8
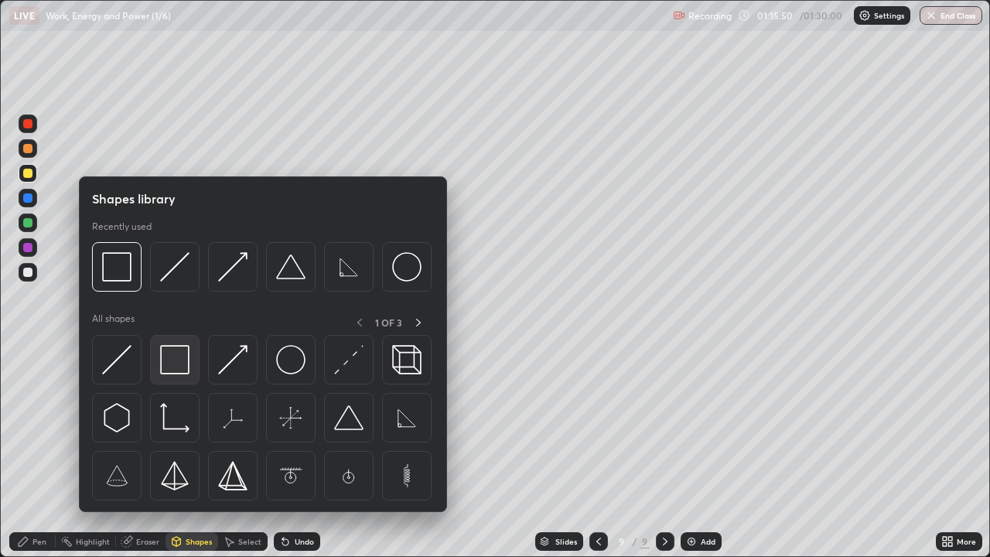
click at [173, 362] on img at bounding box center [174, 359] width 29 height 29
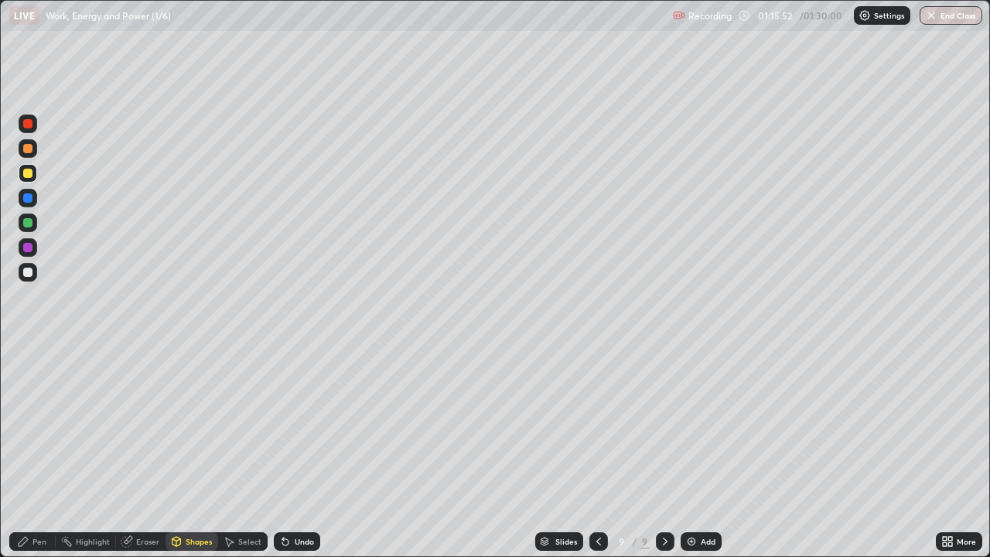
click at [29, 270] on div at bounding box center [27, 272] width 9 height 9
click at [39, 452] on div "Pen" at bounding box center [39, 542] width 14 height 8
click at [31, 173] on div at bounding box center [27, 173] width 9 height 9
click at [30, 173] on div at bounding box center [27, 173] width 9 height 9
click at [29, 223] on div at bounding box center [27, 222] width 9 height 9
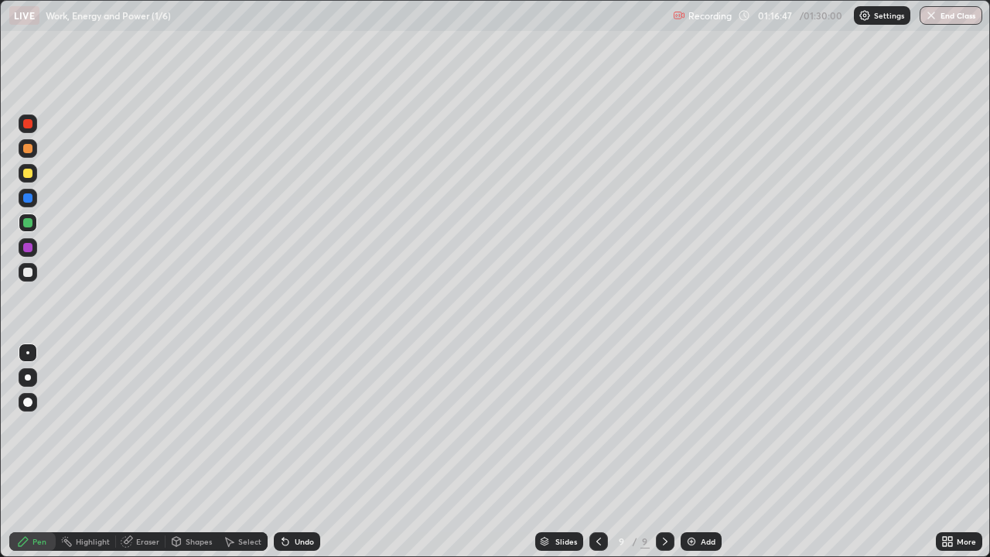
click at [32, 223] on div at bounding box center [27, 222] width 9 height 9
click at [29, 273] on div at bounding box center [27, 272] width 9 height 9
click at [200, 452] on div "Shapes" at bounding box center [199, 542] width 26 height 8
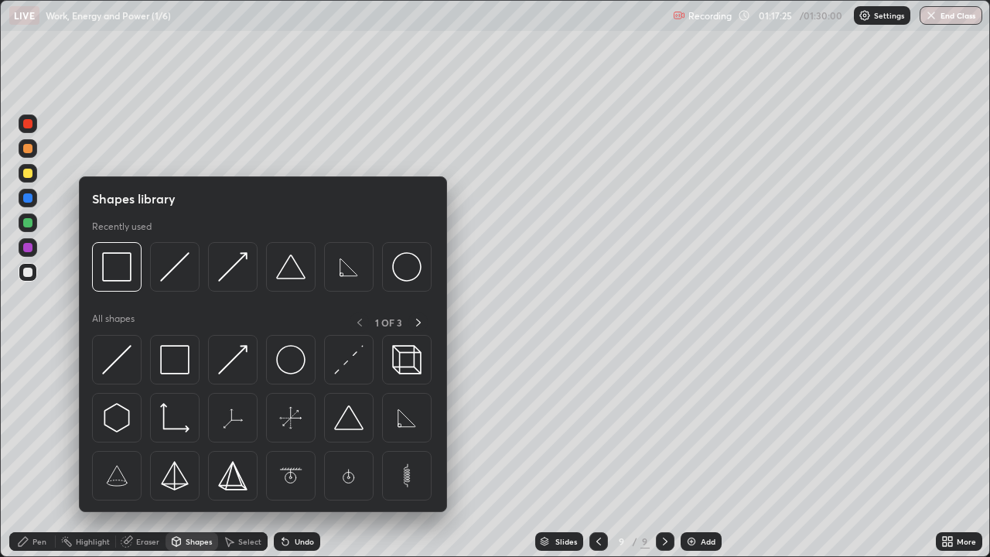
click at [179, 364] on img at bounding box center [174, 359] width 29 height 29
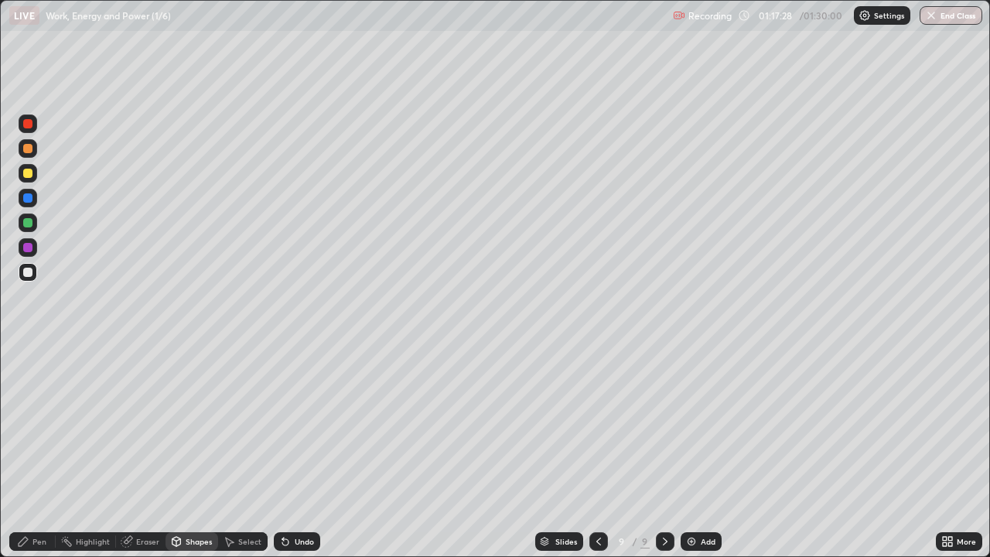
click at [29, 173] on div at bounding box center [27, 173] width 9 height 9
click at [30, 275] on div at bounding box center [27, 272] width 9 height 9
click at [49, 452] on div "Pen" at bounding box center [32, 541] width 46 height 19
click at [28, 198] on div at bounding box center [27, 197] width 9 height 9
click at [29, 223] on div at bounding box center [27, 222] width 9 height 9
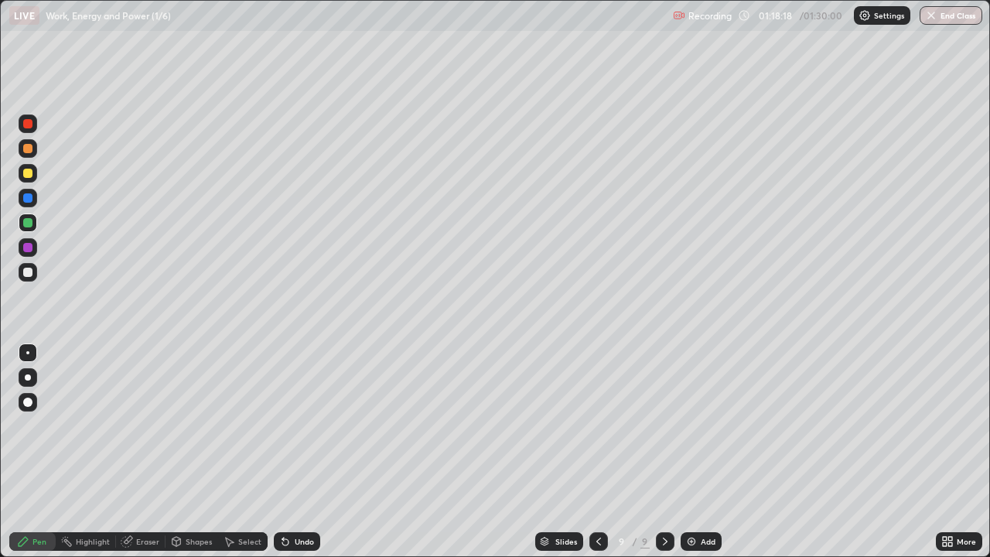
click at [301, 452] on div "Undo" at bounding box center [304, 542] width 19 height 8
click at [26, 125] on div at bounding box center [27, 123] width 9 height 9
click at [29, 223] on div at bounding box center [27, 222] width 9 height 9
click at [31, 224] on div at bounding box center [27, 222] width 9 height 9
click at [30, 179] on div at bounding box center [28, 173] width 19 height 19
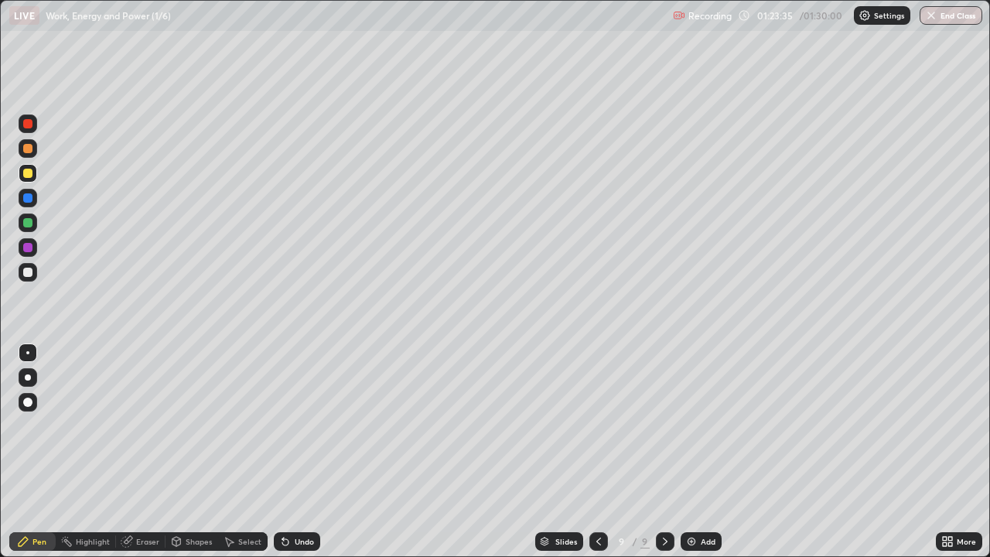
click at [952, 17] on button "End Class" at bounding box center [951, 15] width 63 height 19
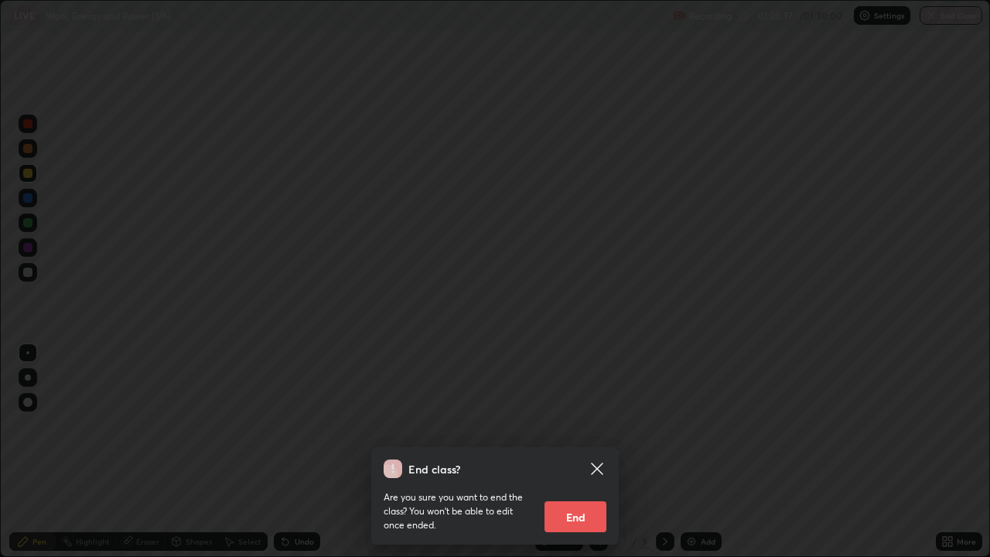
click at [586, 452] on button "End" at bounding box center [576, 516] width 62 height 31
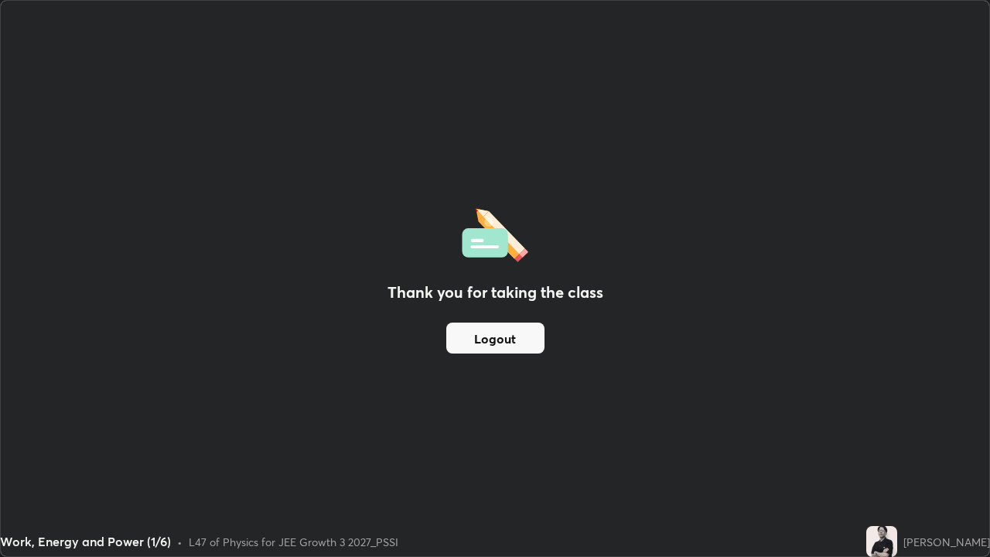
click at [511, 345] on button "Logout" at bounding box center [495, 338] width 98 height 31
click at [498, 342] on button "Logout" at bounding box center [495, 338] width 98 height 31
